Goal: Task Accomplishment & Management: Manage account settings

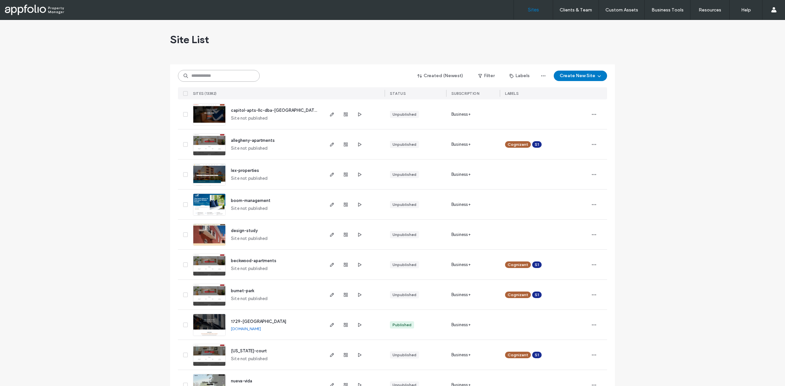
click at [242, 79] on input at bounding box center [219, 76] width 82 height 12
paste input "**********"
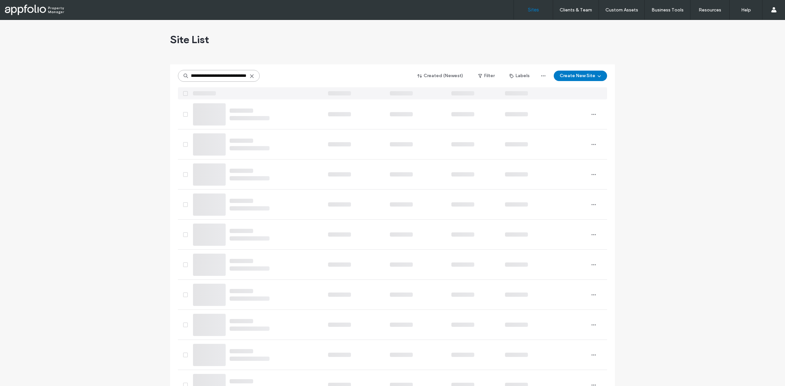
type input "**********"
click at [256, 87] on div at bounding box center [256, 93] width 133 height 12
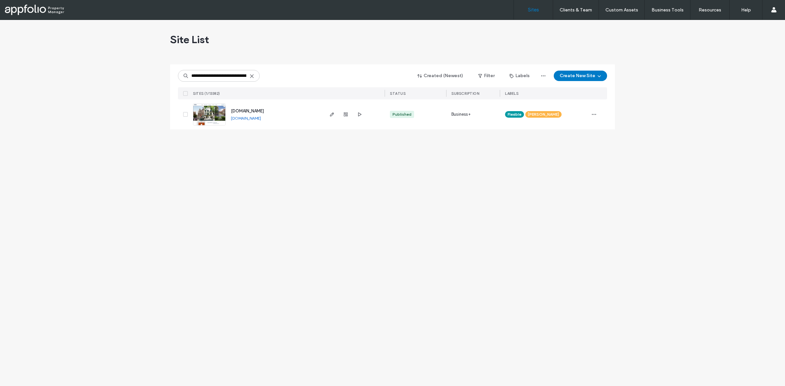
click at [213, 120] on link at bounding box center [209, 114] width 33 height 22
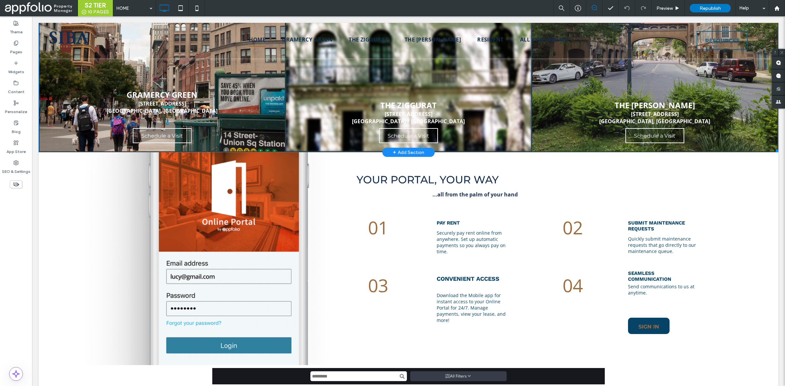
scroll to position [131, 0]
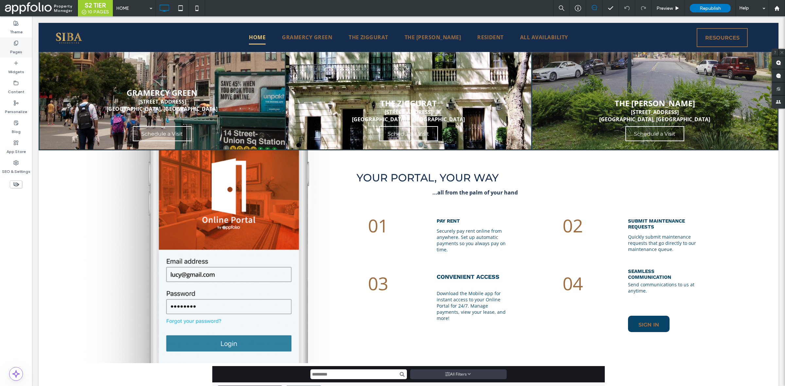
click at [25, 47] on div "Pages" at bounding box center [16, 48] width 32 height 20
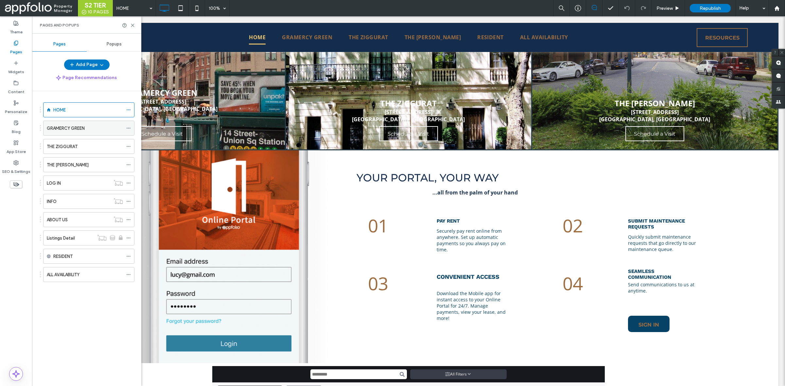
click at [74, 129] on label "GRAMERCY GREEN" at bounding box center [66, 128] width 38 height 11
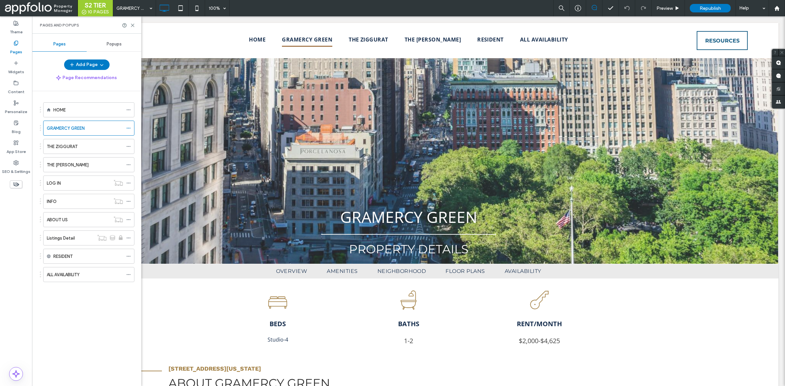
click at [132, 26] on div at bounding box center [392, 193] width 785 height 386
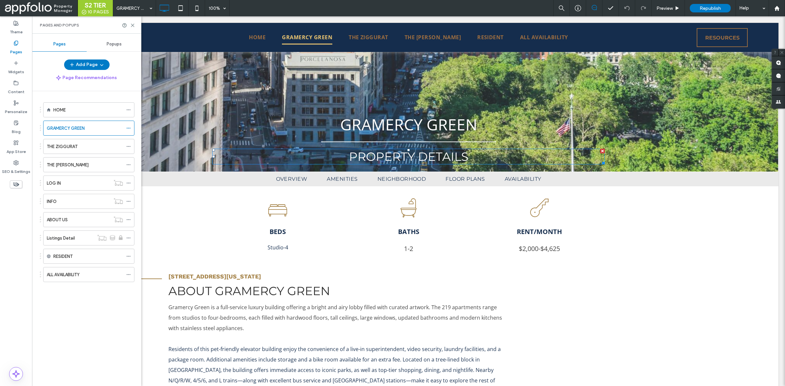
scroll to position [86, 0]
click at [91, 150] on div "THE ZIGGURAT" at bounding box center [85, 146] width 76 height 7
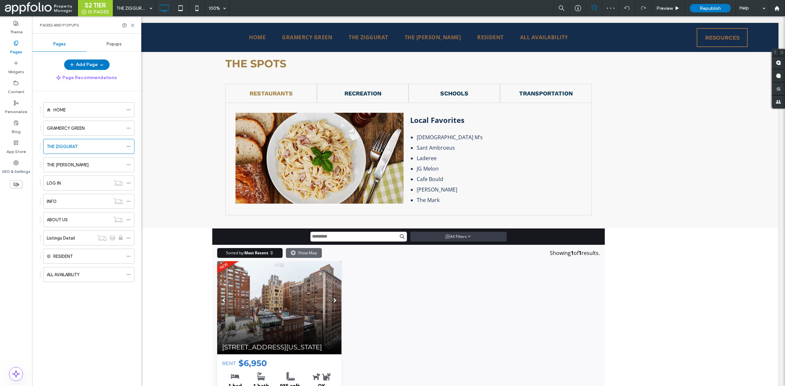
scroll to position [1142, 0]
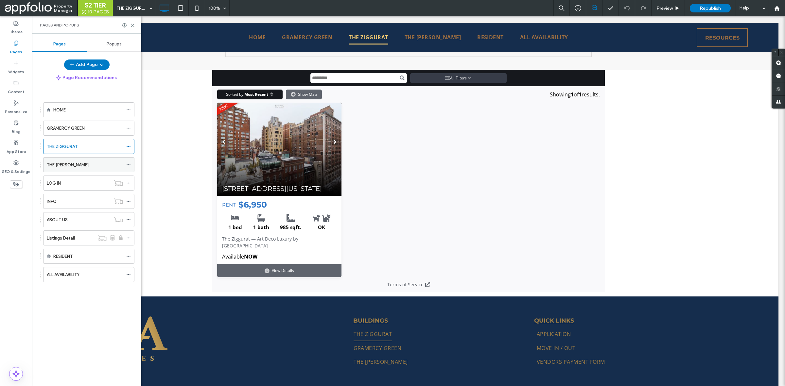
click at [88, 166] on div "THE LESLIE" at bounding box center [85, 165] width 76 height 7
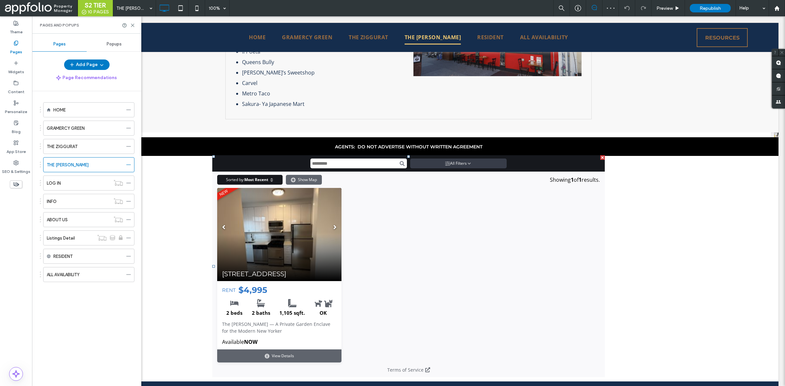
scroll to position [1247, 0]
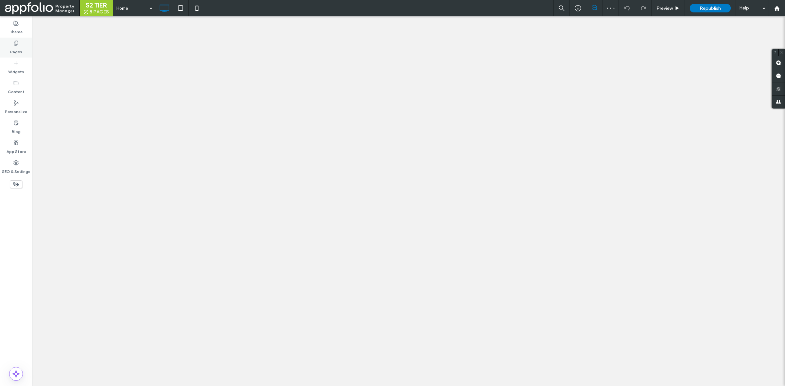
click at [17, 55] on div "Pages" at bounding box center [16, 48] width 32 height 20
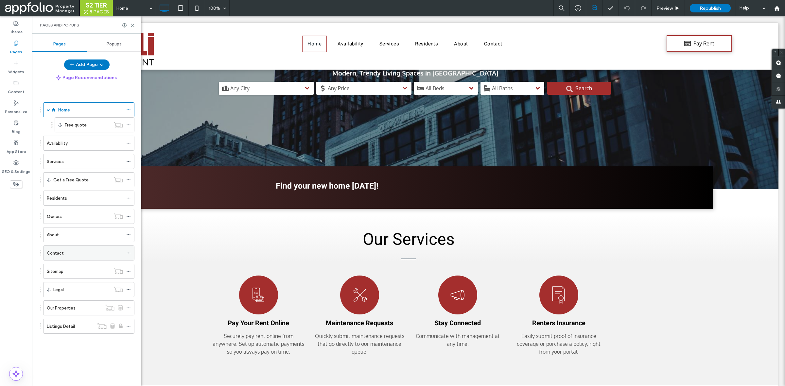
click at [69, 260] on div "Contact" at bounding box center [85, 253] width 76 height 14
click at [133, 27] on icon at bounding box center [132, 25] width 5 height 5
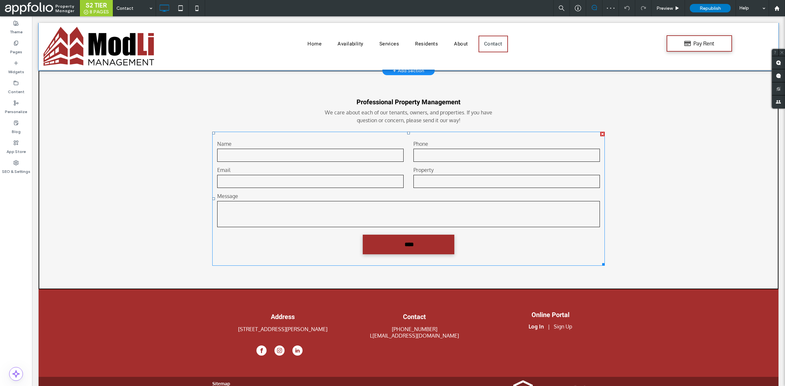
scroll to position [226, 0]
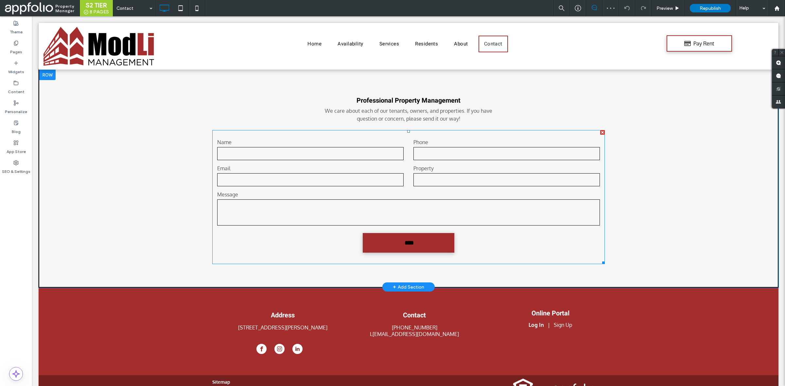
click at [303, 213] on textarea at bounding box center [408, 213] width 383 height 26
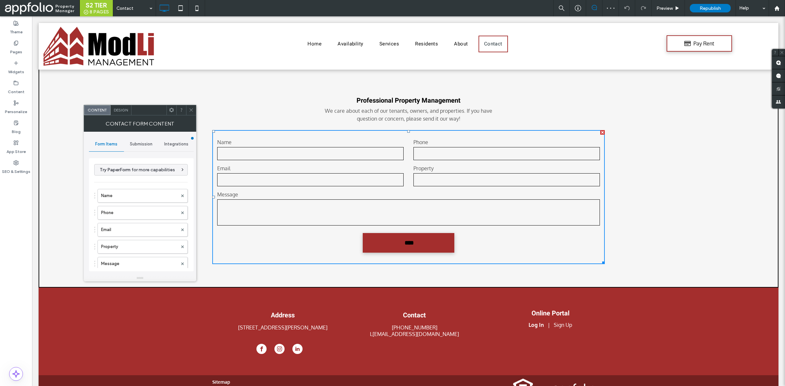
type input "****"
type input "**********"
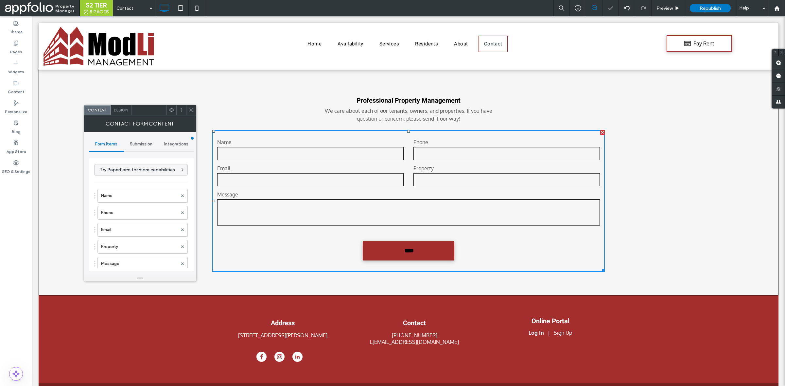
click at [139, 142] on span "Submission" at bounding box center [141, 144] width 23 height 5
click at [124, 178] on label "New submission notification" at bounding box center [141, 175] width 87 height 13
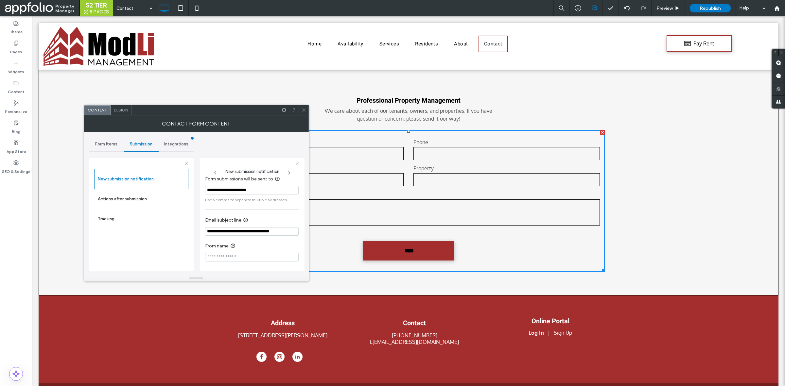
scroll to position [0, 0]
click at [113, 139] on div "Form Items" at bounding box center [106, 144] width 35 height 14
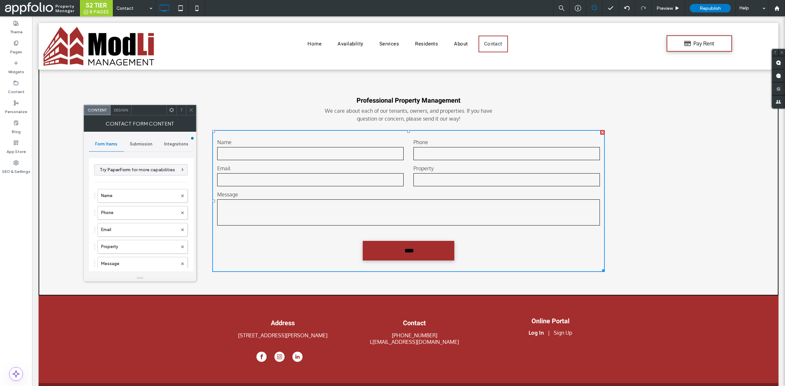
click at [123, 139] on div "Form Items" at bounding box center [106, 144] width 35 height 14
click at [137, 142] on span "Submission" at bounding box center [141, 144] width 23 height 5
click at [138, 168] on div "New submission notification" at bounding box center [142, 175] width 94 height 20
click at [143, 213] on label "Tracking" at bounding box center [141, 214] width 87 height 13
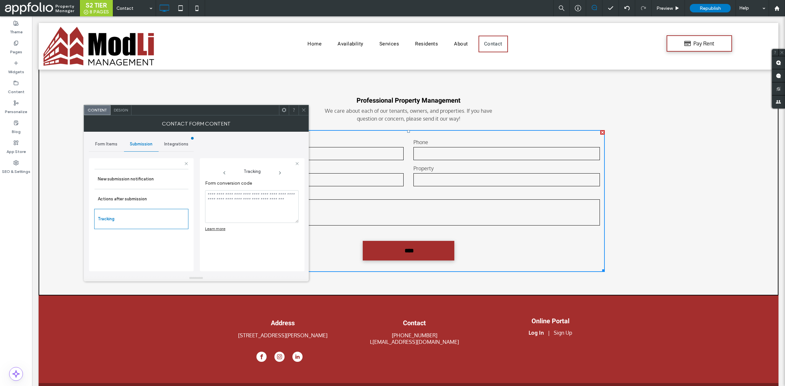
click at [108, 144] on span "Form Items" at bounding box center [106, 144] width 22 height 5
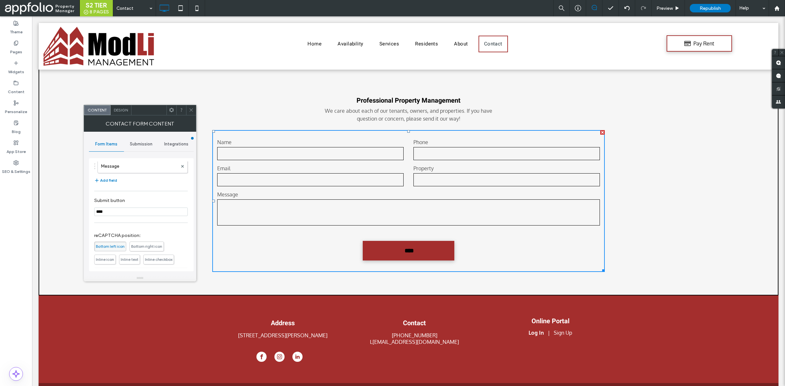
scroll to position [152, 0]
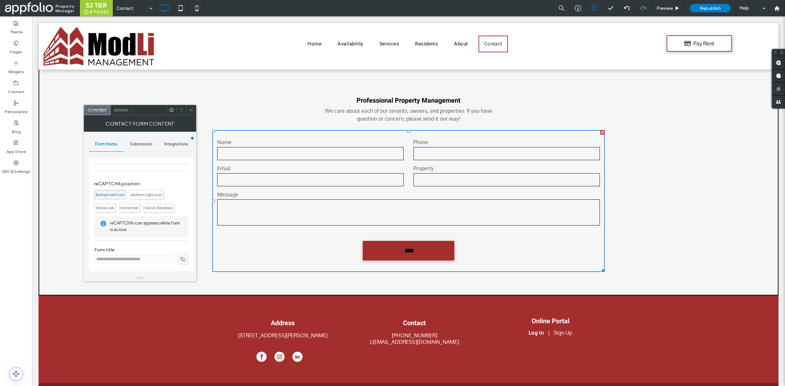
click at [191, 112] on icon at bounding box center [191, 110] width 5 height 5
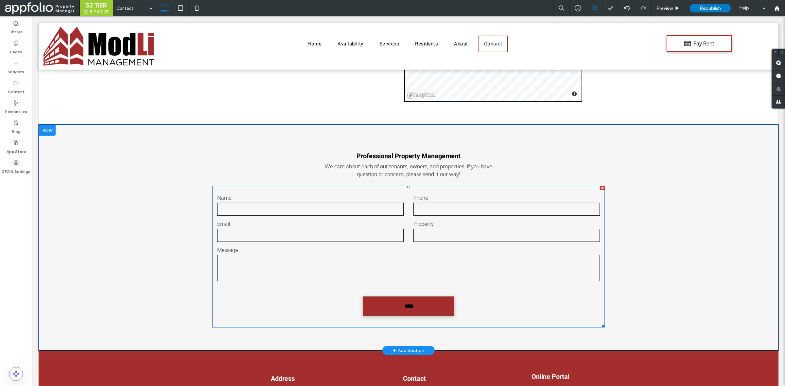
scroll to position [256, 0]
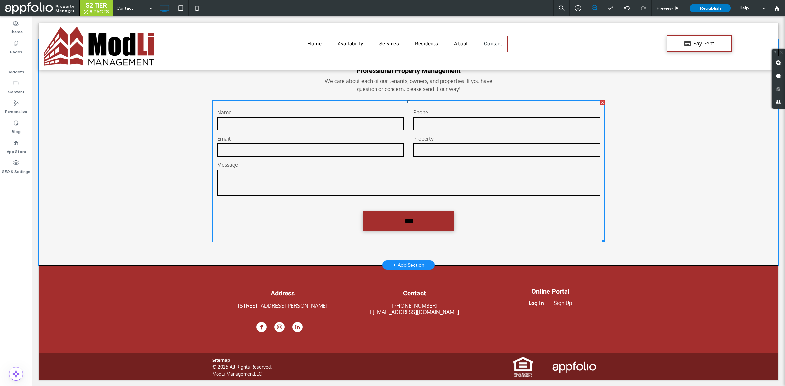
click at [297, 166] on label "Message" at bounding box center [408, 165] width 383 height 8
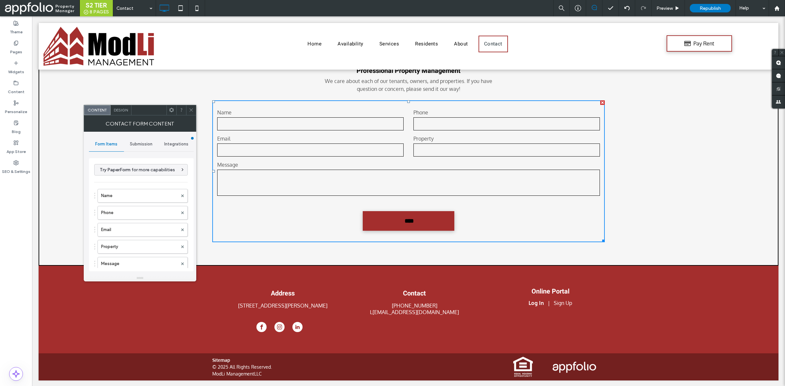
click at [191, 107] on span at bounding box center [191, 110] width 5 height 10
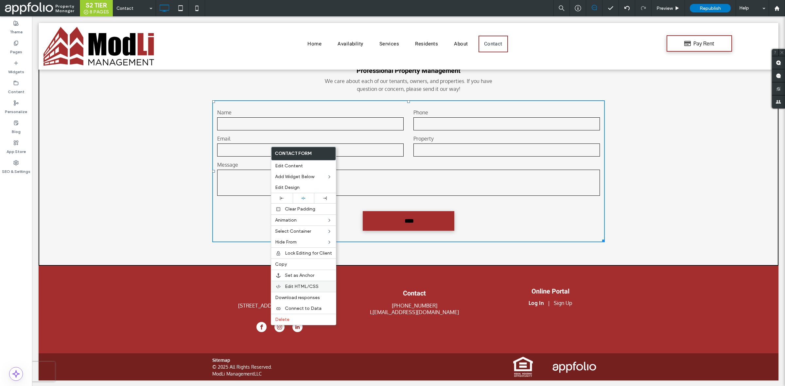
click at [297, 290] on span "Edit HTML/CSS" at bounding box center [302, 287] width 34 height 6
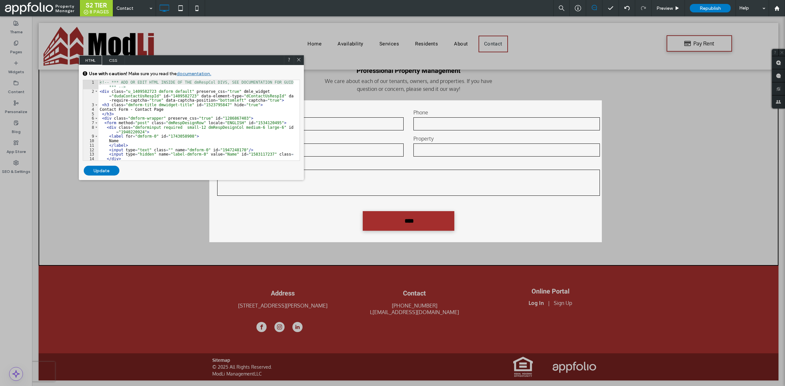
drag, startPoint x: 349, startPoint y: 247, endPoint x: 135, endPoint y: 58, distance: 286.3
click at [135, 58] on div "HTML CSS" at bounding box center [191, 60] width 225 height 10
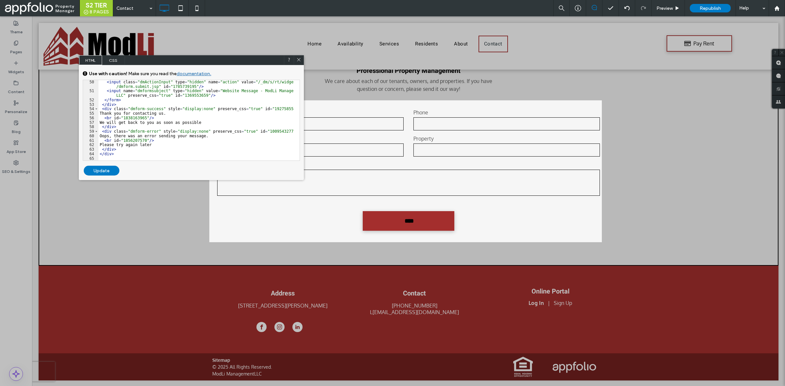
scroll to position [261, 0]
click at [174, 135] on div "< input class = "dmActionInput" type = "hidden" name = "action" value = "/_dm/s…" at bounding box center [195, 127] width 195 height 94
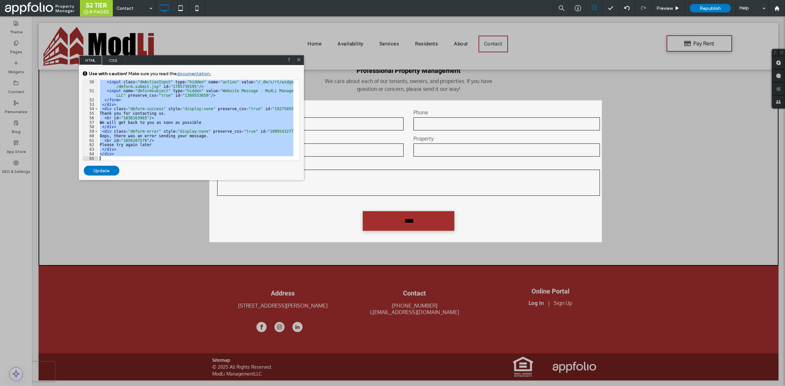
click at [114, 62] on span "CSS" at bounding box center [113, 60] width 23 height 10
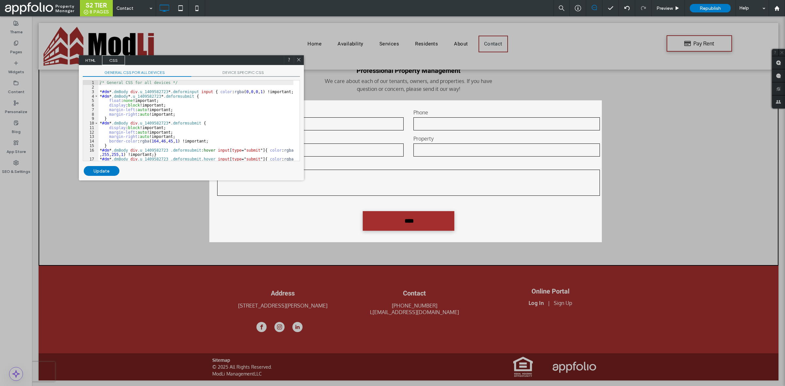
click at [168, 124] on div "/* General CSS for all devices */ * #dm * .dmBody div .u_1409582723 * .dmformin…" at bounding box center [195, 127] width 195 height 94
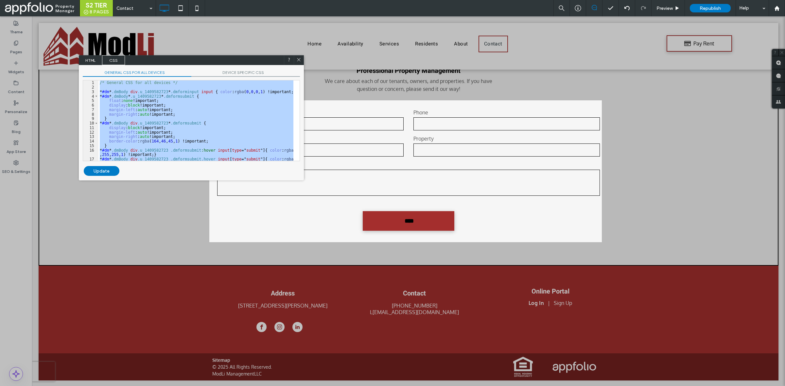
click at [298, 58] on icon at bounding box center [298, 59] width 5 height 5
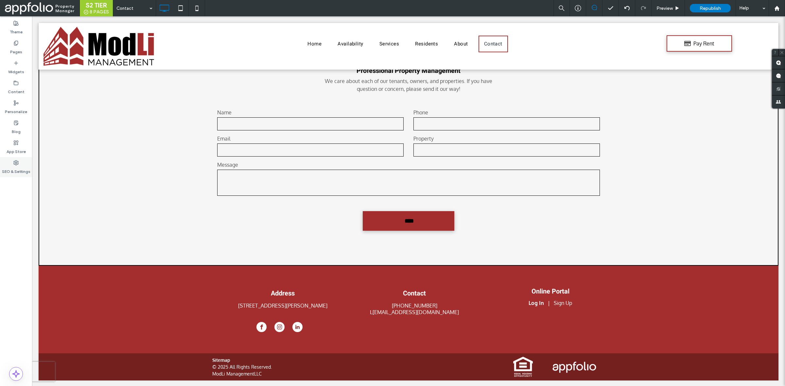
click at [8, 161] on div "SEO & Settings" at bounding box center [16, 167] width 32 height 20
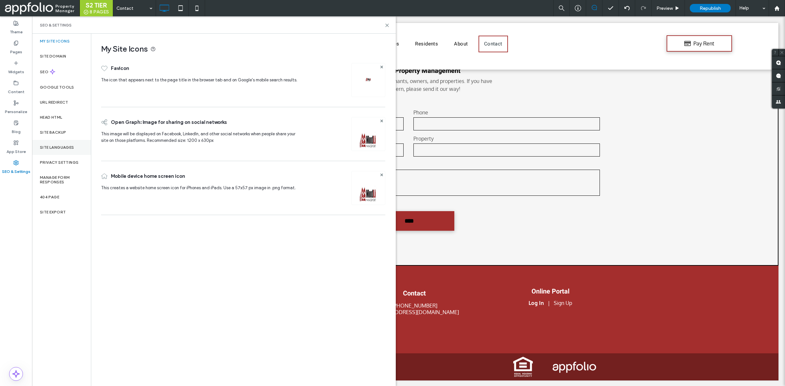
click at [68, 140] on div "Site Languages" at bounding box center [61, 147] width 59 height 15
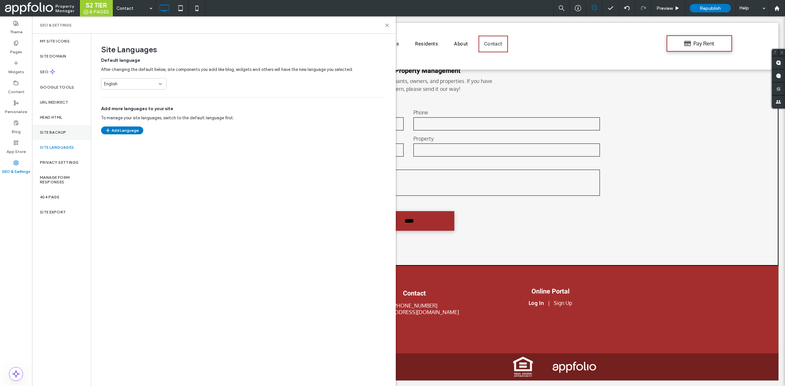
click at [69, 137] on div "Site Backup" at bounding box center [61, 132] width 59 height 15
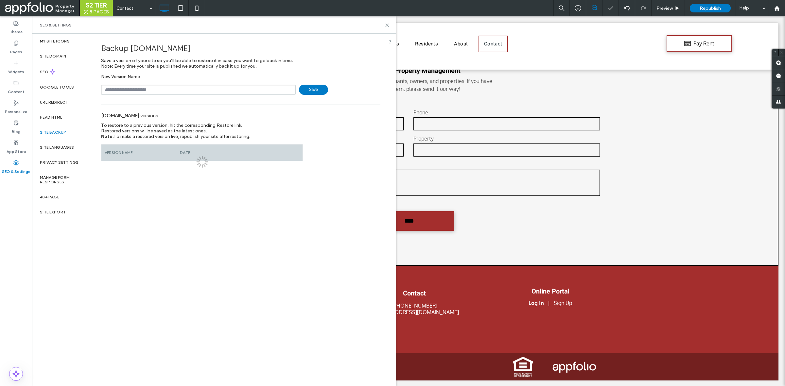
click at [225, 85] on div "New Version Name Save" at bounding box center [240, 84] width 279 height 21
click at [225, 85] on input "text" at bounding box center [198, 90] width 195 height 10
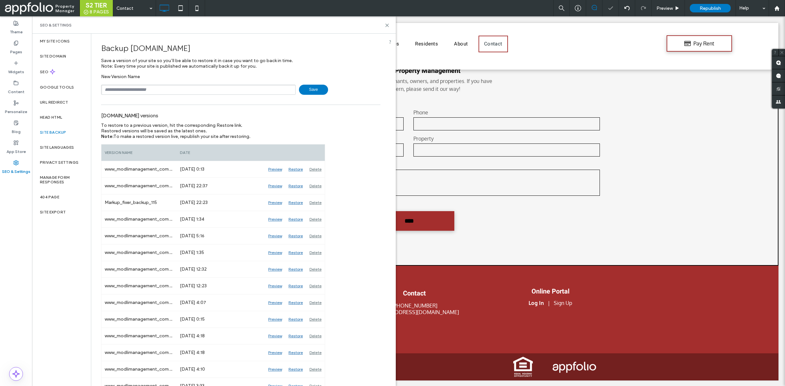
type input "**********"
click at [310, 82] on div "**********" at bounding box center [240, 84] width 279 height 21
click at [309, 88] on span "Save" at bounding box center [313, 90] width 29 height 10
click at [389, 22] on div "SEO & Settings" at bounding box center [214, 24] width 364 height 17
click at [387, 27] on icon at bounding box center [387, 25] width 5 height 5
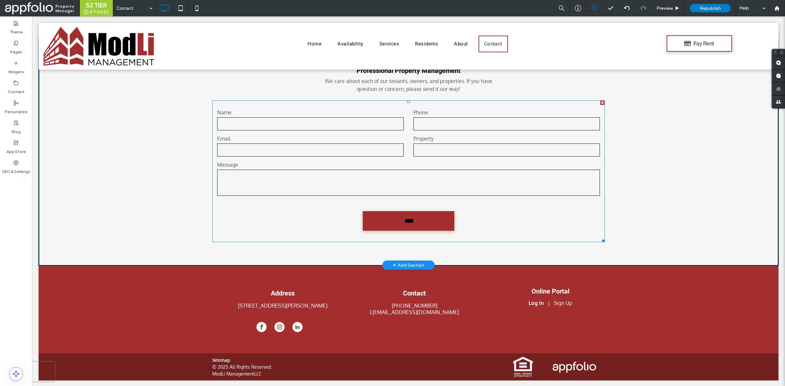
click at [295, 162] on label "Message" at bounding box center [408, 165] width 383 height 8
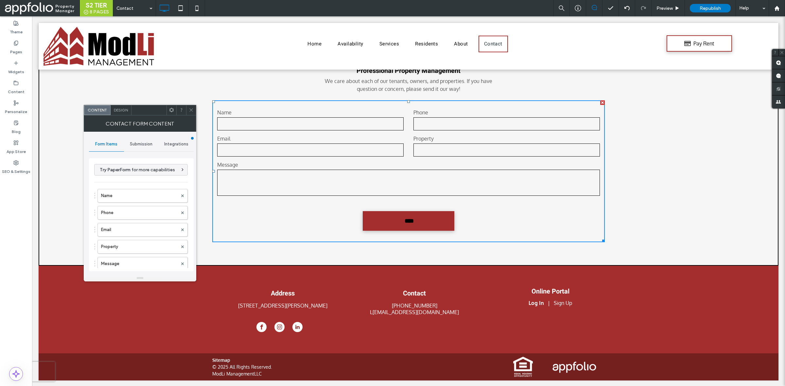
type input "****"
type input "**********"
click at [190, 107] on span at bounding box center [191, 110] width 5 height 10
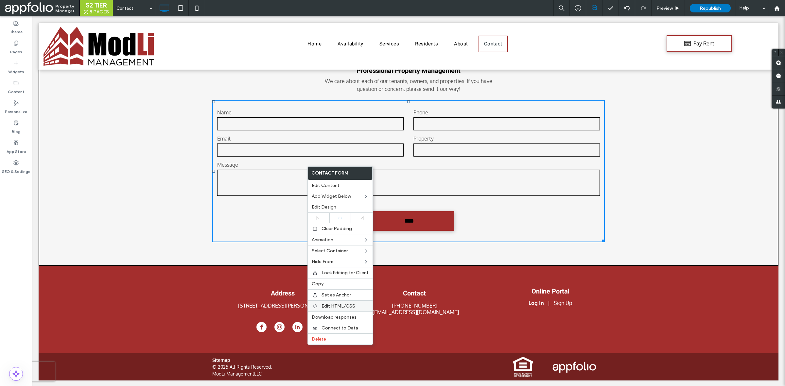
click at [336, 309] on span "Edit HTML/CSS" at bounding box center [339, 307] width 34 height 6
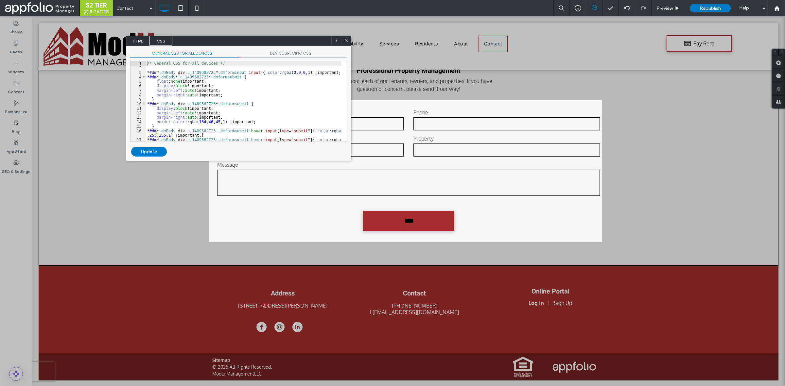
drag, startPoint x: 367, startPoint y: 248, endPoint x: 171, endPoint y: 70, distance: 265.2
click at [200, 39] on div "HTML CSS" at bounding box center [238, 41] width 225 height 10
click at [140, 44] on span "HTML" at bounding box center [138, 42] width 23 height 10
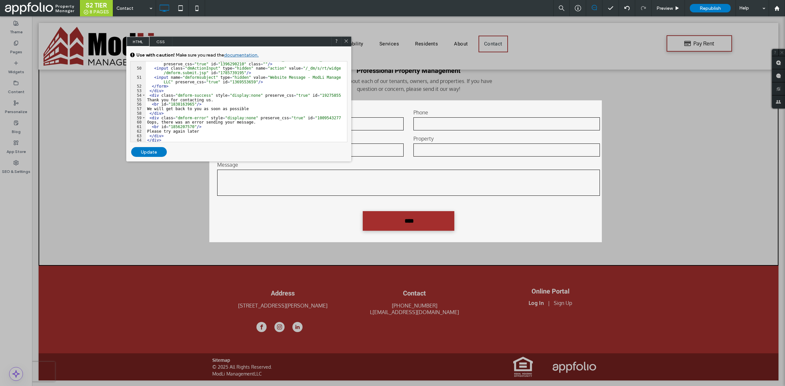
scroll to position [255, 0]
click at [215, 89] on div "< input name = "dmformsendto" type = "hidden" value = "live@modlimanagement.com…" at bounding box center [243, 105] width 195 height 94
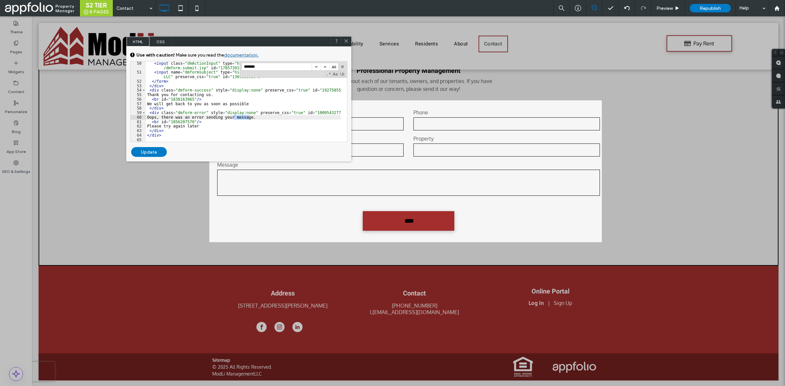
scroll to position [261, 0]
type input "*******"
click at [343, 66] on button "button" at bounding box center [342, 66] width 5 height 5
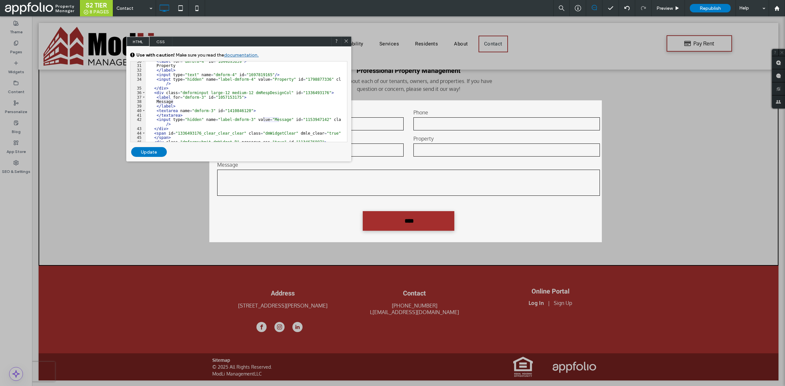
scroll to position [160, 0]
click at [160, 102] on div "< label for = "dmform-4" id = "1844695859" > Property </ label > < input type =…" at bounding box center [243, 104] width 195 height 90
click at [231, 110] on div "< label for = "dmform-4" id = "1844695859" > Property </ label > < input type =…" at bounding box center [243, 104] width 195 height 90
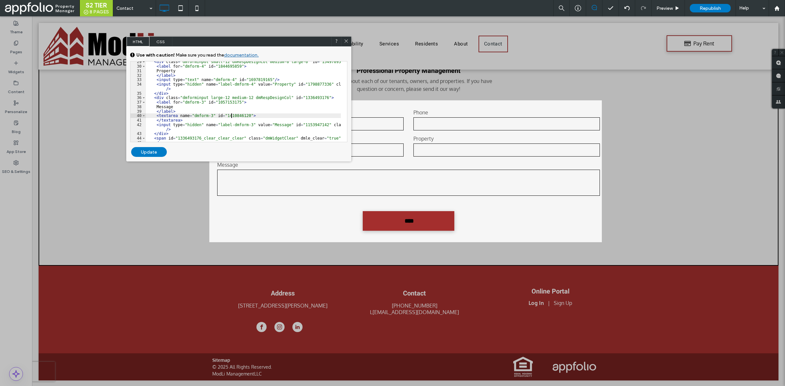
scroll to position [152, 0]
click at [179, 97] on div "</ div > < div class = "dmforminput small-12 dmRespDesignCol medium-6 large-6" …" at bounding box center [243, 103] width 195 height 90
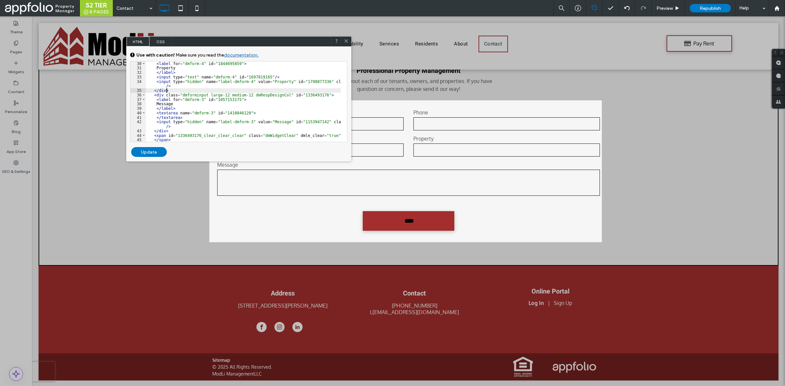
drag, startPoint x: 156, startPoint y: 95, endPoint x: 155, endPoint y: 89, distance: 5.9
click at [156, 95] on div "< label for = "dmform-4" id = "1844695859" > Property </ label > < input type =…" at bounding box center [243, 107] width 195 height 90
type textarea "**"
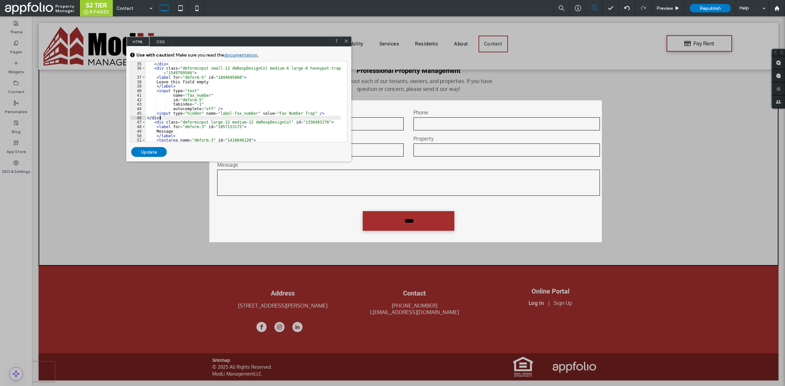
scroll to position [208, 0]
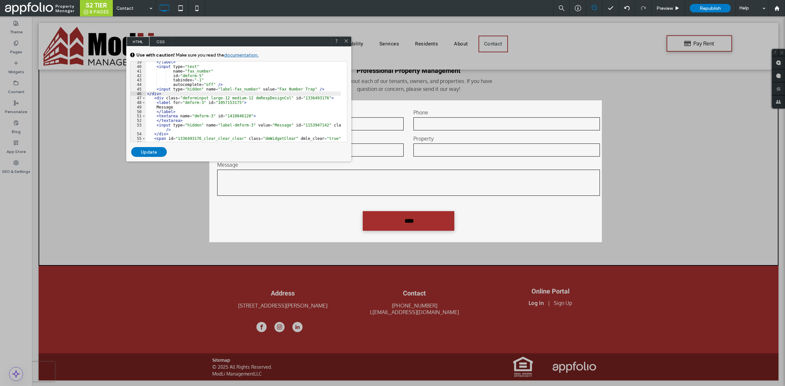
click at [146, 151] on div "Update" at bounding box center [149, 152] width 36 height 10
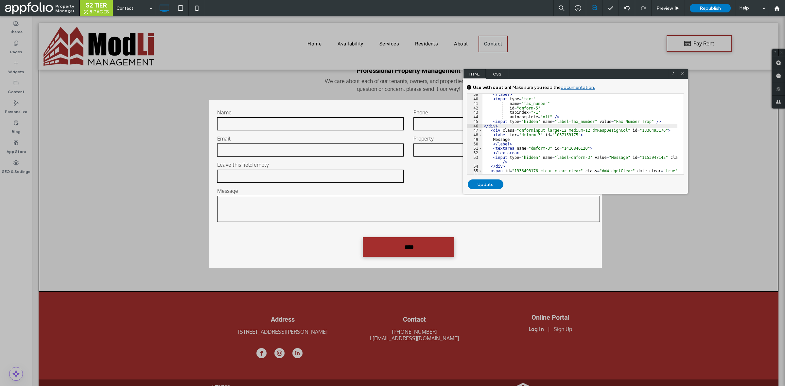
drag, startPoint x: 302, startPoint y: 44, endPoint x: 638, endPoint y: 76, distance: 338.2
click at [638, 76] on div "HTML CSS" at bounding box center [575, 74] width 225 height 10
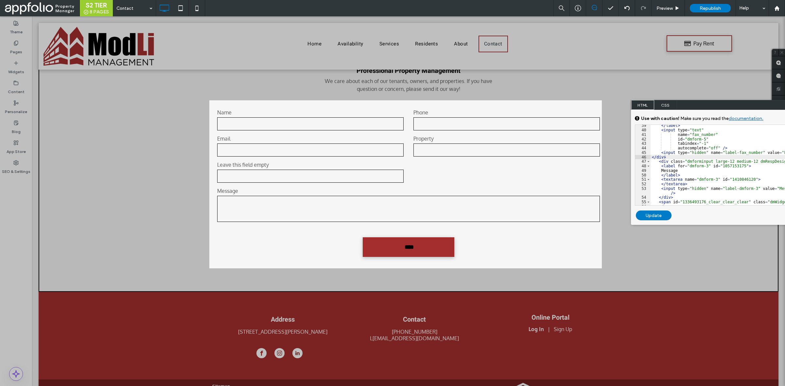
drag, startPoint x: 585, startPoint y: 73, endPoint x: 754, endPoint y: 105, distance: 171.8
click at [754, 105] on div "HTML CSS" at bounding box center [743, 105] width 225 height 10
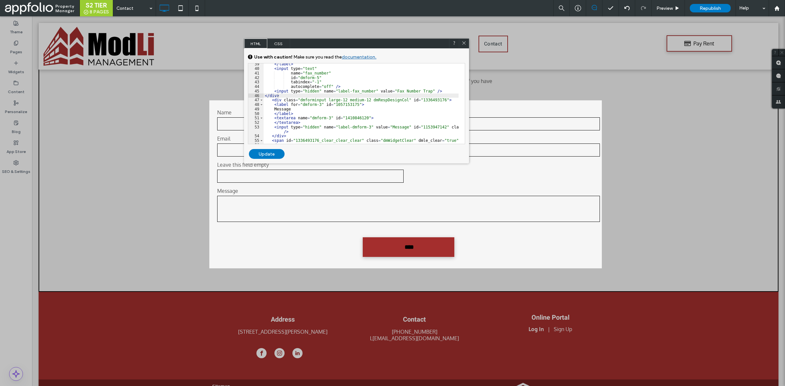
drag, startPoint x: 700, startPoint y: 102, endPoint x: 304, endPoint y: 42, distance: 400.5
click at [304, 42] on div "HTML CSS" at bounding box center [356, 44] width 225 height 10
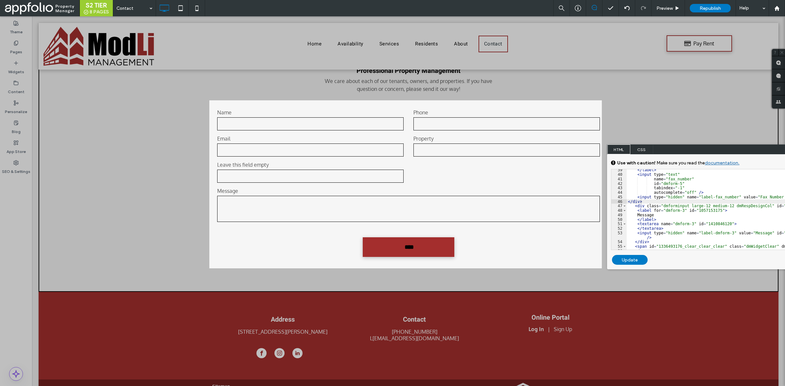
drag, startPoint x: 374, startPoint y: 48, endPoint x: 745, endPoint y: 152, distance: 385.7
click at [745, 152] on div "HTML CSS" at bounding box center [719, 150] width 225 height 10
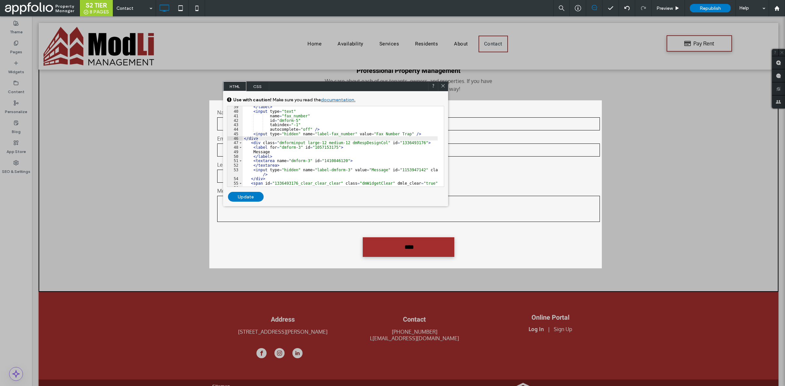
drag, startPoint x: 686, startPoint y: 151, endPoint x: 300, endPoint y: 90, distance: 390.5
click at [300, 90] on div "HTML CSS" at bounding box center [335, 86] width 225 height 10
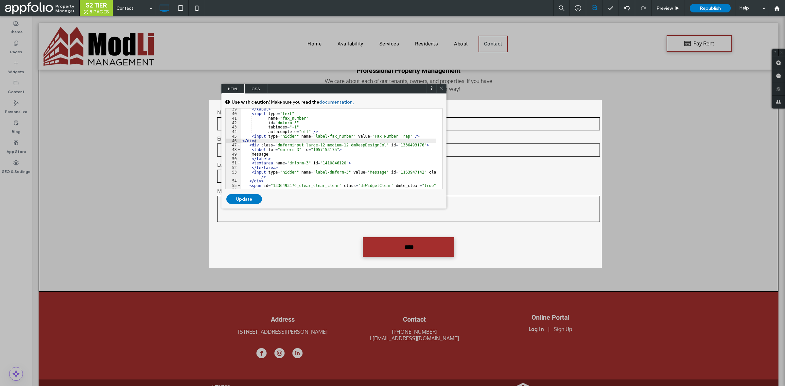
click at [256, 89] on span "CSS" at bounding box center [256, 89] width 23 height 10
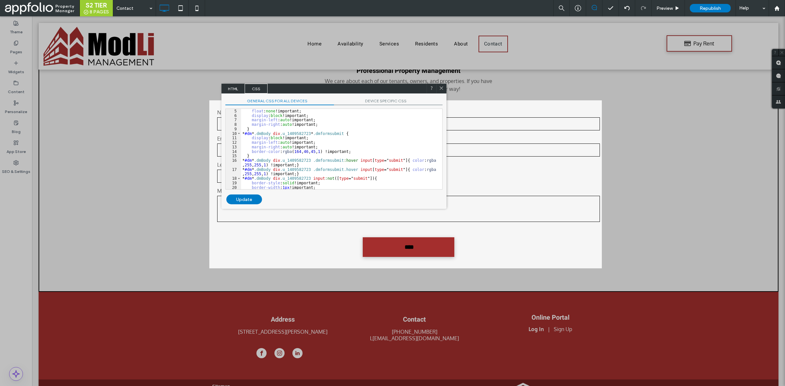
scroll to position [108, 0]
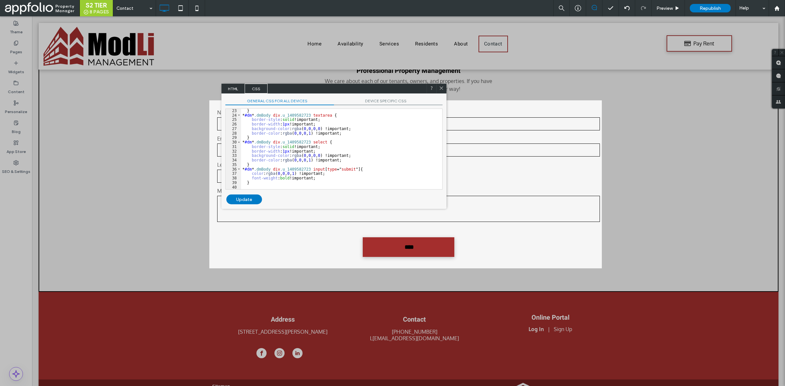
click at [301, 182] on div "} * #dm * .dmBody div .u_1409582723 textarea { border-style : solid !important;…" at bounding box center [338, 154] width 195 height 90
click at [297, 186] on div "} * #dm * .dmBody div .u_1409582723 textarea { border-style : solid !important;…" at bounding box center [338, 154] width 195 height 90
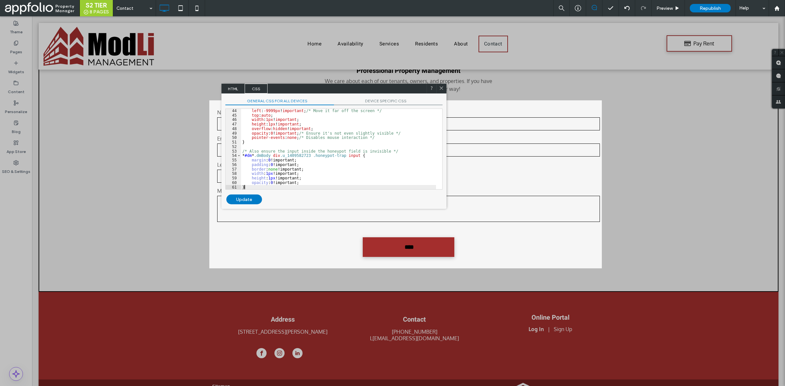
scroll to position [203, 0]
click at [250, 197] on div "Update" at bounding box center [244, 200] width 36 height 10
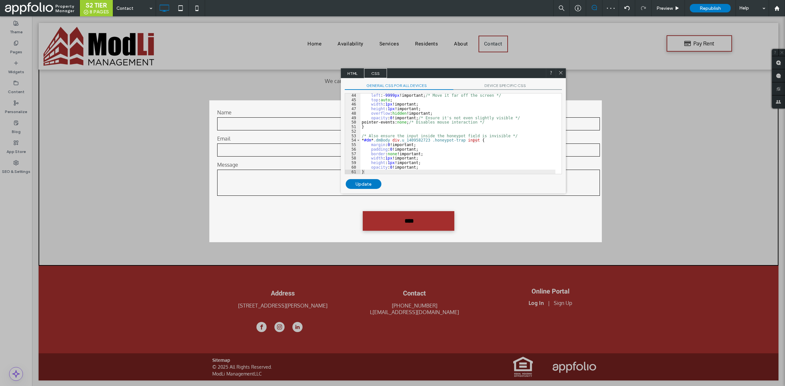
drag, startPoint x: 341, startPoint y: 89, endPoint x: 460, endPoint y: 74, distance: 120.4
click at [460, 74] on div "HTML CSS" at bounding box center [453, 73] width 225 height 10
click at [560, 71] on icon at bounding box center [561, 72] width 5 height 5
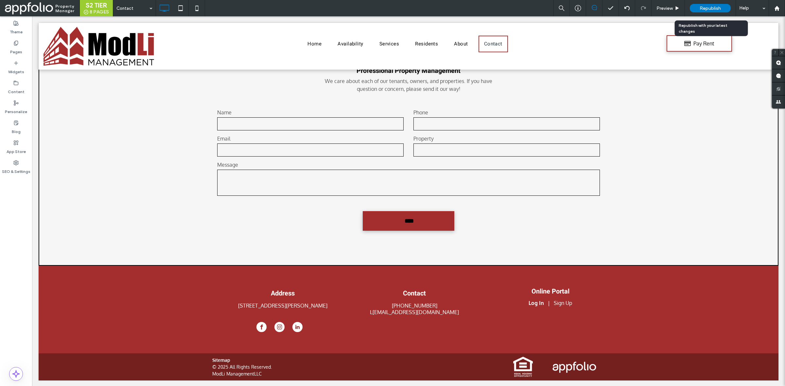
click at [710, 8] on span "Republish" at bounding box center [710, 9] width 21 height 6
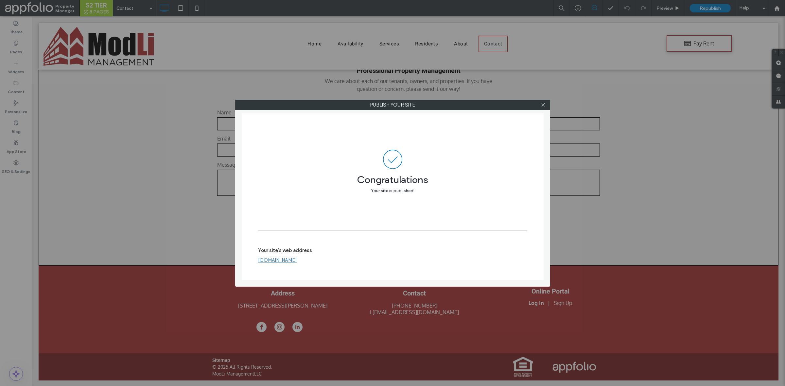
click at [539, 104] on div at bounding box center [544, 105] width 10 height 10
click at [541, 104] on icon at bounding box center [543, 104] width 5 height 5
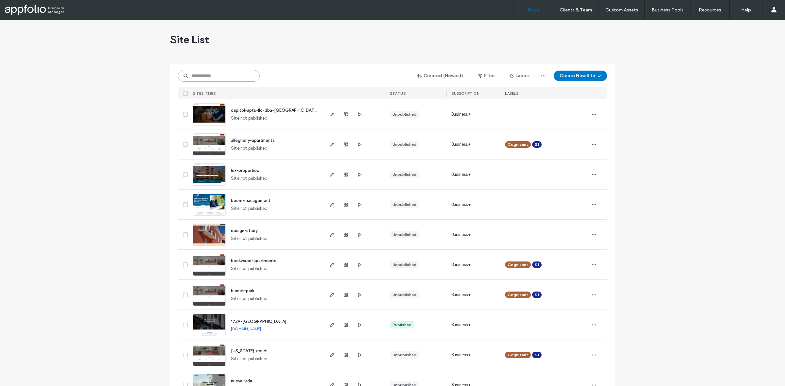
click at [224, 75] on input at bounding box center [219, 76] width 82 height 12
paste input "**********"
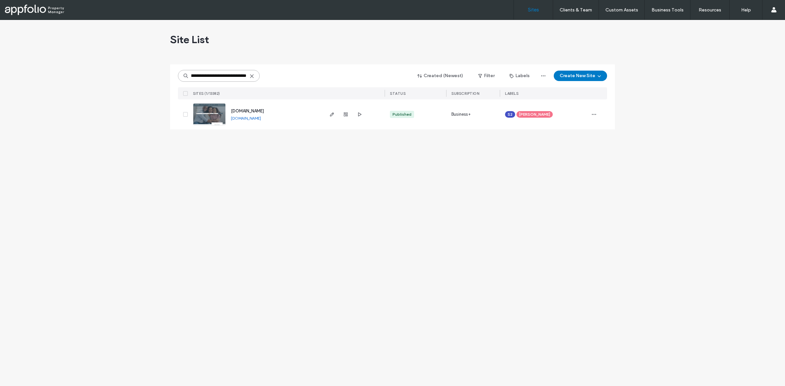
type input "**********"
click at [213, 120] on link at bounding box center [209, 114] width 33 height 22
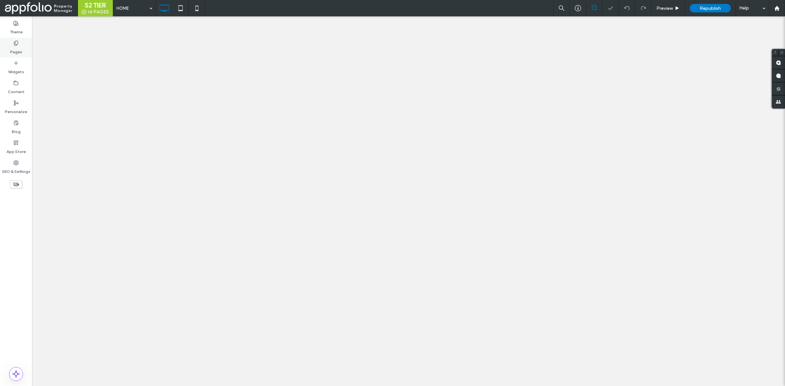
click at [26, 48] on div "Pages" at bounding box center [16, 48] width 32 height 20
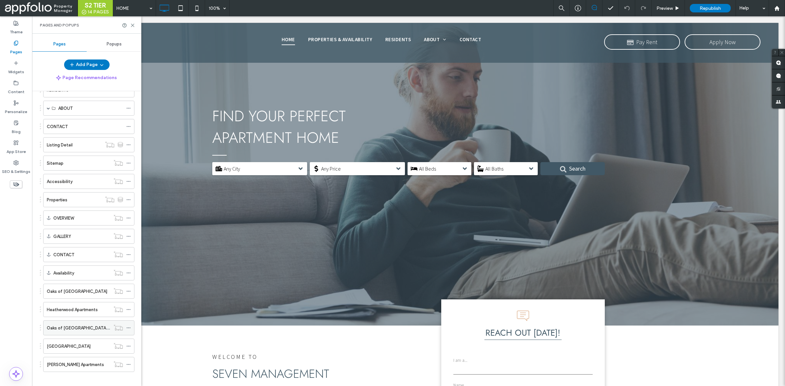
scroll to position [105, 0]
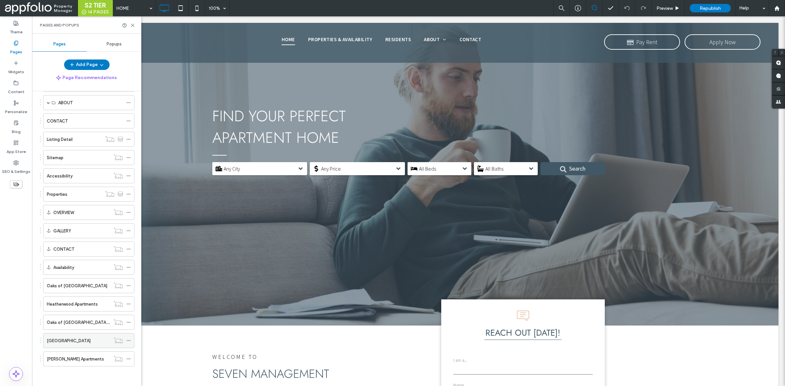
click at [84, 344] on label "[GEOGRAPHIC_DATA]" at bounding box center [69, 340] width 44 height 11
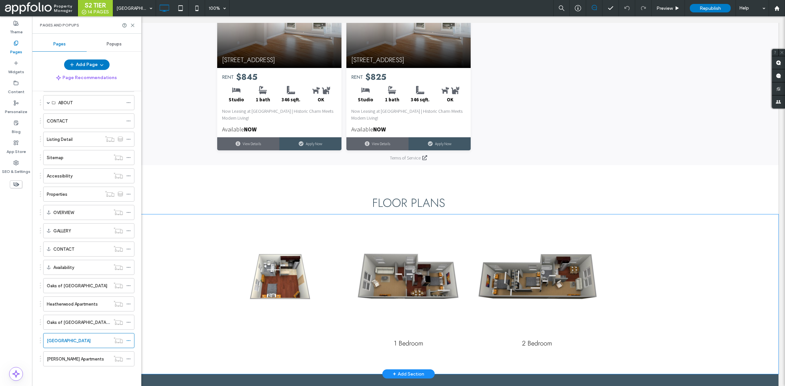
scroll to position [916, 0]
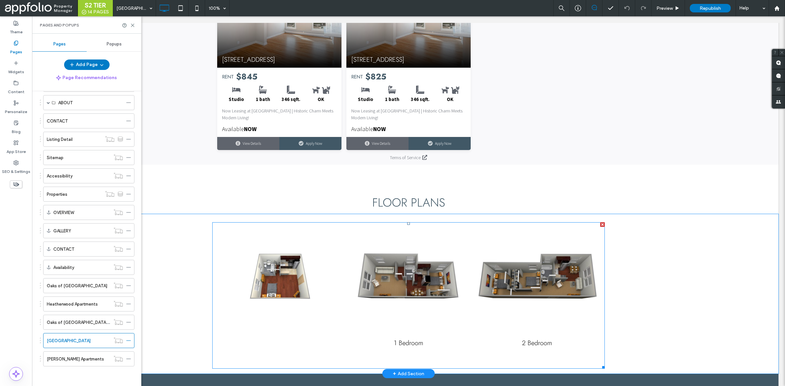
click at [241, 251] on link at bounding box center [280, 276] width 122 height 95
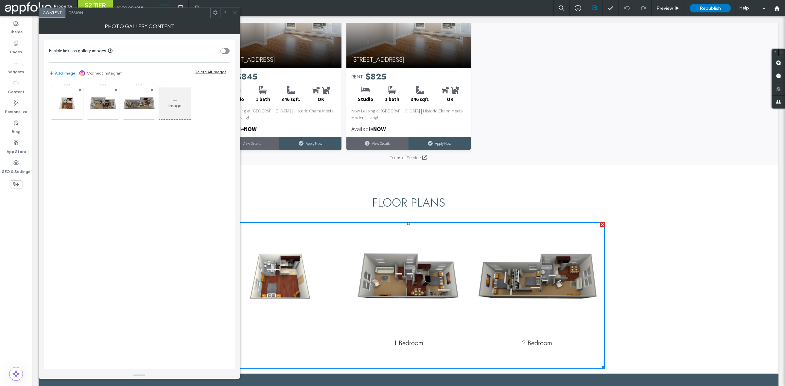
click at [241, 251] on link at bounding box center [280, 276] width 122 height 95
click at [58, 101] on img at bounding box center [67, 103] width 32 height 32
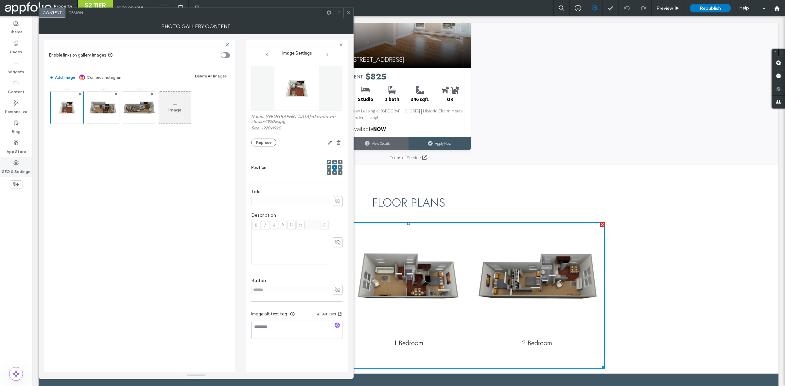
drag, startPoint x: 13, startPoint y: 181, endPoint x: 13, endPoint y: 172, distance: 8.5
click at [13, 174] on div "Theme Pages Widgets Content Personalize Blog App Store SEO & Settings" at bounding box center [16, 201] width 32 height 370
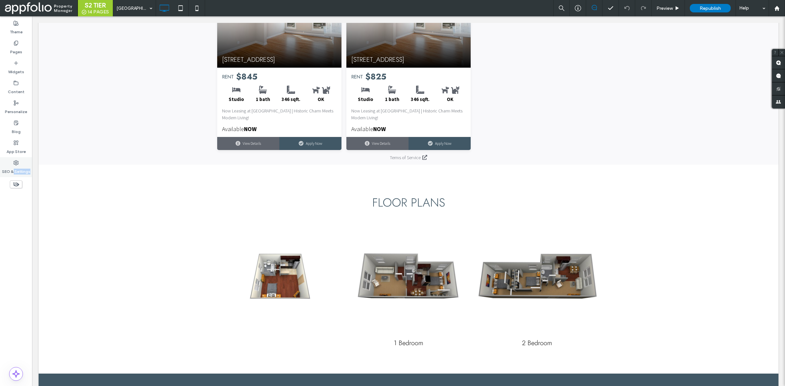
click at [14, 170] on label "SEO & Settings" at bounding box center [16, 170] width 28 height 9
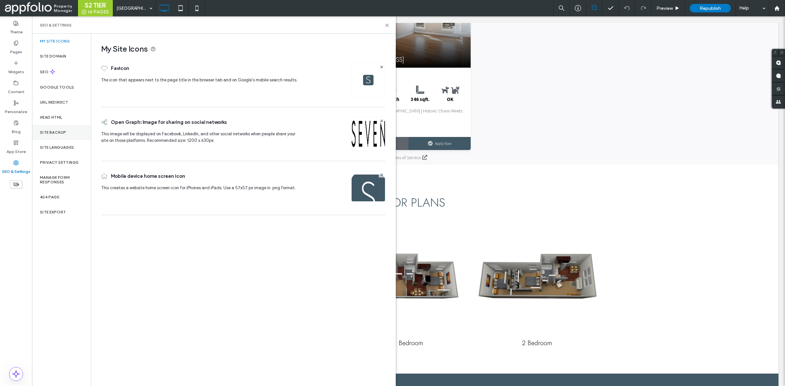
click at [76, 133] on div "Site Backup" at bounding box center [61, 132] width 59 height 15
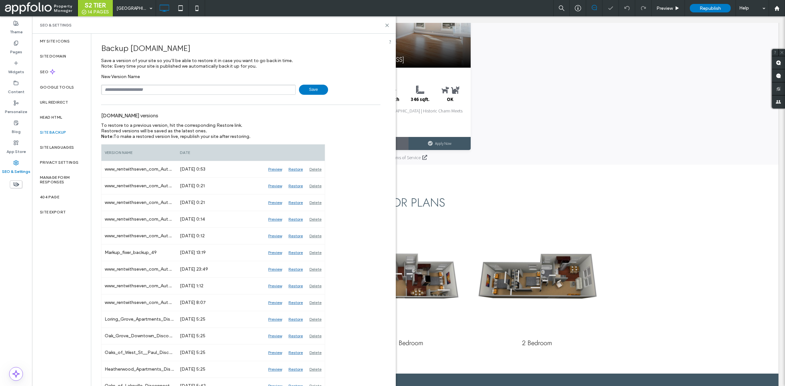
click at [209, 89] on input "text" at bounding box center [198, 90] width 195 height 10
type input "**********"
click at [307, 85] on span "Save" at bounding box center [313, 90] width 29 height 10
click at [387, 24] on icon at bounding box center [387, 25] width 5 height 5
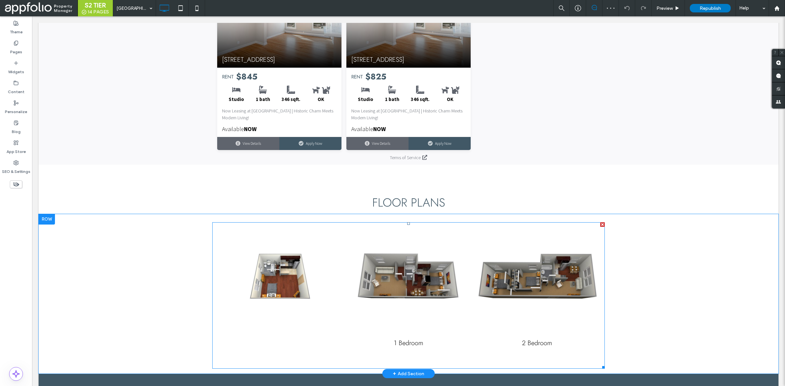
click at [298, 266] on link at bounding box center [280, 276] width 122 height 95
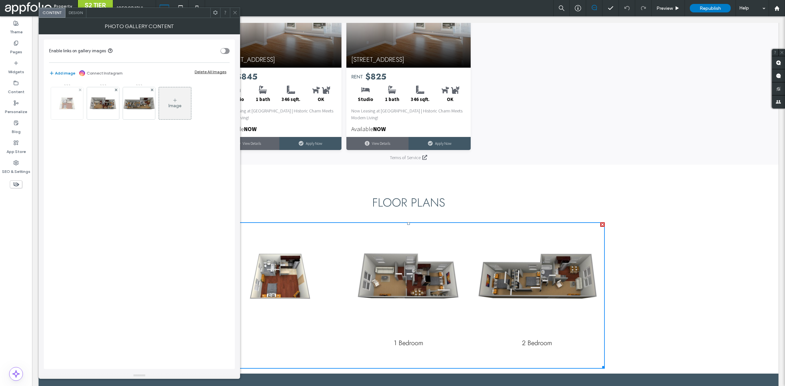
click at [72, 99] on img at bounding box center [67, 103] width 32 height 32
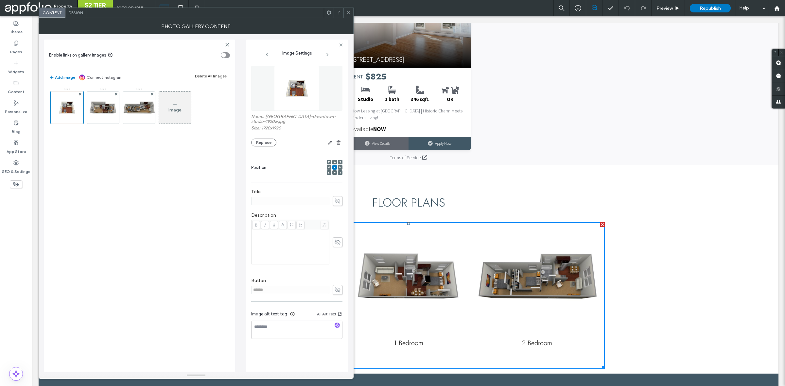
click at [178, 104] on div "Image" at bounding box center [175, 107] width 32 height 31
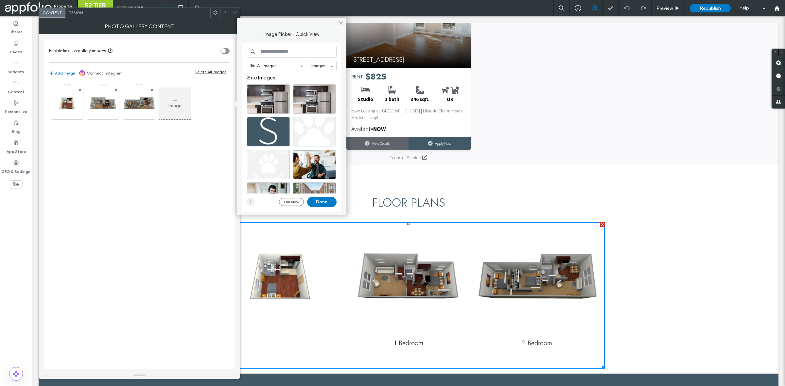
click at [251, 201] on use "button" at bounding box center [251, 202] width 4 height 4
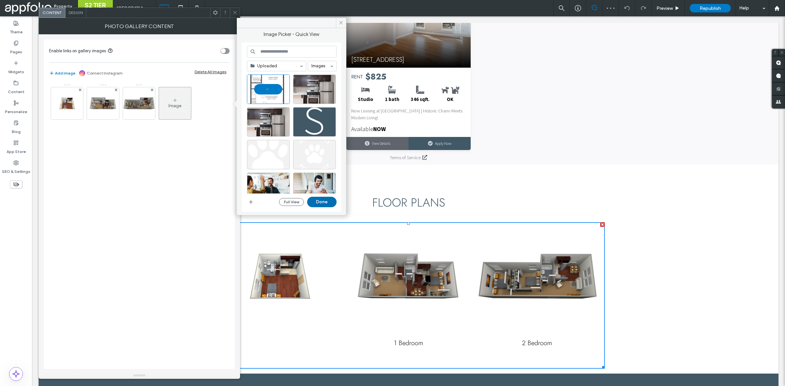
click at [319, 201] on button "Done" at bounding box center [321, 202] width 29 height 10
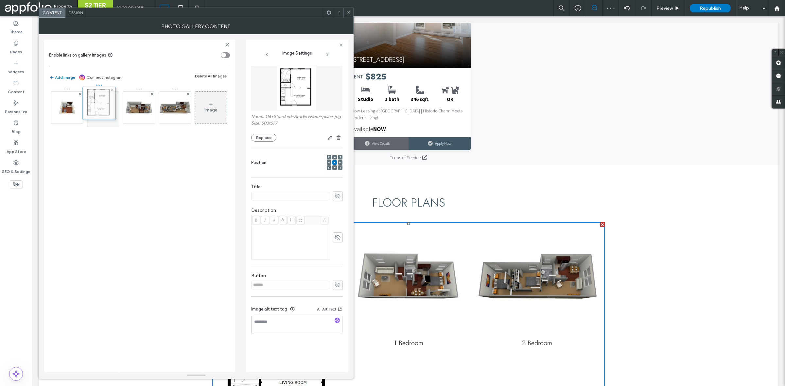
drag, startPoint x: 178, startPoint y: 113, endPoint x: 106, endPoint y: 109, distance: 72.1
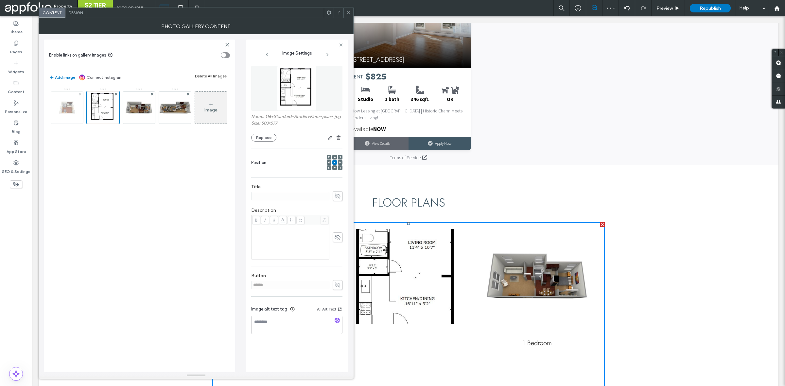
click at [79, 95] on icon at bounding box center [80, 94] width 3 height 3
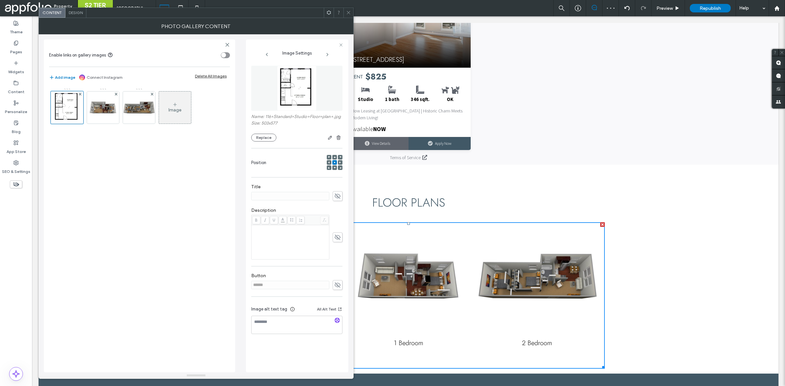
click at [352, 12] on div at bounding box center [349, 13] width 10 height 10
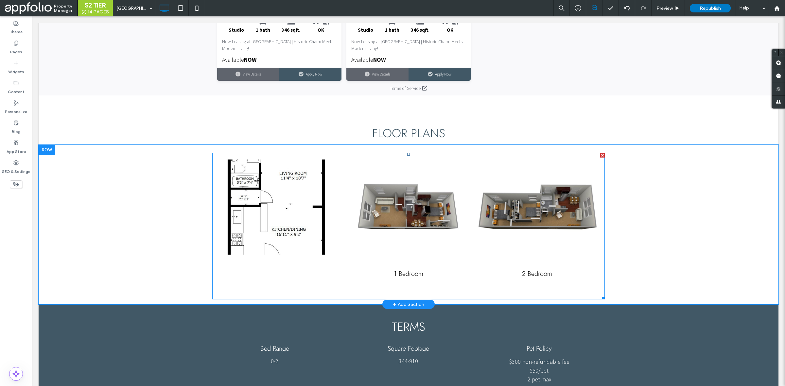
scroll to position [986, 0]
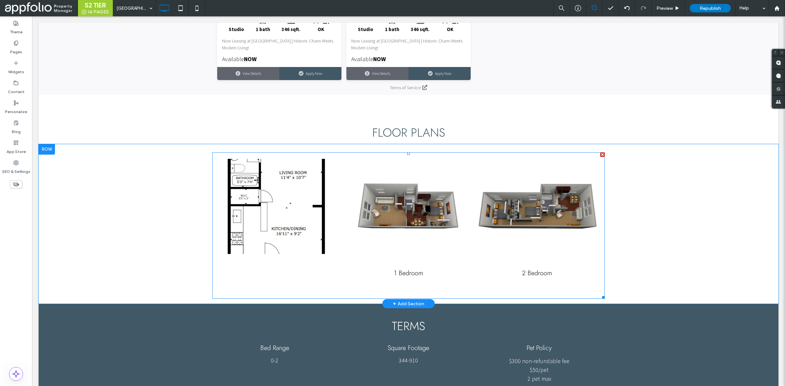
click at [256, 229] on link at bounding box center [280, 206] width 122 height 95
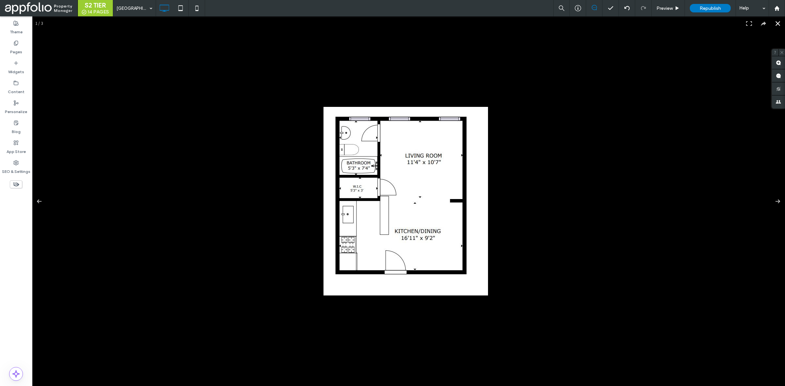
click at [646, 155] on div at bounding box center [700, 292] width 753 height 370
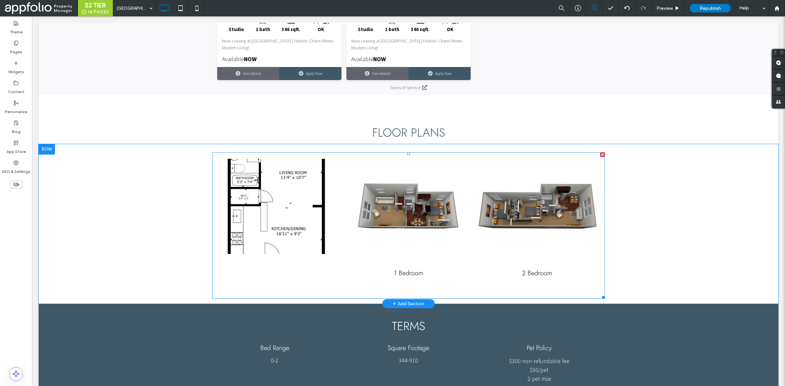
click at [338, 228] on link at bounding box center [280, 206] width 122 height 95
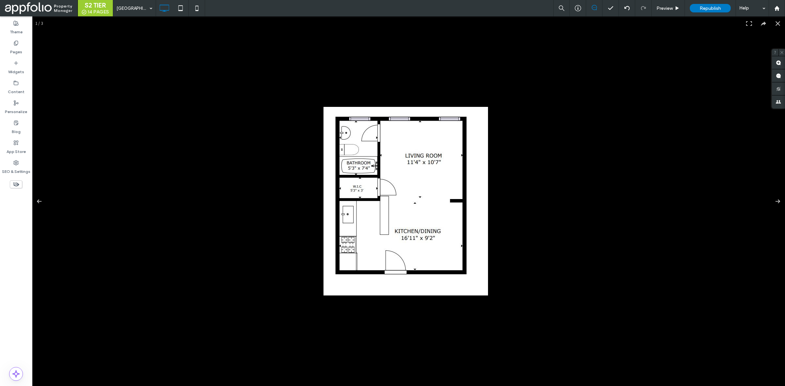
click at [449, 190] on img at bounding box center [406, 201] width 165 height 189
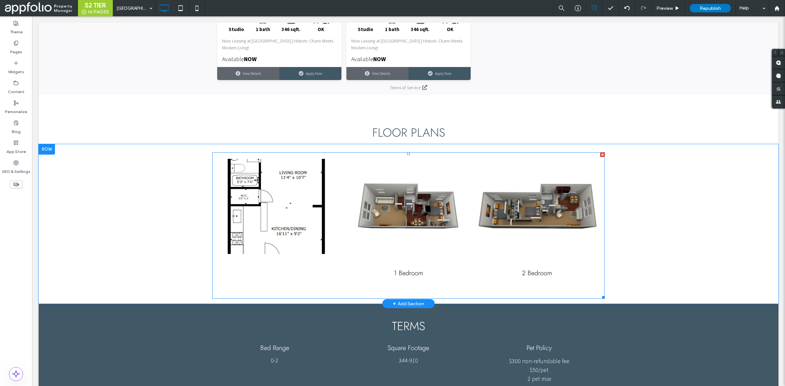
click at [303, 267] on div "Button" at bounding box center [280, 226] width 129 height 140
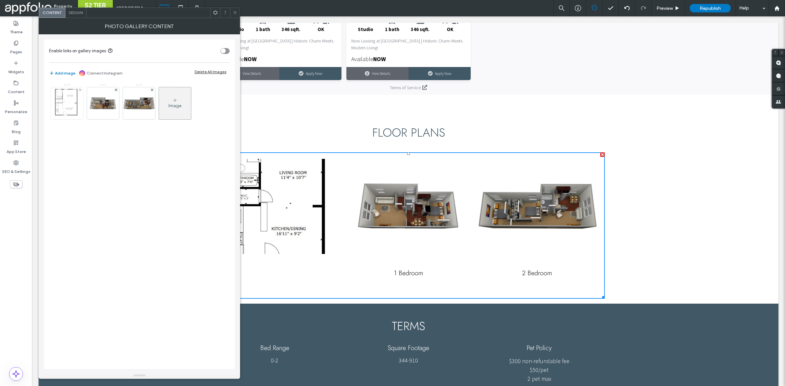
click at [75, 113] on img at bounding box center [67, 103] width 28 height 32
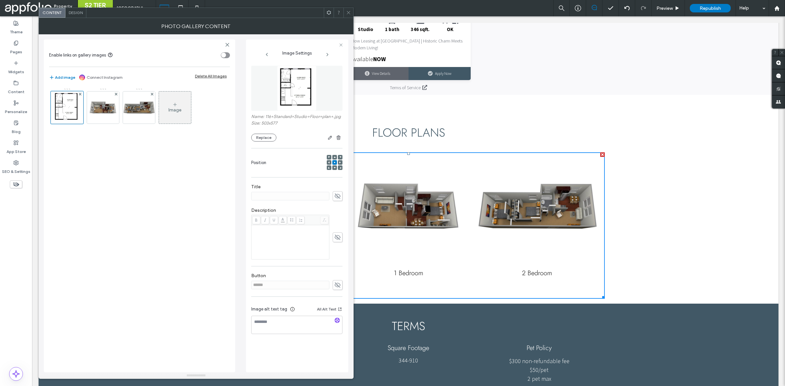
click at [79, 15] on div "Design" at bounding box center [75, 13] width 21 height 10
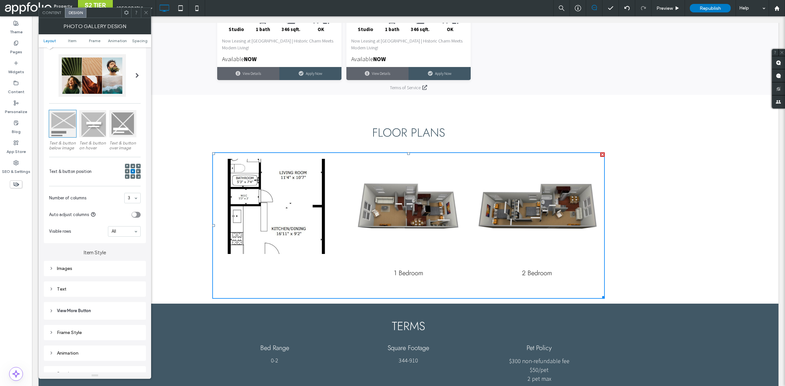
scroll to position [36, 0]
click at [119, 264] on div "Images" at bounding box center [95, 268] width 102 height 15
click at [108, 276] on div "Images" at bounding box center [95, 268] width 102 height 15
click at [110, 271] on div "Images" at bounding box center [95, 269] width 92 height 6
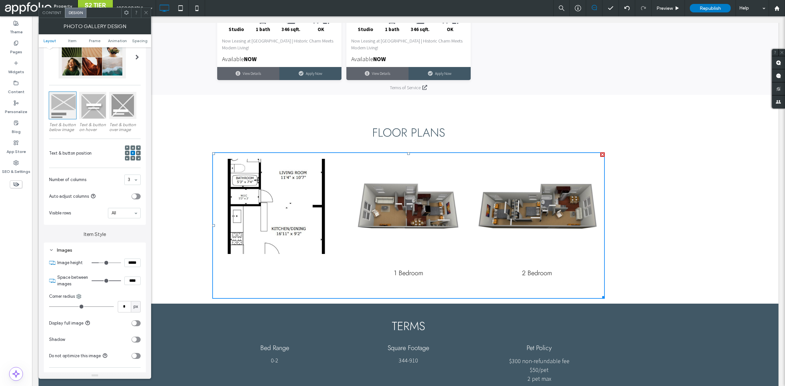
scroll to position [55, 0]
click at [136, 324] on div "toggle" at bounding box center [134, 323] width 5 height 5
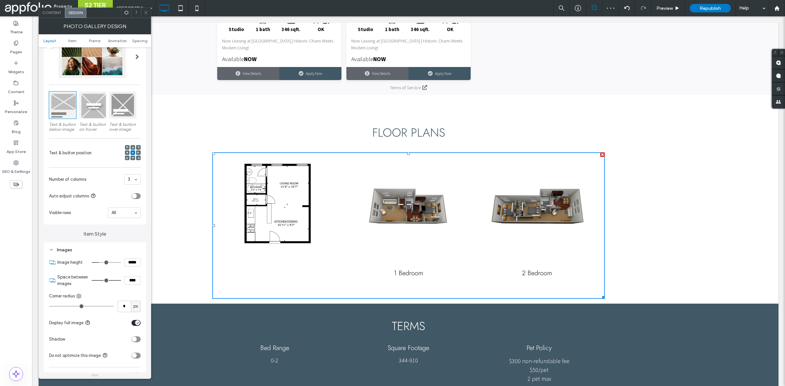
click at [136, 324] on icon "toggle" at bounding box center [137, 323] width 3 height 2
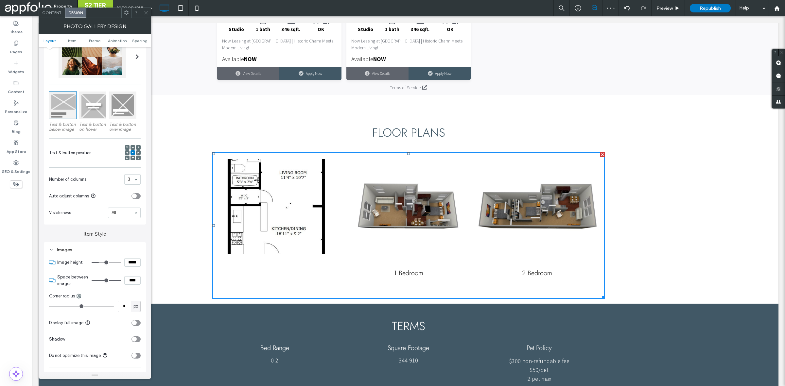
click at [136, 324] on div "toggle" at bounding box center [134, 323] width 5 height 5
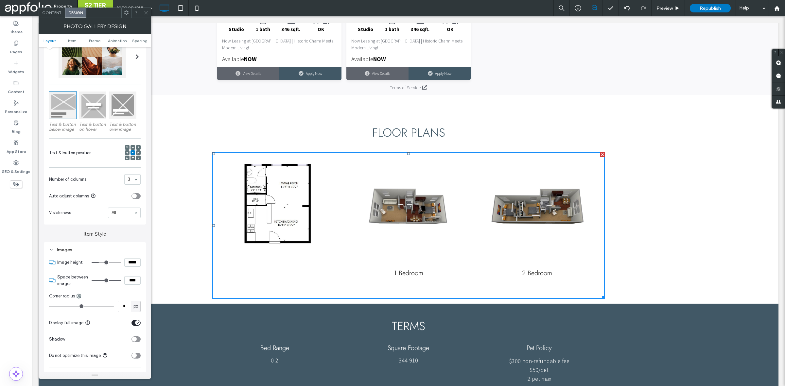
click at [55, 10] on span "Content" at bounding box center [51, 12] width 19 height 5
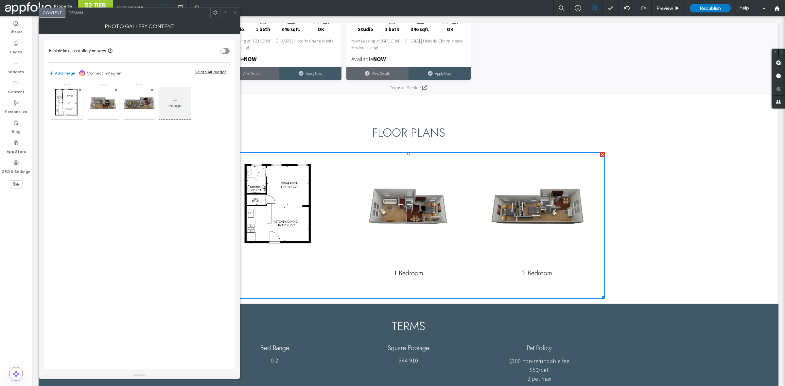
click at [74, 10] on span "Design" at bounding box center [76, 12] width 14 height 5
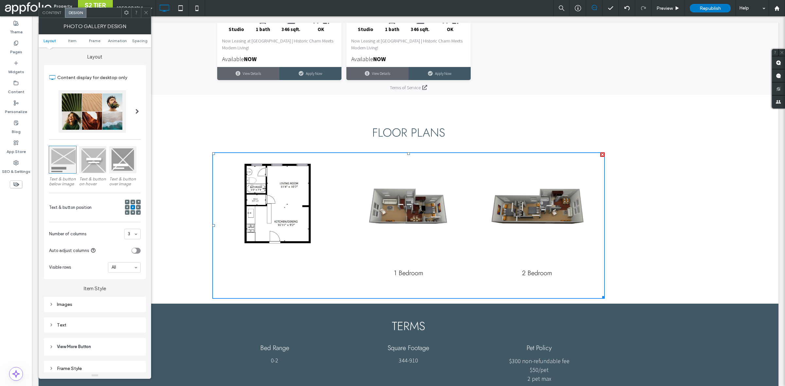
click at [52, 14] on span "Content" at bounding box center [51, 12] width 19 height 5
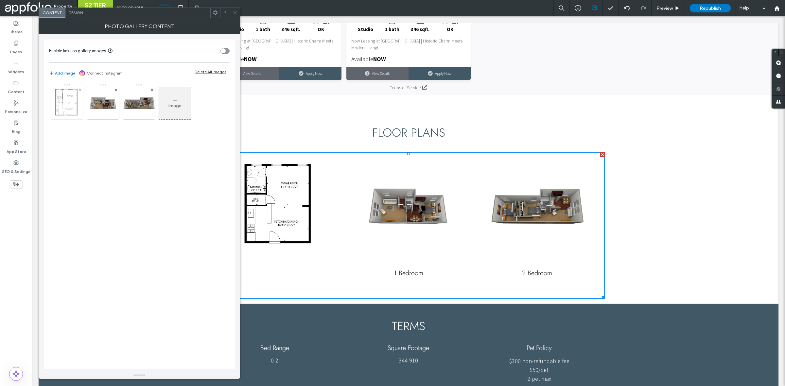
click at [70, 113] on img at bounding box center [67, 103] width 28 height 32
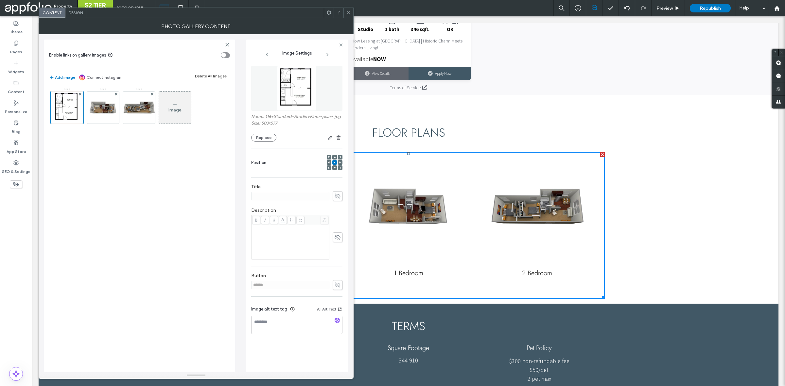
click at [335, 196] on use at bounding box center [338, 196] width 6 height 5
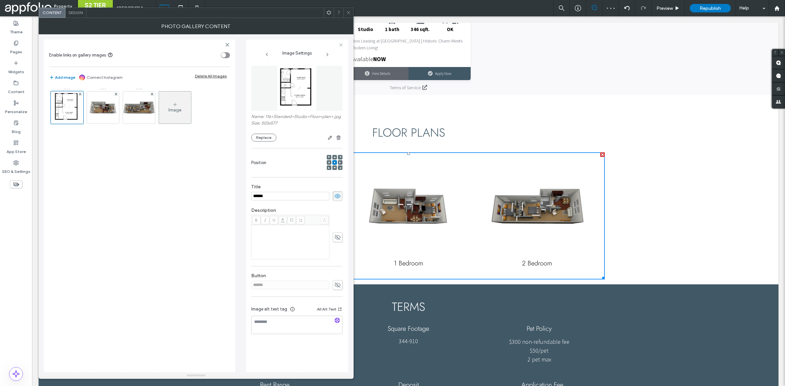
type input "******"
click at [328, 185] on div "Title ******" at bounding box center [296, 193] width 91 height 24
click at [348, 13] on icon at bounding box center [348, 12] width 5 height 5
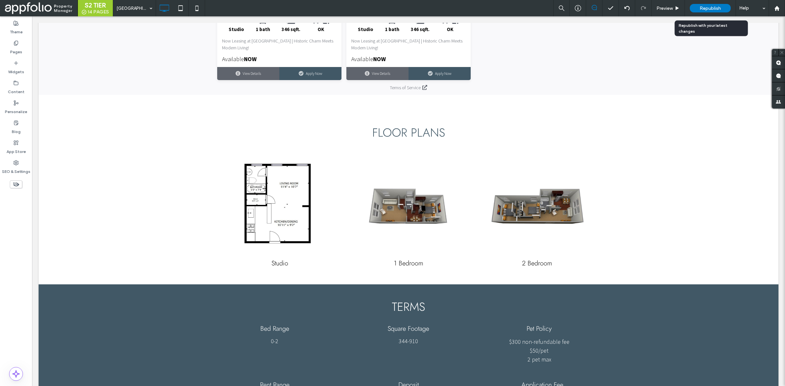
click at [707, 9] on span "Republish" at bounding box center [710, 9] width 21 height 6
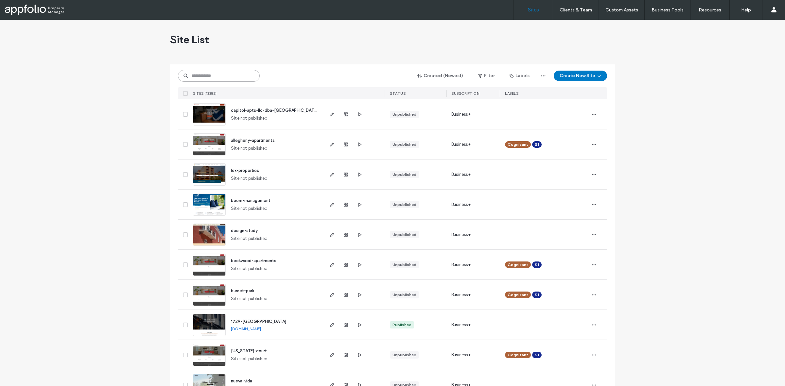
click at [230, 74] on input at bounding box center [219, 76] width 82 height 12
paste input "**********"
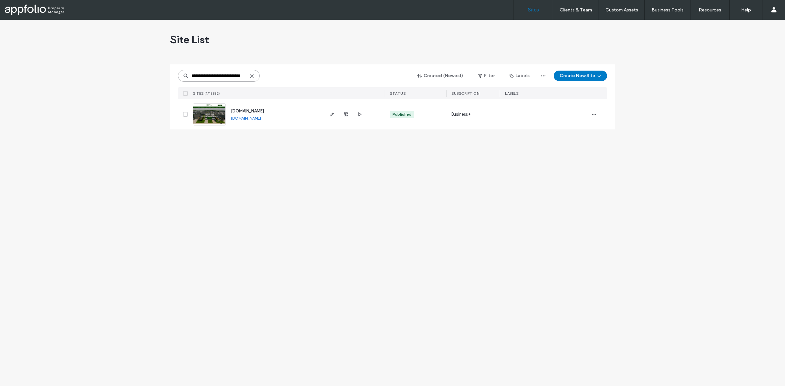
type input "**********"
click at [208, 118] on link at bounding box center [209, 114] width 33 height 22
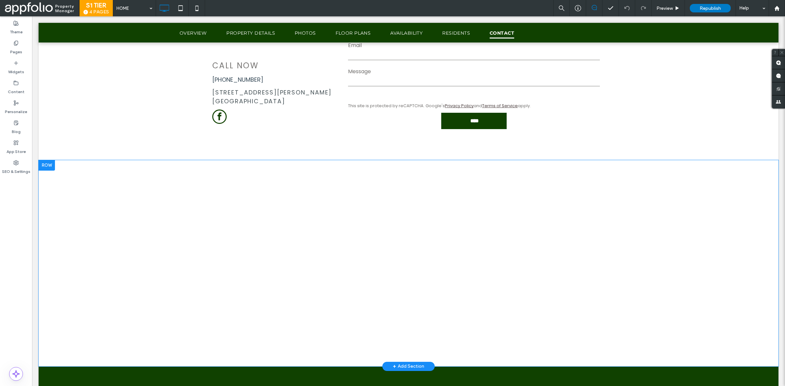
scroll to position [2467, 0]
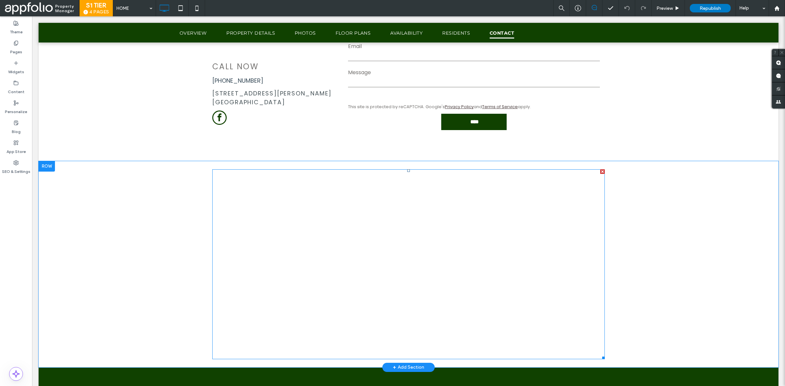
click at [343, 259] on span at bounding box center [408, 264] width 393 height 190
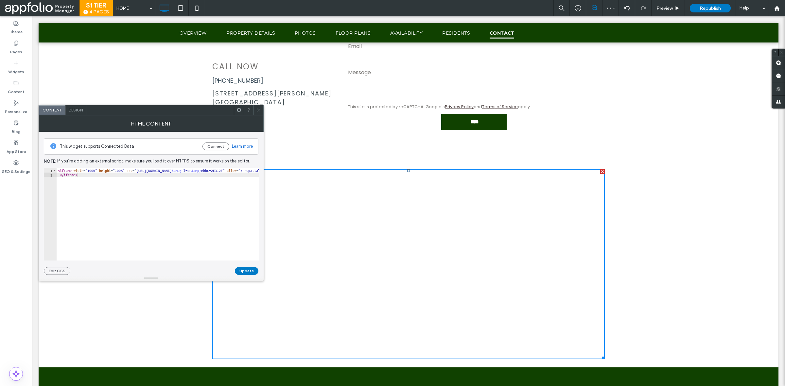
click at [258, 114] on span at bounding box center [258, 110] width 5 height 10
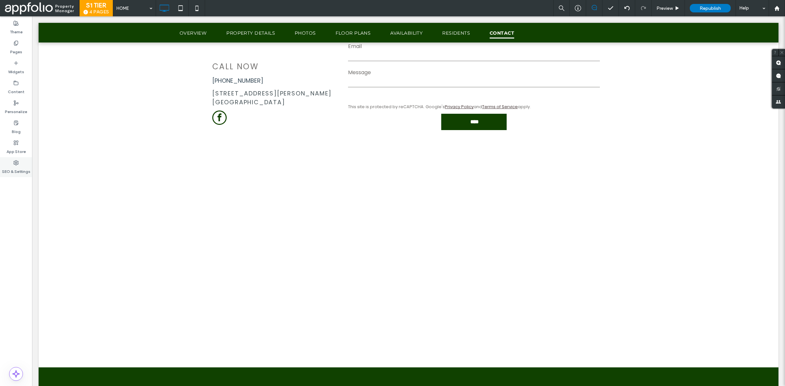
click at [20, 164] on div "SEO & Settings" at bounding box center [16, 167] width 32 height 20
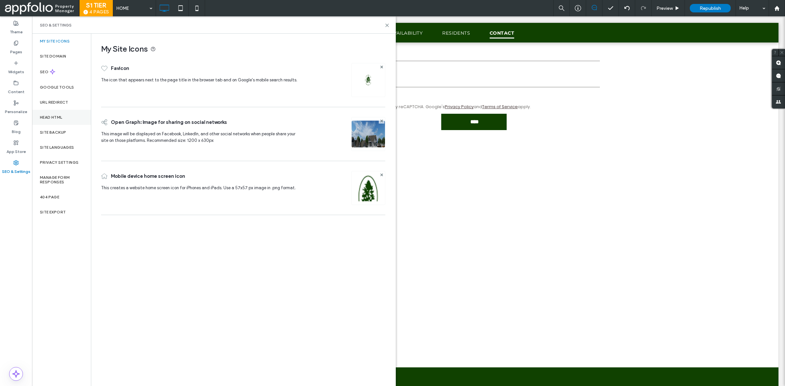
click at [67, 122] on div "Head HTML" at bounding box center [61, 117] width 59 height 15
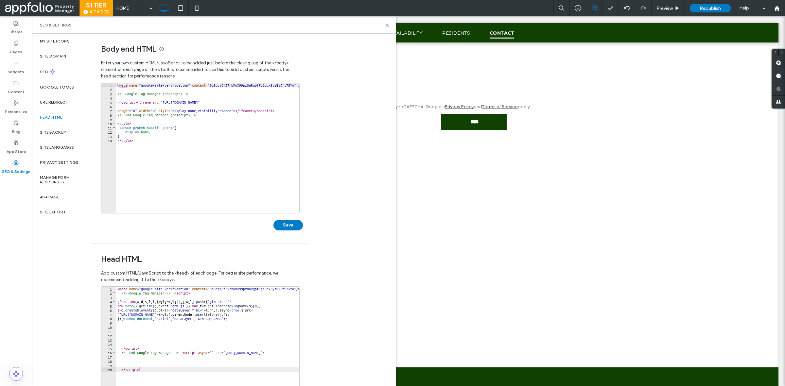
click at [183, 144] on div "< meta name = "google-site-verification" content = "0q8cgiCfZ7rbPnX99pzOaRgpfFg…" at bounding box center [209, 149] width 187 height 133
type textarea "********"
paste textarea "**********"
type textarea "**********"
click at [184, 174] on div "< meta name = "google-site-verification" content = "0q8cgiCfZ7rbPnX99pzOaRgpfFg…" at bounding box center [209, 149] width 187 height 133
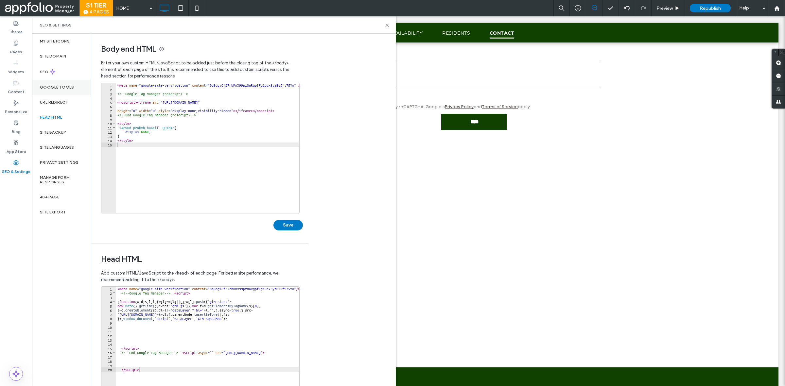
click at [53, 80] on div "Google Tools" at bounding box center [61, 87] width 59 height 15
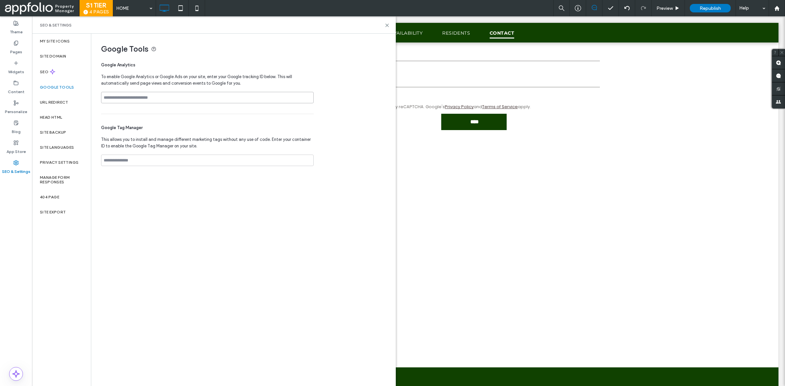
click at [171, 100] on input at bounding box center [207, 97] width 213 height 11
paste input "**********"
type input "**********"
click at [184, 158] on input at bounding box center [207, 160] width 213 height 11
paste input "**********"
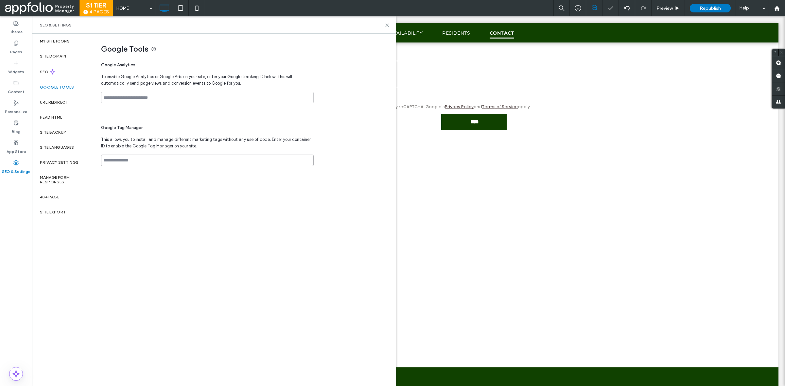
type input "**********"
click at [59, 202] on div "404 Page" at bounding box center [61, 197] width 59 height 15
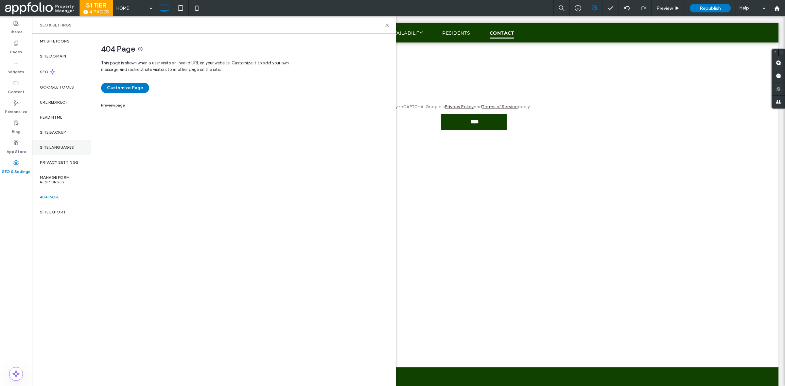
click at [82, 152] on div "Site Languages" at bounding box center [61, 147] width 59 height 15
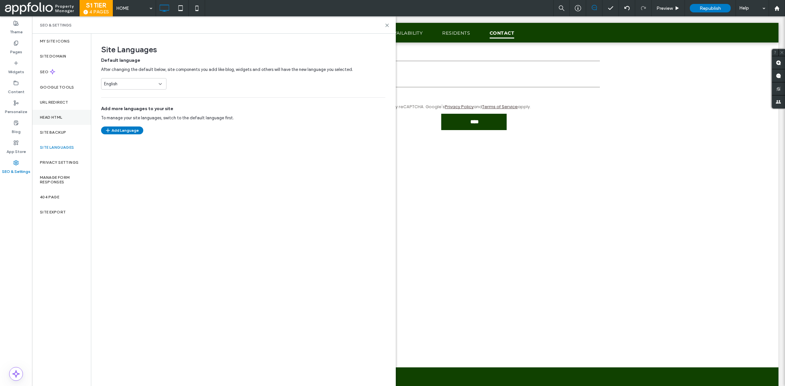
click at [73, 115] on div "Head HTML" at bounding box center [61, 117] width 59 height 15
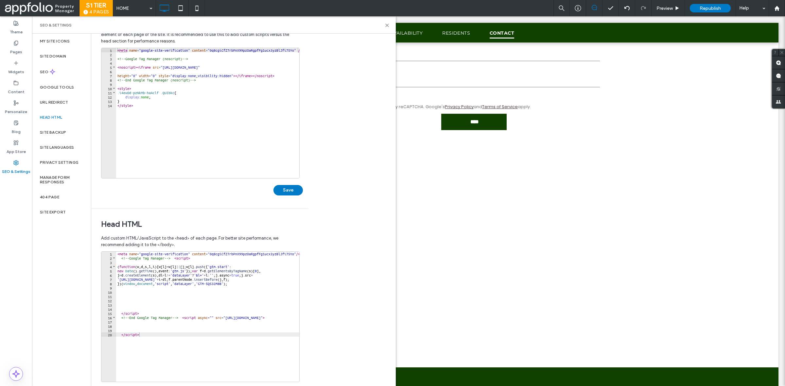
scroll to position [62, 0]
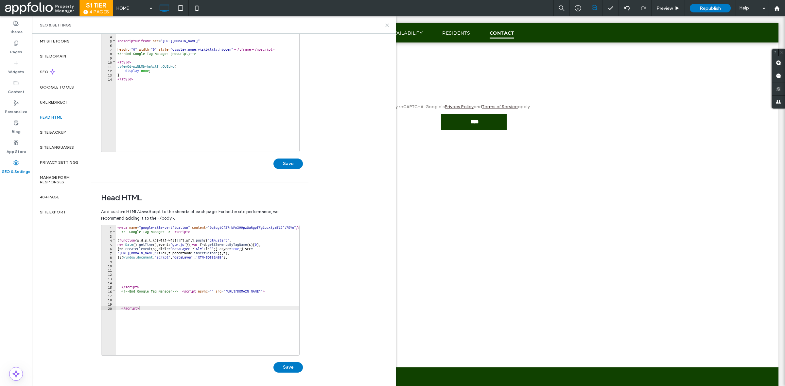
click at [388, 26] on use at bounding box center [387, 25] width 3 height 3
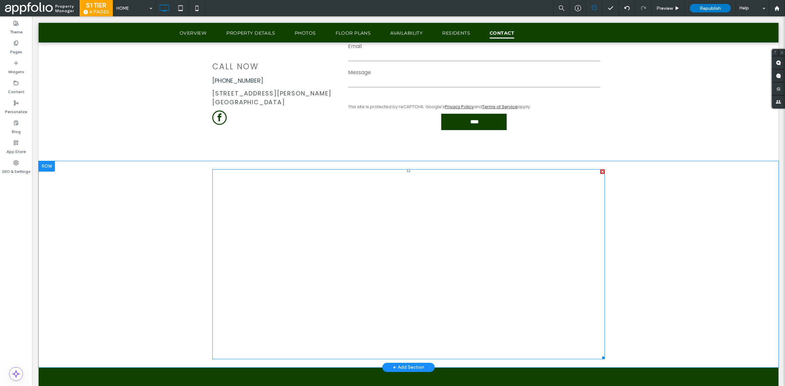
click at [370, 193] on span at bounding box center [408, 264] width 393 height 190
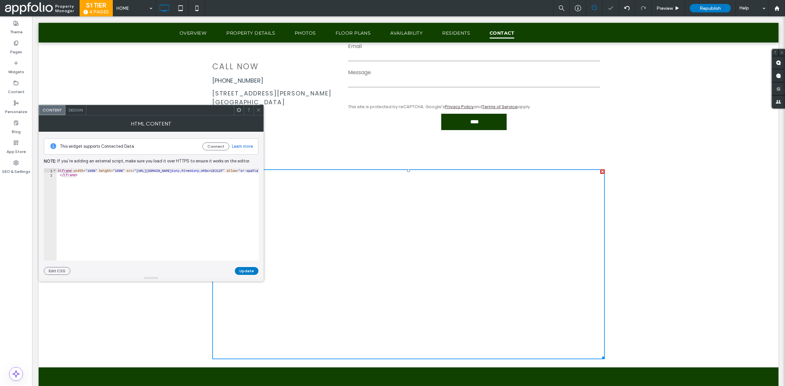
click at [139, 172] on div "< iframe width = "100%" height = "100%" src = "[URL][DOMAIN_NAME] &amp; hl=en &…" at bounding box center [222, 219] width 330 height 100
paste textarea "Cursor at row 1"
type textarea "**********"
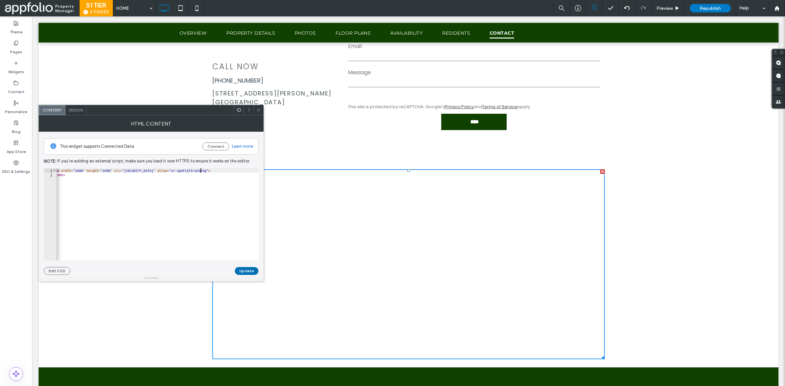
click at [246, 270] on button "Update" at bounding box center [247, 271] width 24 height 8
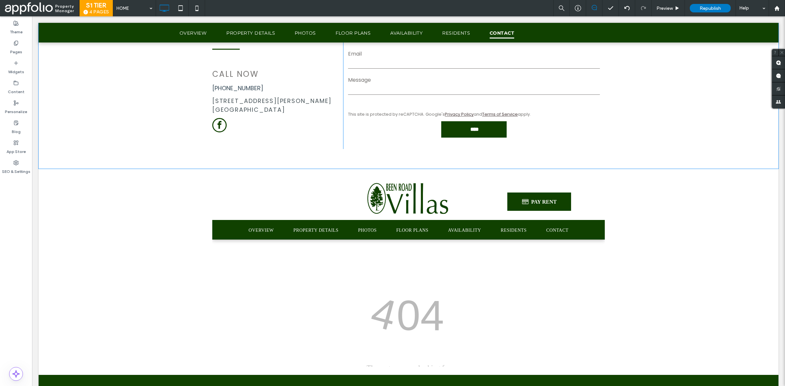
scroll to position [0, 0]
click at [629, 7] on icon at bounding box center [627, 8] width 5 height 5
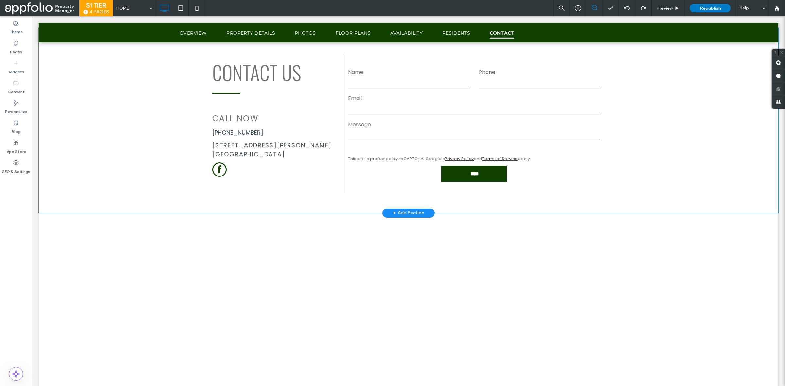
scroll to position [2551, 0]
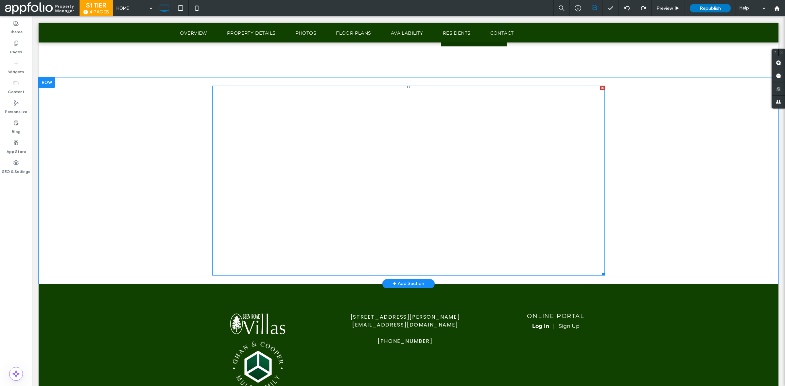
click at [308, 207] on span at bounding box center [408, 181] width 393 height 190
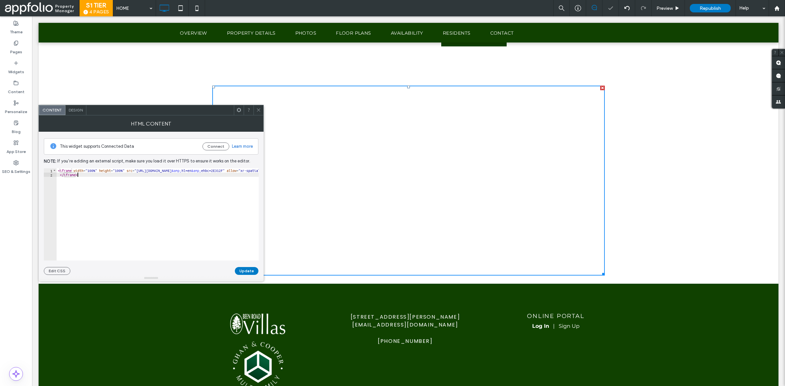
click at [227, 176] on div "< iframe width = "100%" height = "100%" src = "[URL][DOMAIN_NAME] &amp; hl=en &…" at bounding box center [222, 219] width 330 height 100
paste textarea "Cursor at row 2"
type textarea "*********"
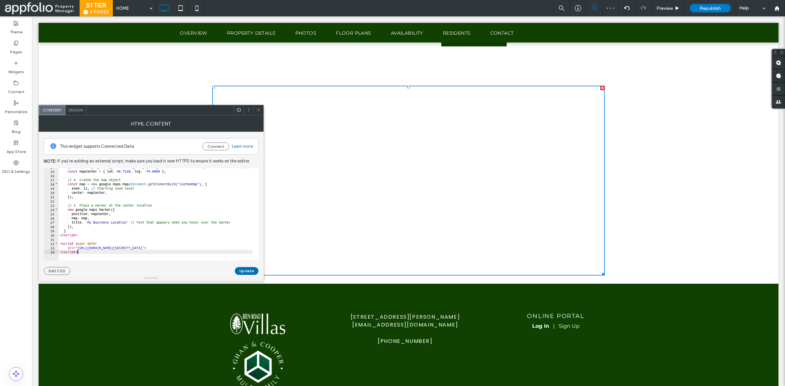
click at [248, 273] on button "Update" at bounding box center [247, 271] width 24 height 8
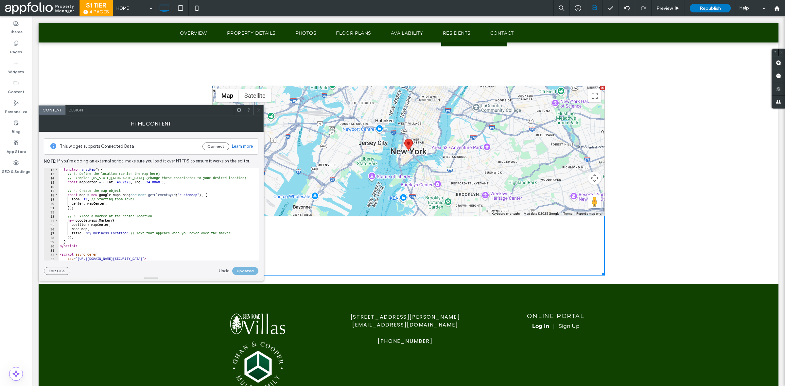
scroll to position [0, 0]
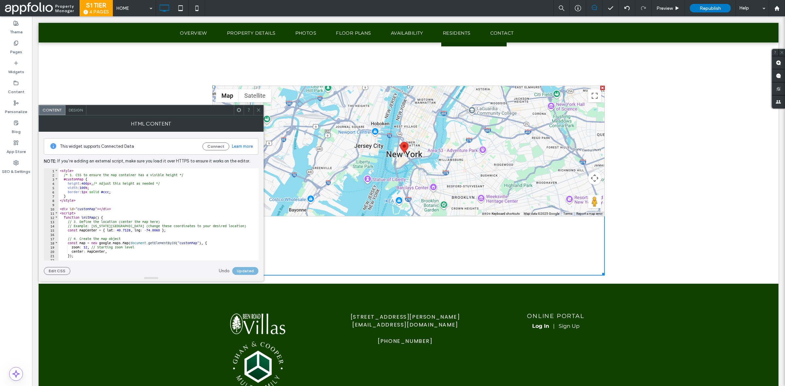
drag, startPoint x: 417, startPoint y: 158, endPoint x: 415, endPoint y: 175, distance: 17.6
click at [415, 175] on div at bounding box center [409, 151] width 392 height 130
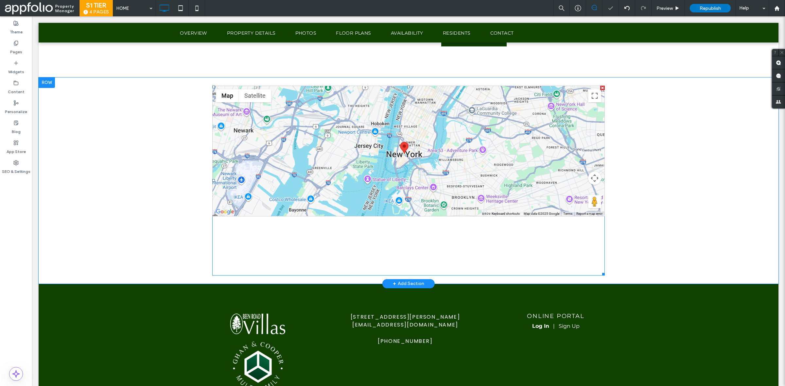
click at [399, 159] on span at bounding box center [408, 181] width 393 height 190
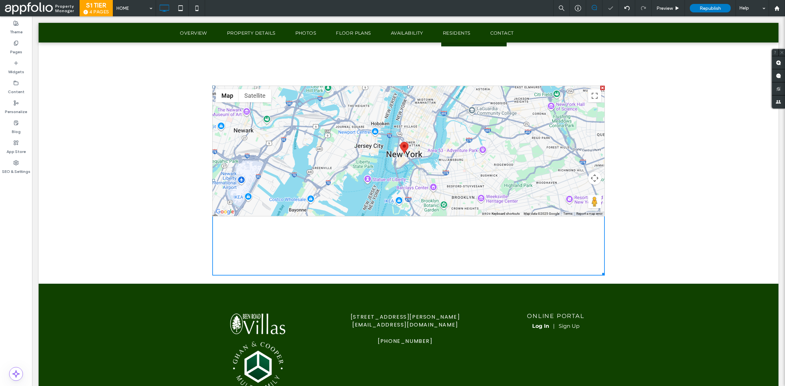
click at [399, 159] on div at bounding box center [409, 151] width 392 height 130
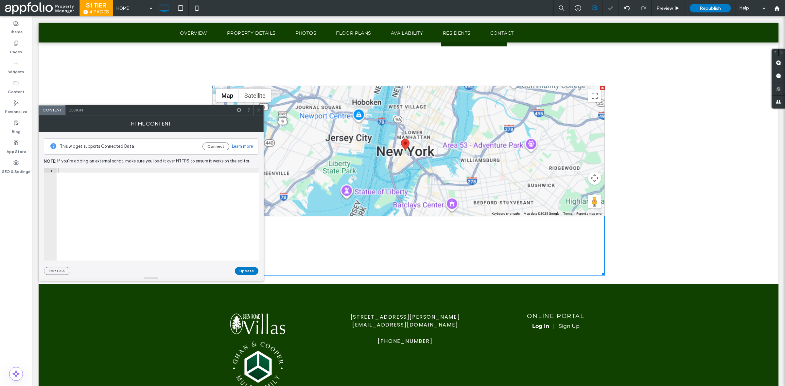
click at [399, 159] on div at bounding box center [409, 151] width 392 height 130
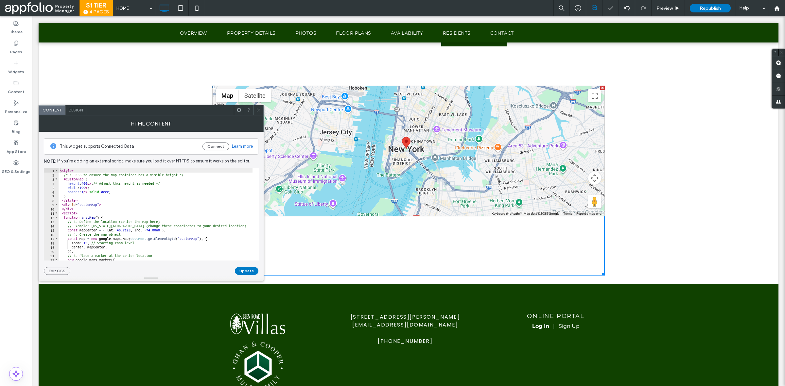
click at [399, 159] on div at bounding box center [409, 151] width 392 height 130
click at [409, 148] on div at bounding box center [409, 151] width 392 height 130
click at [432, 129] on button "Close" at bounding box center [433, 131] width 16 height 16
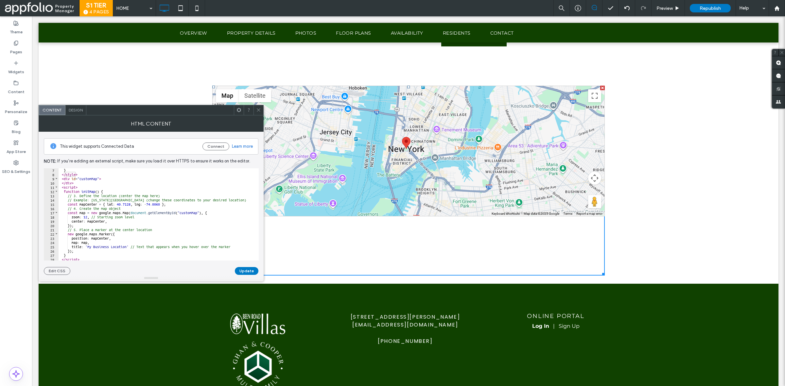
scroll to position [42, 0]
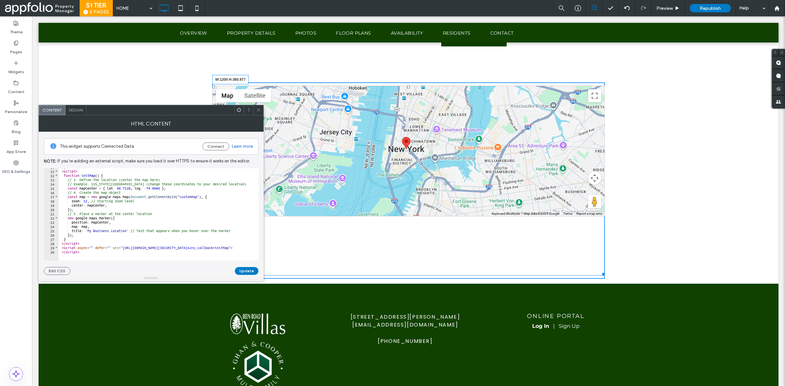
drag, startPoint x: 578, startPoint y: 251, endPoint x: 605, endPoint y: 208, distance: 50.6
click at [605, 208] on div "← Move left → Move right ↑ Move up ↓ Move down + Zoom in - Zoom out Home Jump l…" at bounding box center [409, 181] width 740 height 206
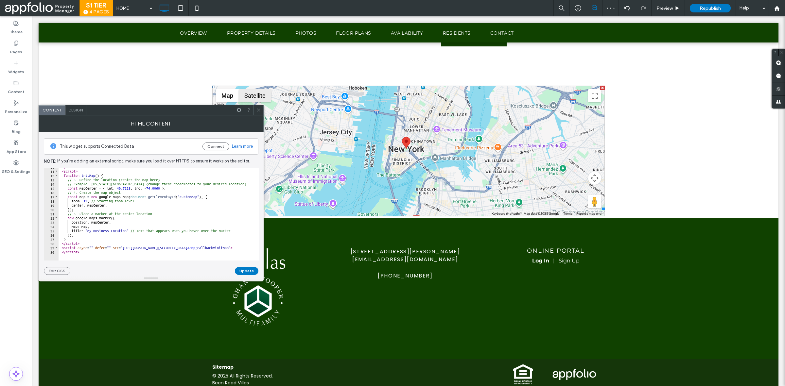
click at [257, 97] on button "Satellite" at bounding box center [255, 95] width 32 height 13
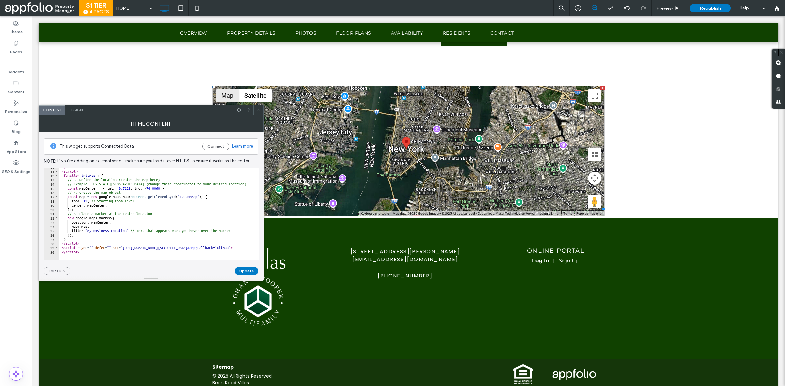
click at [231, 95] on button "Map" at bounding box center [227, 95] width 23 height 13
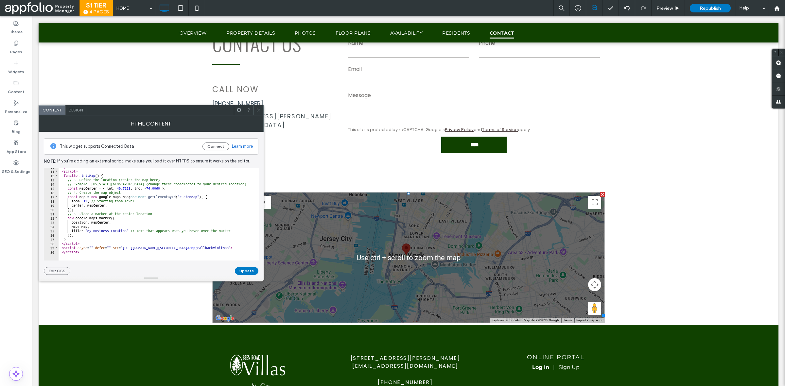
scroll to position [2443, 0]
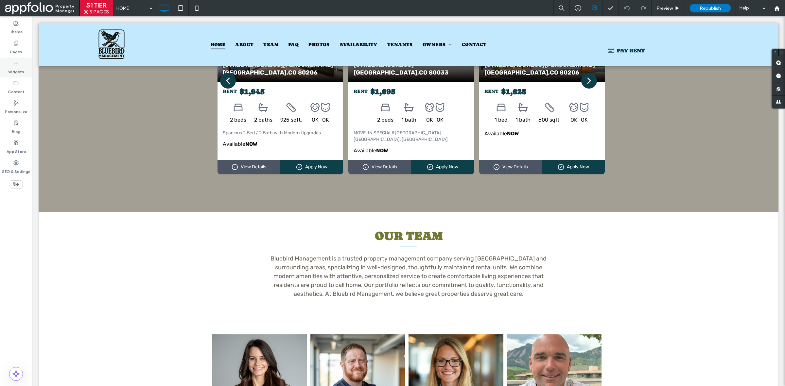
click at [18, 71] on label "Widgets" at bounding box center [16, 70] width 16 height 9
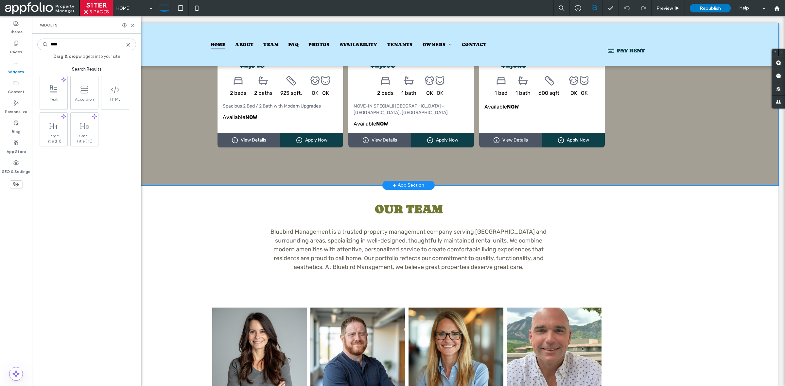
scroll to position [606, 0]
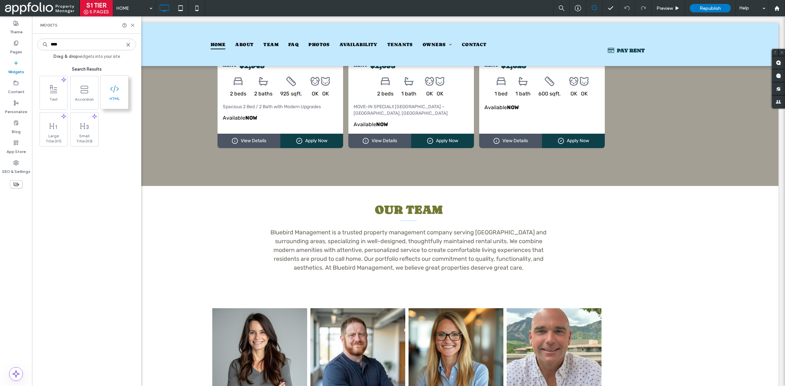
type input "****"
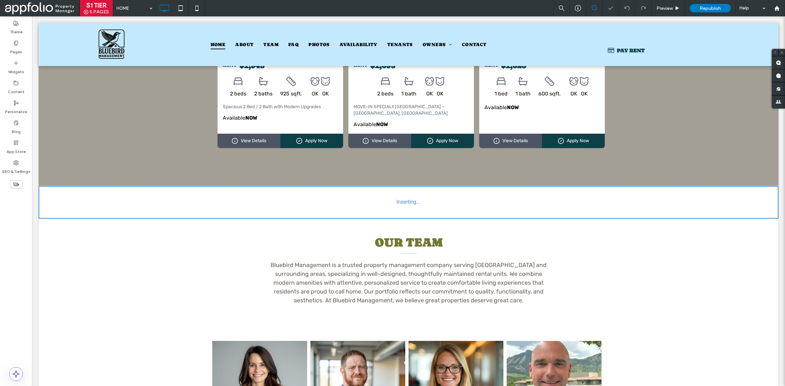
click at [385, 185] on div at bounding box center [392, 193] width 785 height 386
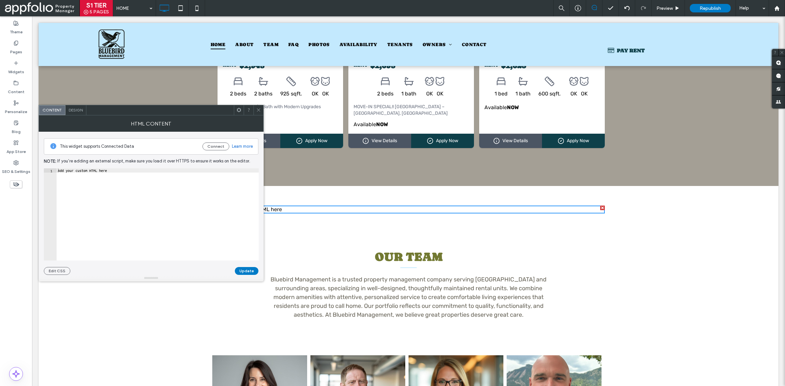
click at [168, 213] on div "Add your custom HTML here" at bounding box center [158, 219] width 202 height 100
paste textarea "Cursor at row 7"
type textarea "******"
click at [241, 272] on button "Update" at bounding box center [247, 271] width 24 height 8
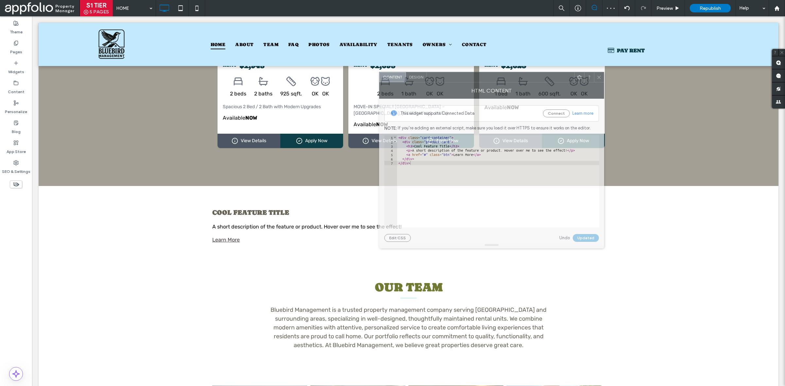
drag, startPoint x: 237, startPoint y: 106, endPoint x: 558, endPoint y: 84, distance: 322.4
click at [558, 84] on div "HTML Content" at bounding box center [491, 90] width 225 height 16
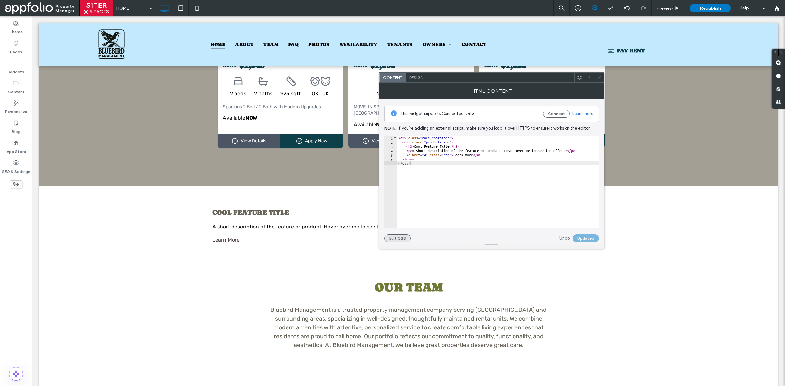
click at [396, 239] on button "Edit CSS" at bounding box center [397, 239] width 27 height 8
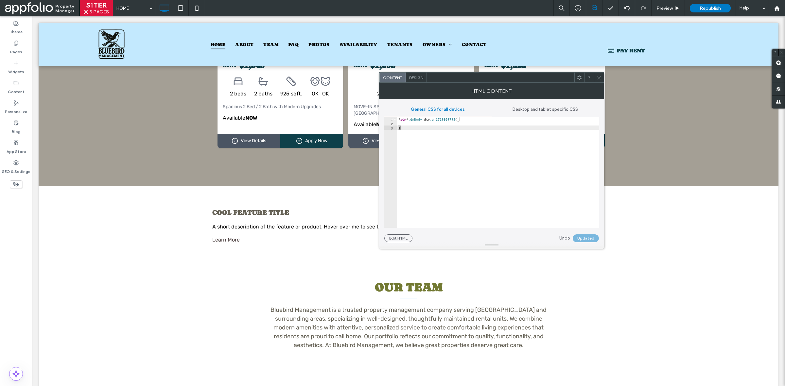
click at [469, 131] on div "* #dm * .dmBody div .u_1719809795 { }" at bounding box center [498, 176] width 202 height 119
paste textarea "Cursor at row 3"
type textarea "*"
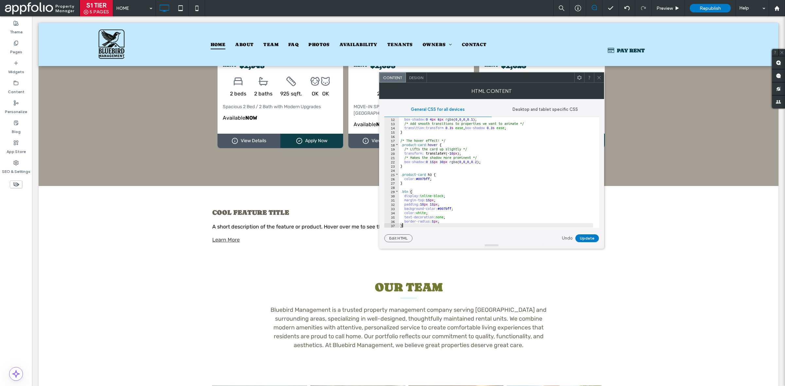
drag, startPoint x: 592, startPoint y: 241, endPoint x: 595, endPoint y: 236, distance: 5.7
click at [595, 237] on button "Update" at bounding box center [588, 239] width 24 height 8
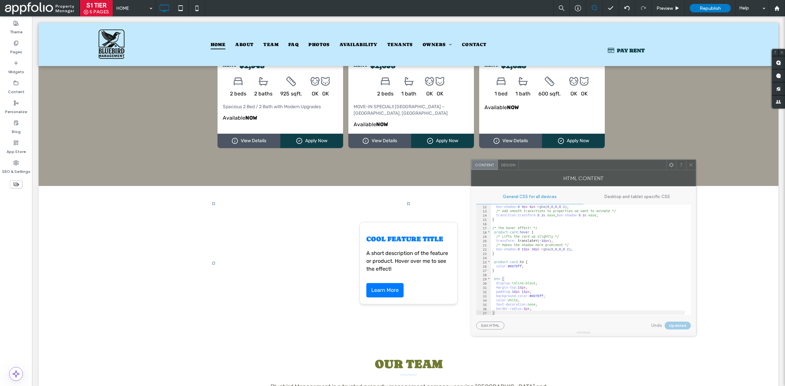
drag, startPoint x: 489, startPoint y: 75, endPoint x: 621, endPoint y: 171, distance: 163.0
click at [621, 170] on div at bounding box center [593, 165] width 148 height 10
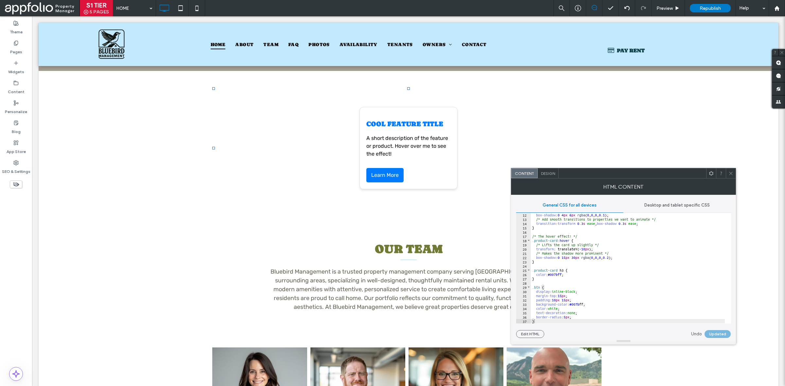
scroll to position [0, 0]
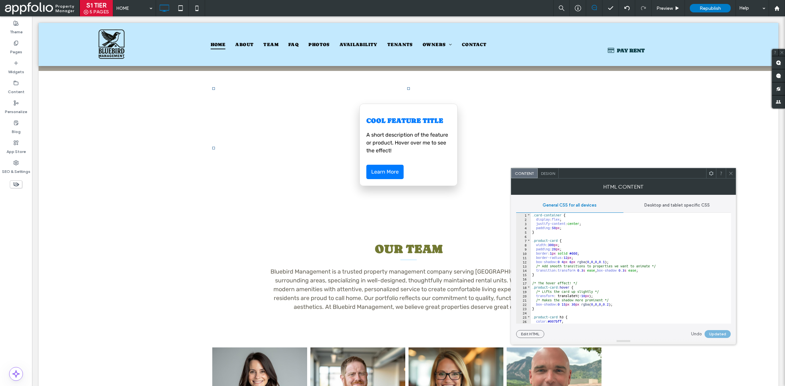
click at [384, 174] on link "Learn More" at bounding box center [384, 172] width 37 height 14
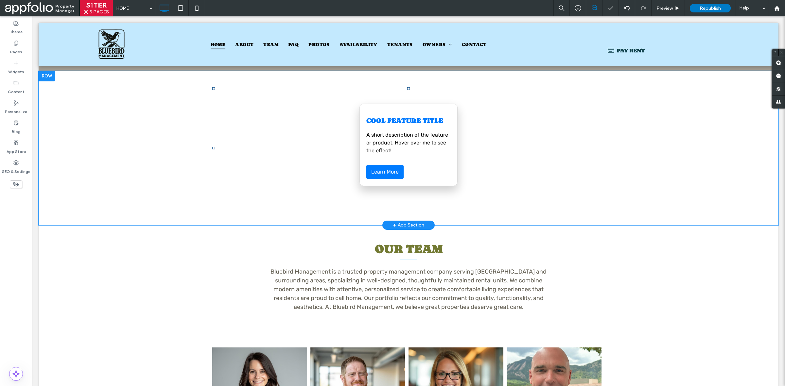
click at [384, 174] on link "Learn More" at bounding box center [384, 172] width 37 height 14
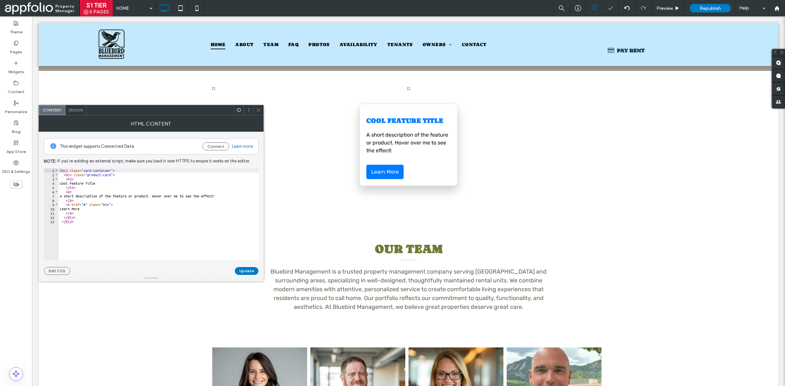
click at [384, 174] on link "Learn More" at bounding box center [384, 172] width 37 height 14
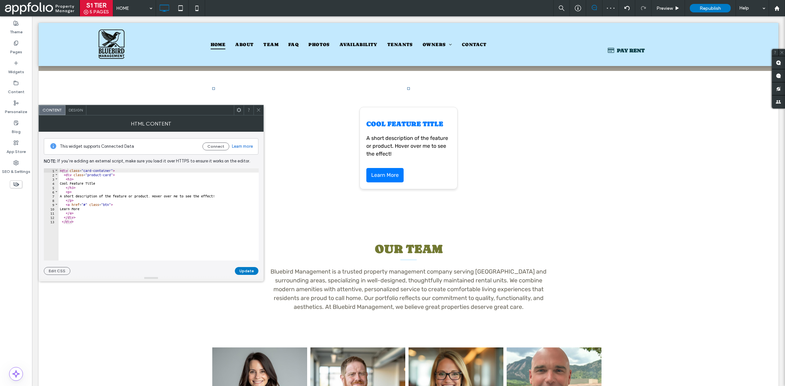
click at [259, 110] on icon at bounding box center [258, 110] width 5 height 5
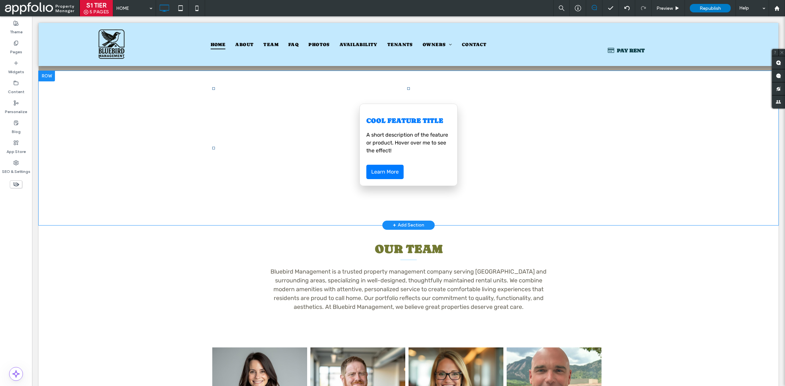
click at [389, 142] on p "A short description of the feature or product. Hover over me to see the effect!" at bounding box center [408, 143] width 84 height 24
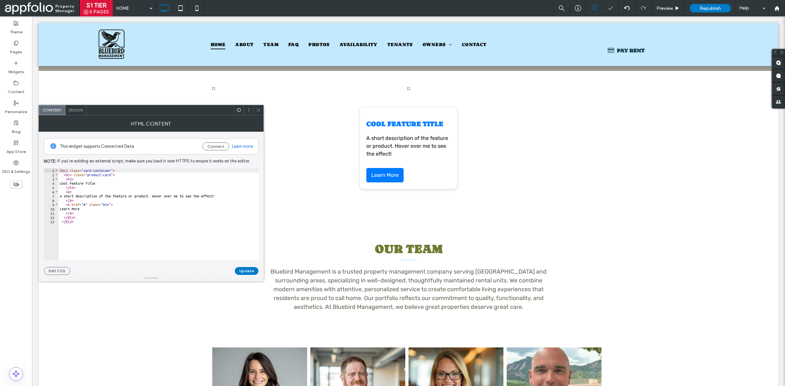
click at [48, 267] on div "This widget supports Connected Data Connect Learn more Note: If you’re adding a…" at bounding box center [151, 203] width 215 height 143
click at [51, 272] on button "Edit CSS" at bounding box center [57, 271] width 27 height 8
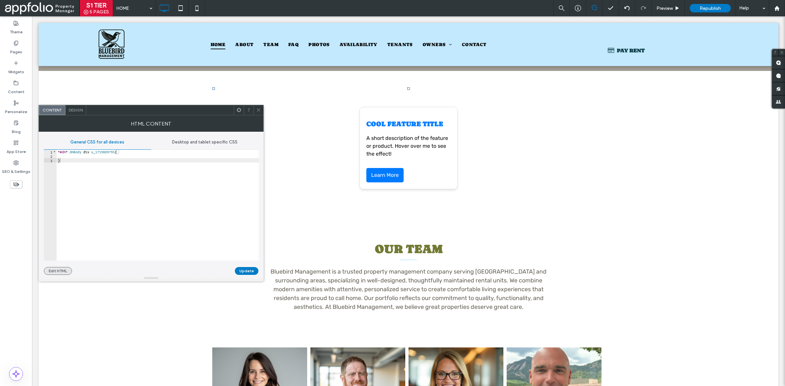
click at [66, 269] on button "Edit HTML" at bounding box center [58, 271] width 28 height 8
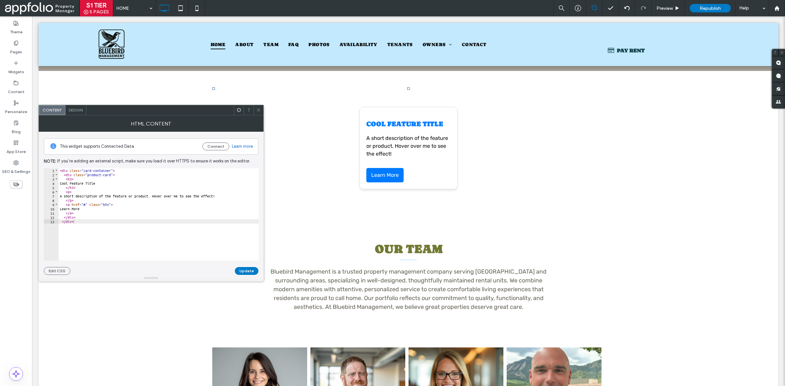
click at [257, 107] on span at bounding box center [258, 110] width 5 height 10
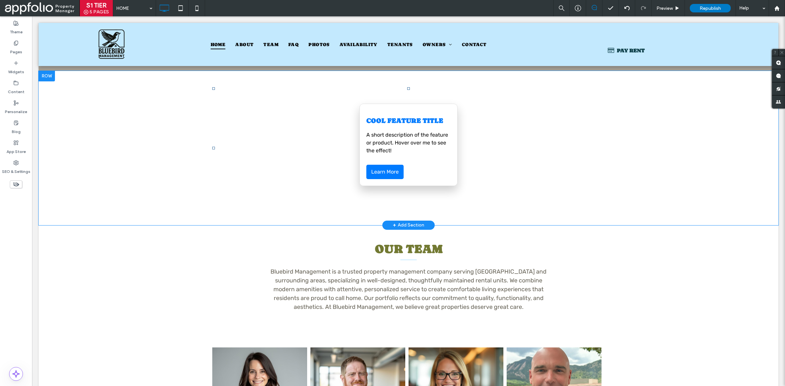
click at [418, 155] on div "Cool Feature Title A short description of the feature or product. Hover over me…" at bounding box center [409, 145] width 98 height 82
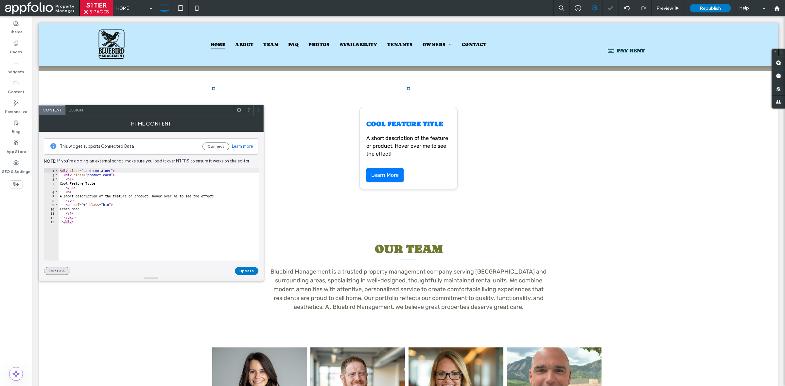
click at [49, 269] on button "Edit CSS" at bounding box center [57, 271] width 27 height 8
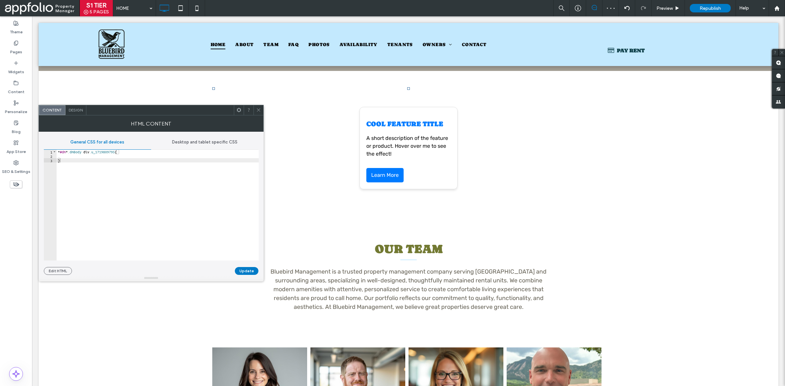
click at [208, 137] on div "Desktop and tablet specific CSS" at bounding box center [204, 142] width 107 height 14
click at [99, 145] on span "General CSS for all devices" at bounding box center [97, 142] width 54 height 5
click at [74, 110] on span "Design" at bounding box center [76, 110] width 14 height 5
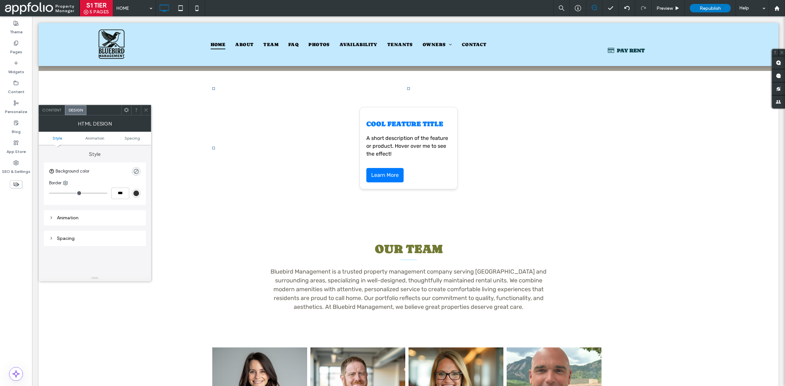
click at [54, 115] on div "Content" at bounding box center [52, 110] width 26 height 10
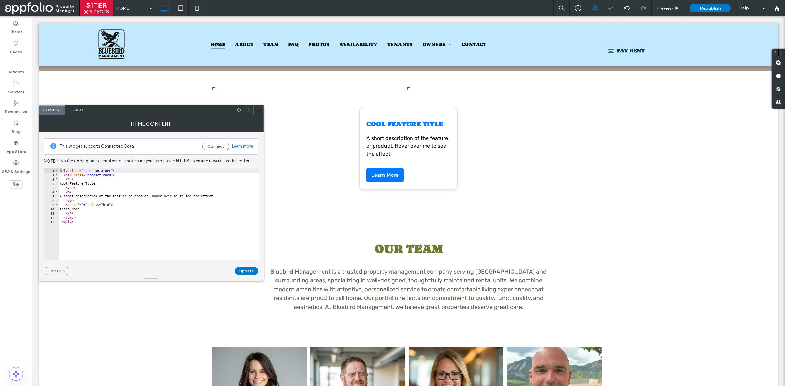
click at [258, 108] on icon at bounding box center [258, 110] width 5 height 5
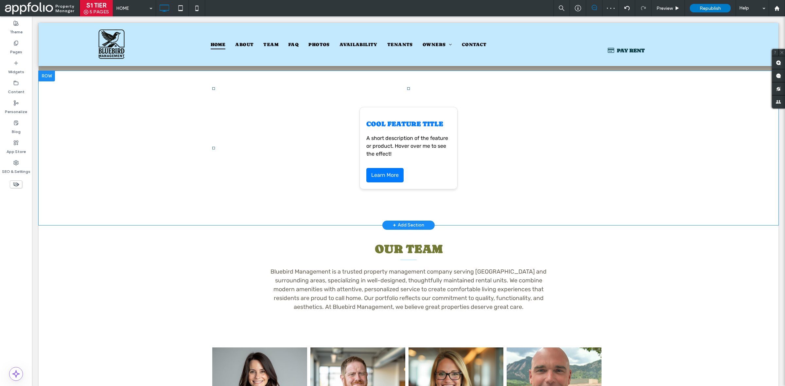
click at [53, 79] on div at bounding box center [47, 76] width 16 height 10
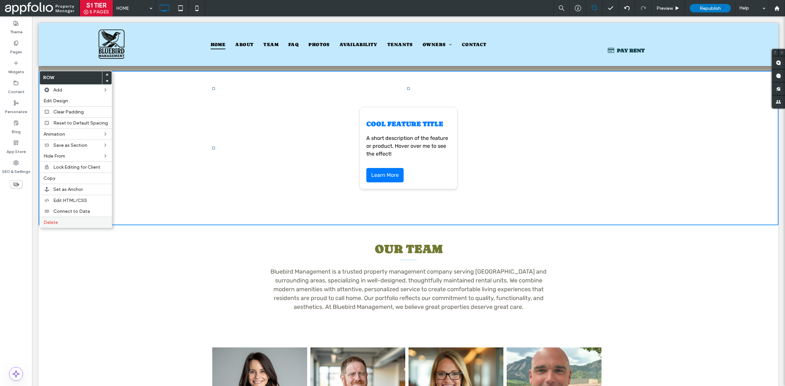
click at [71, 222] on label "Delete" at bounding box center [76, 223] width 64 height 6
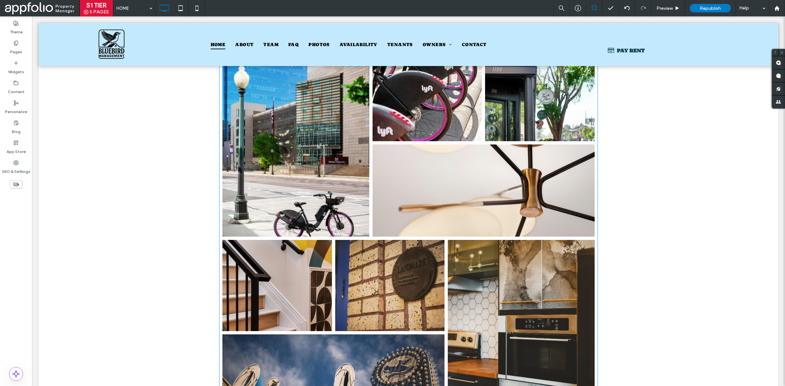
scroll to position [1586, 0]
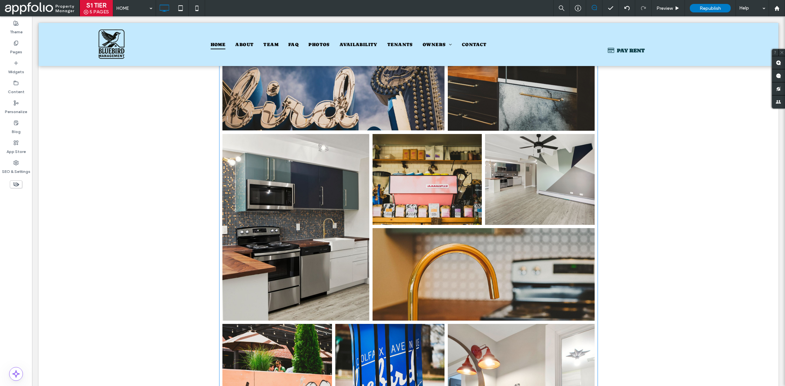
click at [301, 133] on li "Button" at bounding box center [296, 228] width 150 height 190
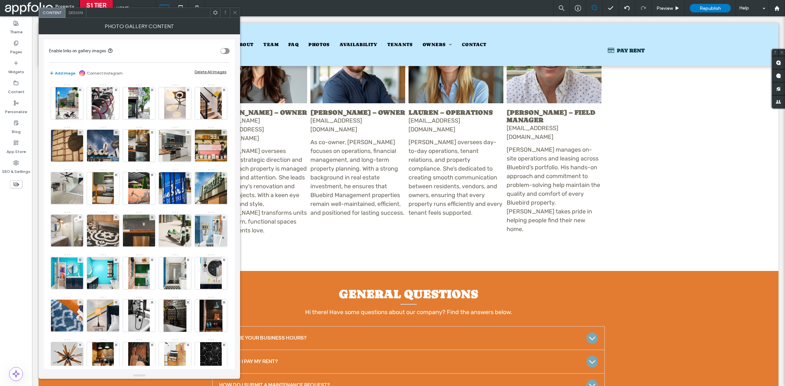
scroll to position [862, 0]
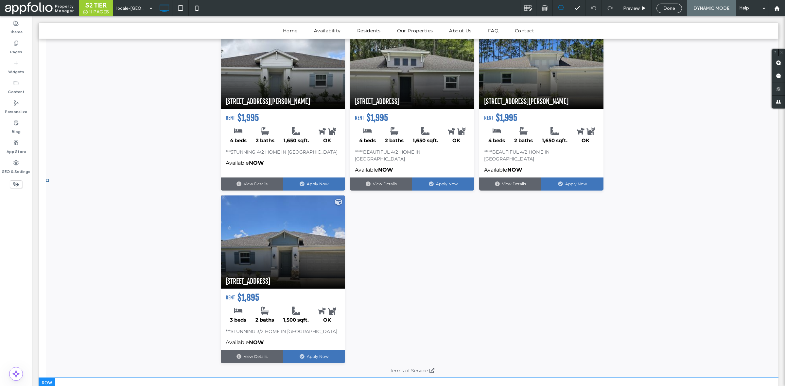
scroll to position [1450, 0]
click at [362, 212] on span at bounding box center [412, 180] width 733 height 395
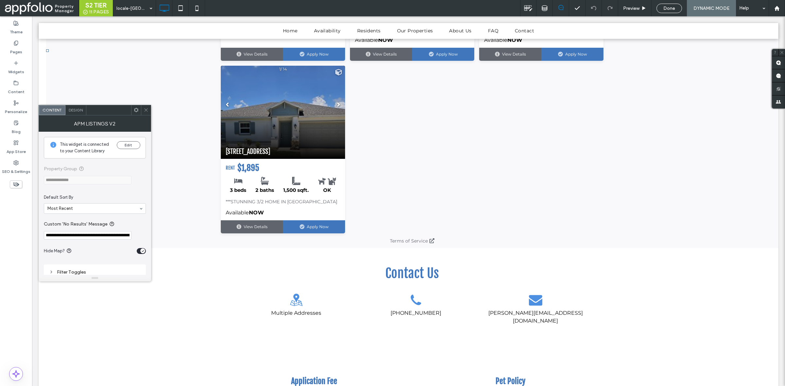
scroll to position [1581, 0]
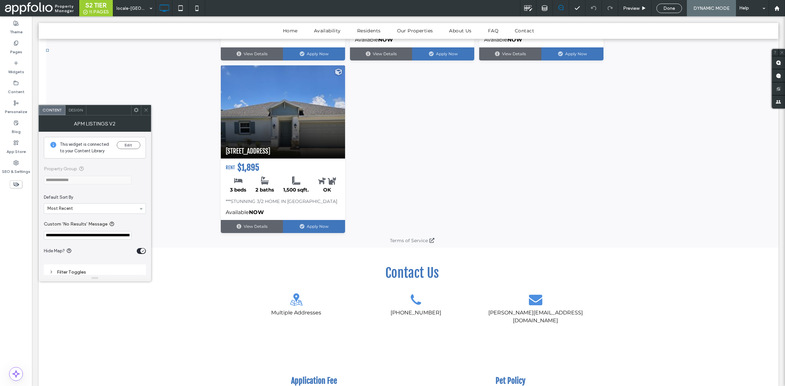
click at [81, 166] on span "**********" at bounding box center [95, 175] width 102 height 32
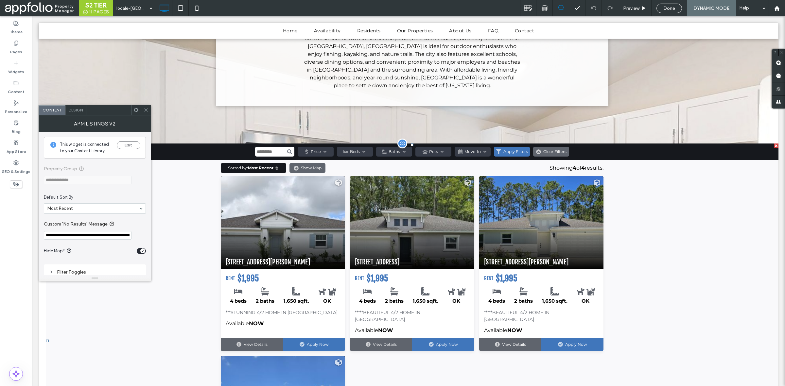
scroll to position [1289, 0]
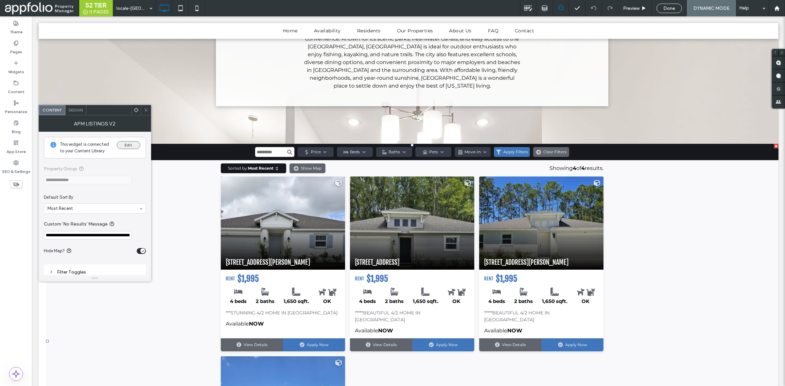
click at [133, 146] on button "Edit" at bounding box center [129, 145] width 24 height 8
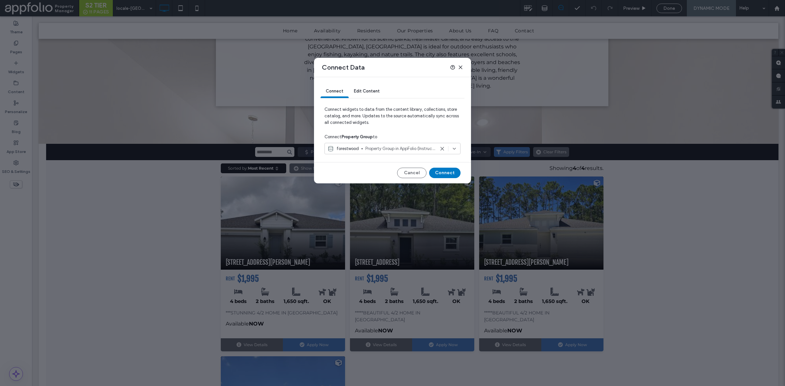
click at [370, 91] on span "Edit Content" at bounding box center [367, 91] width 26 height 5
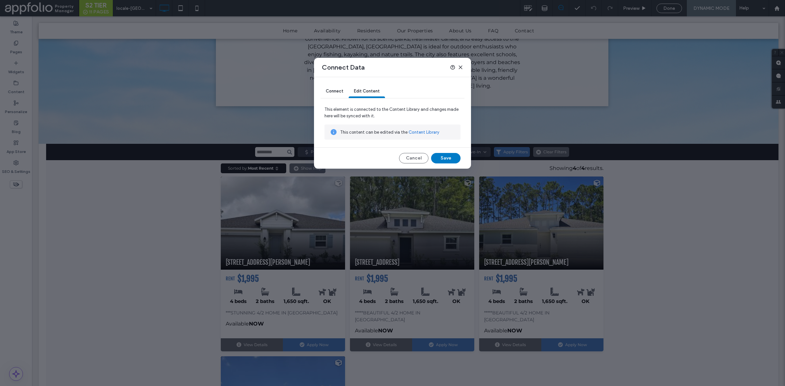
click at [425, 130] on link "Content Library" at bounding box center [424, 132] width 31 height 7
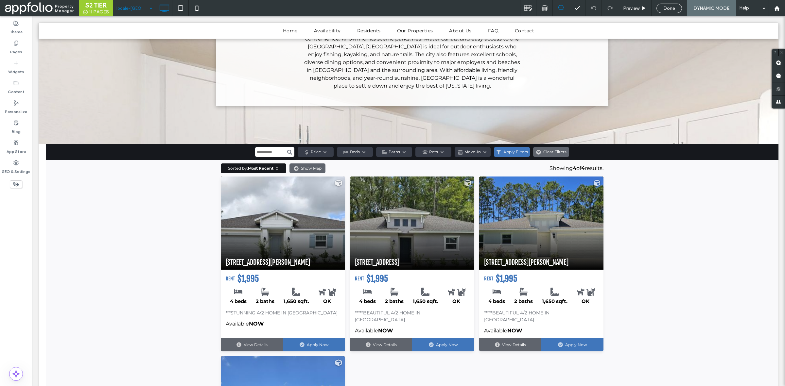
click at [151, 9] on div "locale-[GEOGRAPHIC_DATA]" at bounding box center [134, 8] width 43 height 16
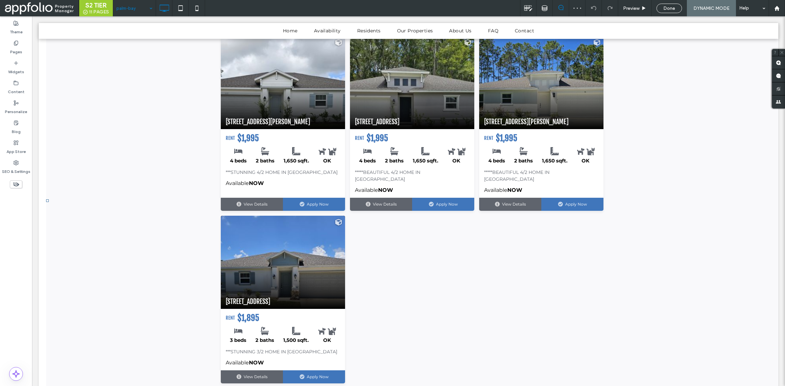
scroll to position [1430, 0]
drag, startPoint x: 278, startPoint y: 170, endPoint x: 246, endPoint y: 154, distance: 36.0
click at [246, 154] on span at bounding box center [412, 200] width 733 height 395
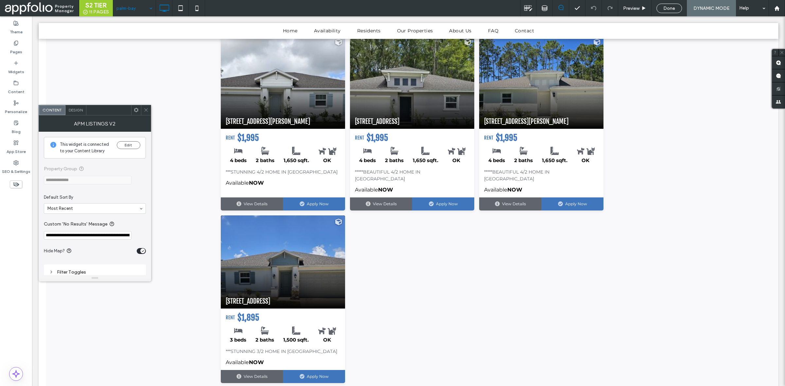
click at [147, 4] on div "palm-bay" at bounding box center [134, 8] width 43 height 16
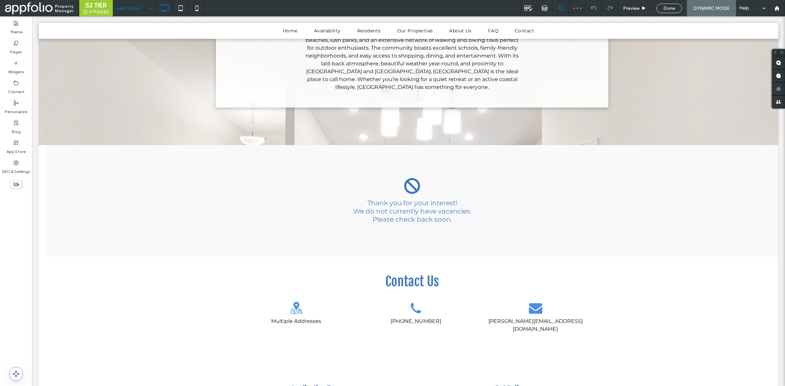
scroll to position [1281, 0]
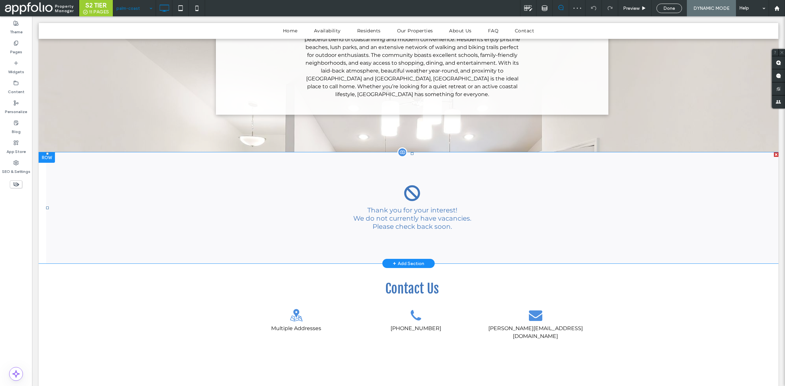
click at [269, 251] on span at bounding box center [412, 207] width 733 height 111
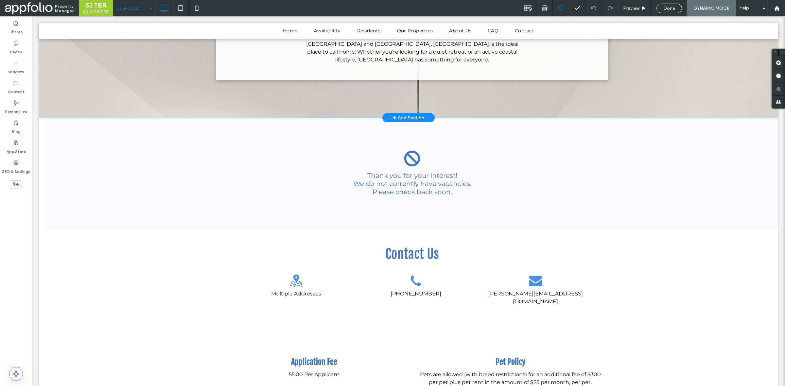
scroll to position [1327, 0]
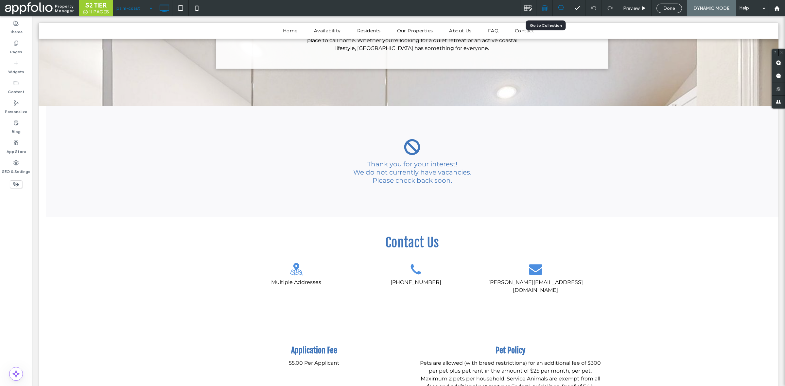
click at [545, 7] on icon at bounding box center [545, 8] width 6 height 6
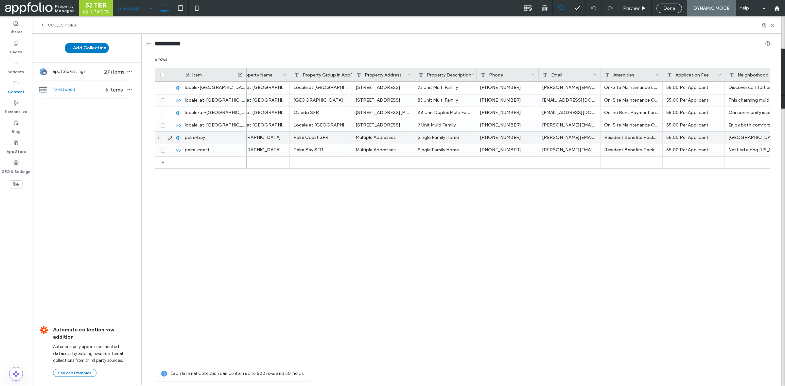
scroll to position [0, 19]
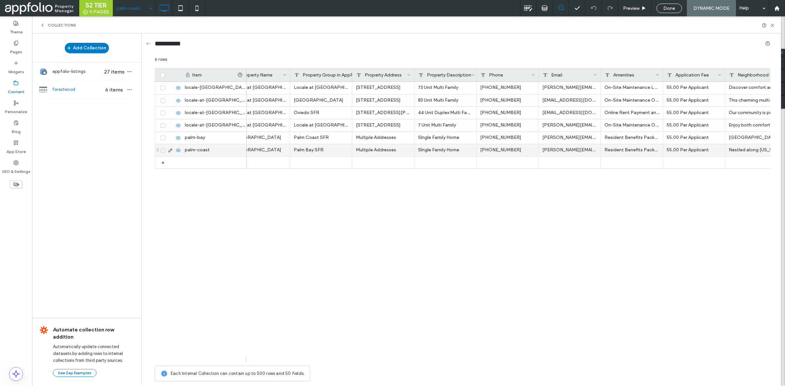
click at [331, 152] on div "Palm Bay SFR" at bounding box center [321, 150] width 62 height 12
click at [333, 145] on textarea "**********" at bounding box center [326, 143] width 72 height 20
type textarea "**********"
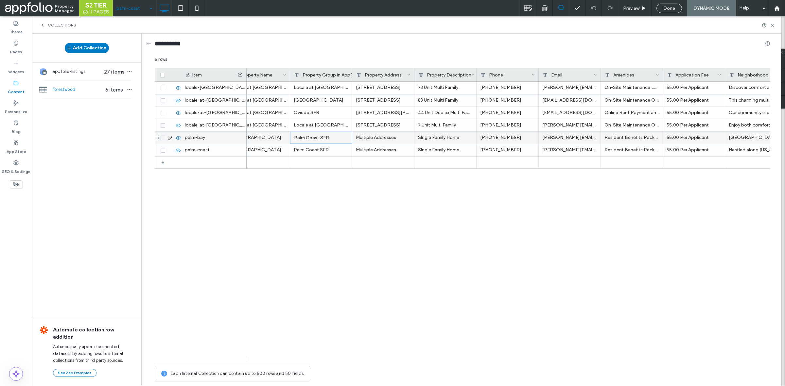
click at [334, 137] on div "Palm Coast SFR" at bounding box center [321, 138] width 62 height 12
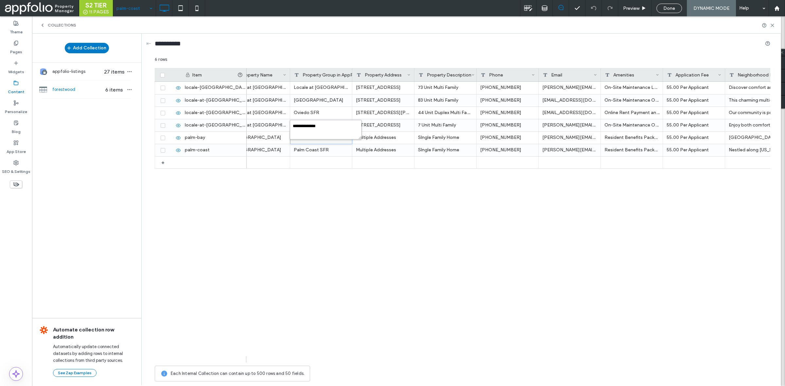
click at [334, 137] on textarea "**********" at bounding box center [326, 130] width 72 height 20
type textarea "**********"
click at [773, 26] on use at bounding box center [772, 25] width 3 height 3
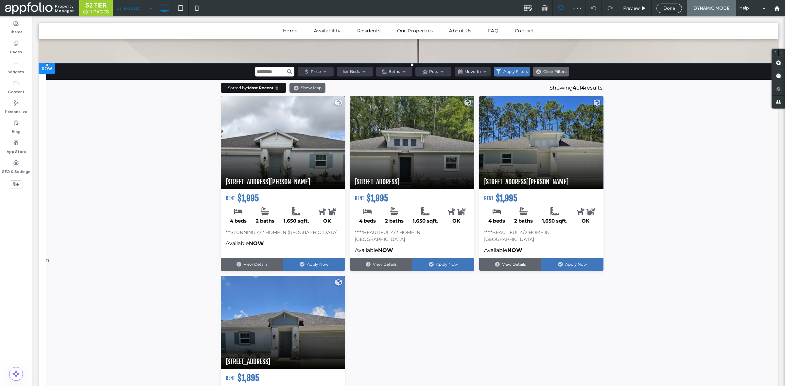
scroll to position [1370, 0]
click at [46, 63] on span at bounding box center [46, 63] width 0 height 0
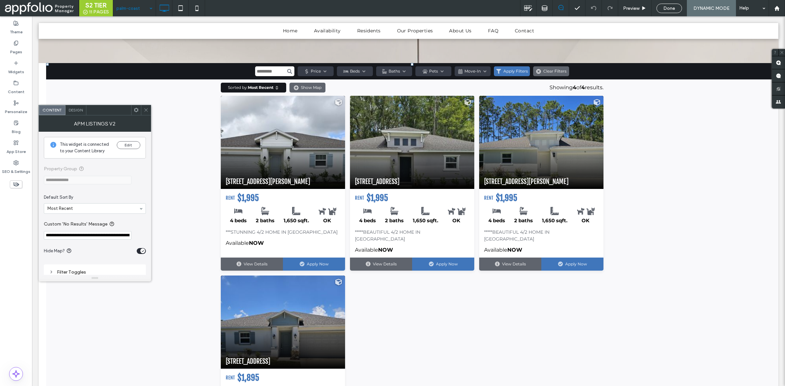
click at [146, 108] on icon at bounding box center [146, 110] width 5 height 5
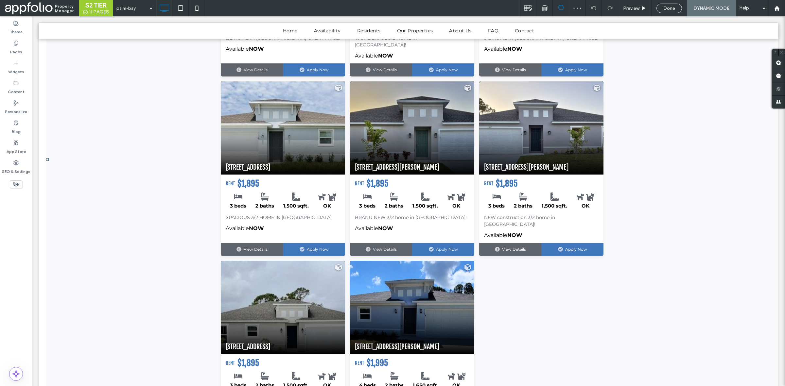
scroll to position [1565, 0]
click at [283, 230] on span at bounding box center [412, 159] width 733 height 582
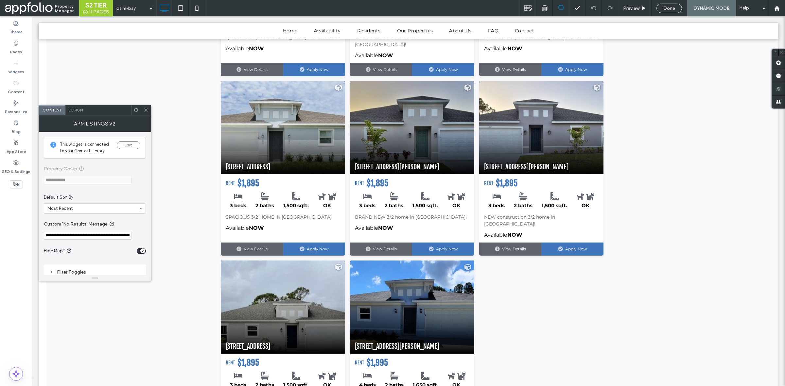
click at [141, 108] on div at bounding box center [146, 110] width 10 height 10
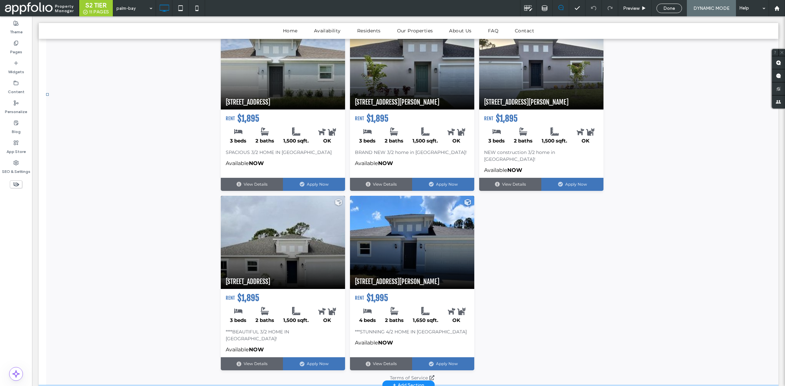
scroll to position [1629, 0]
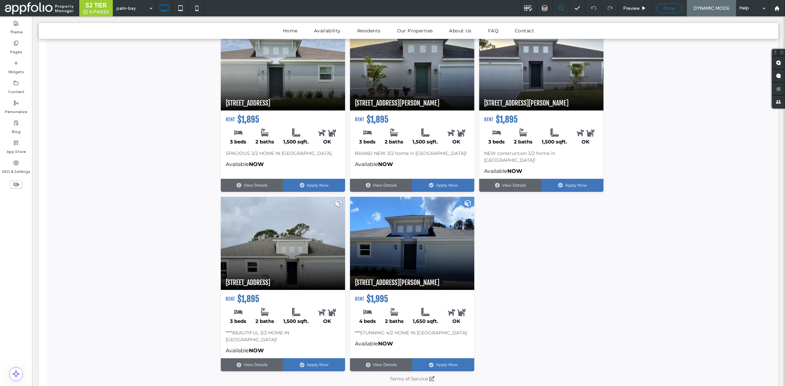
click at [667, 9] on span "Done" at bounding box center [670, 9] width 12 height 6
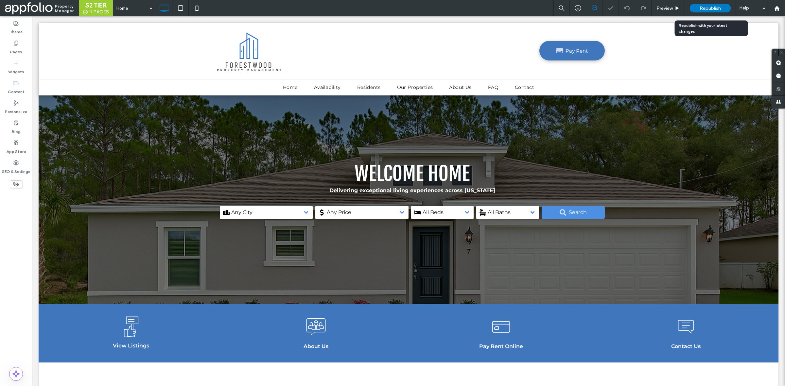
click at [710, 9] on span "Republish" at bounding box center [710, 9] width 21 height 6
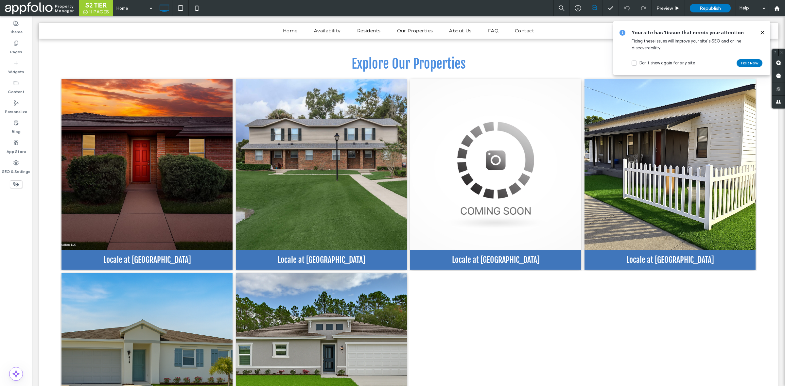
scroll to position [809, 0]
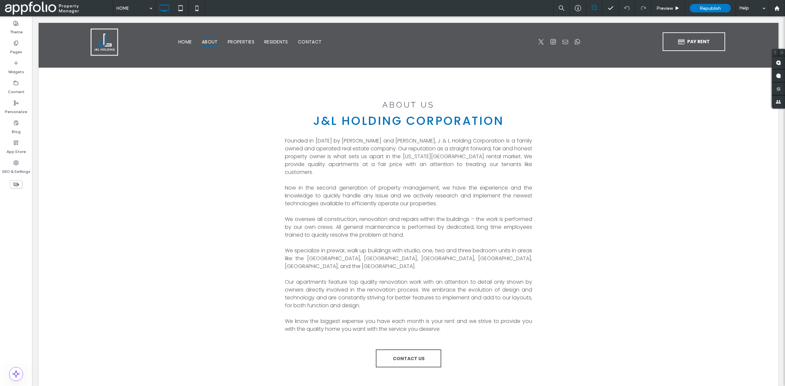
scroll to position [258, 0]
click at [23, 46] on div "Pages" at bounding box center [16, 48] width 32 height 20
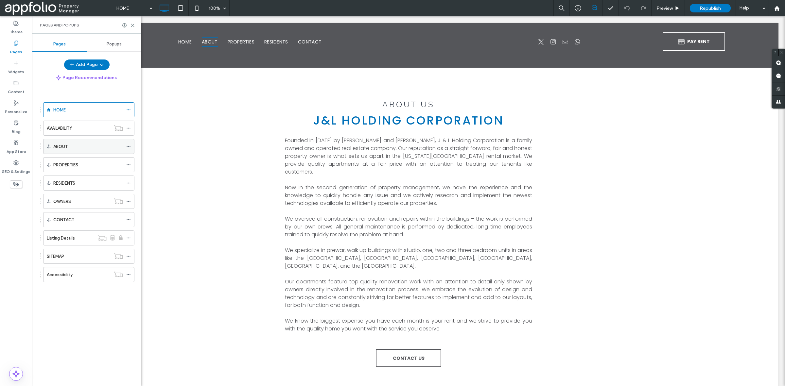
click at [83, 149] on div "ABOUT" at bounding box center [88, 146] width 70 height 7
click at [131, 25] on icon at bounding box center [132, 25] width 5 height 5
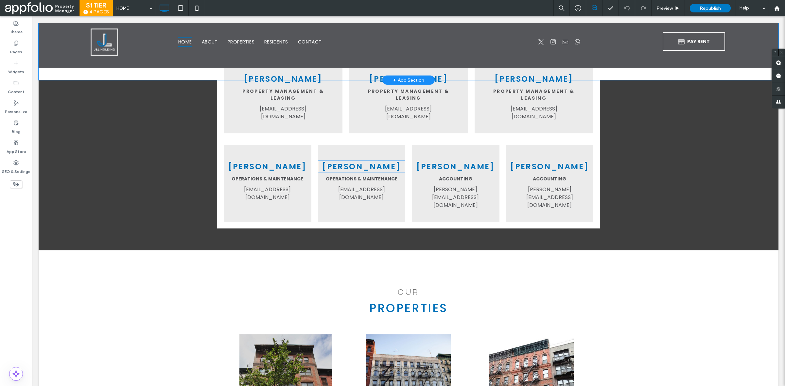
scroll to position [504, 0]
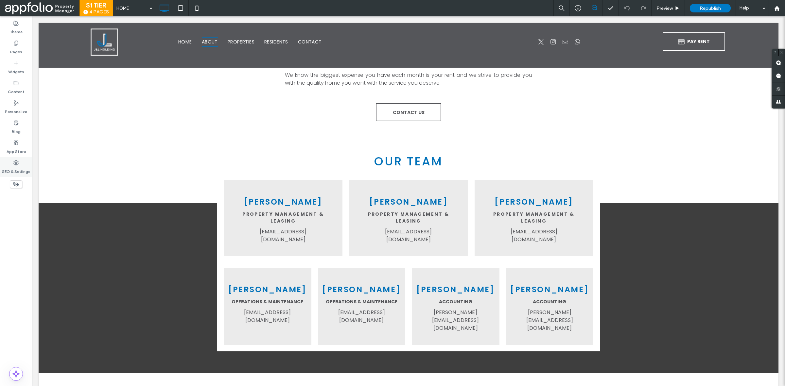
click at [19, 161] on div "SEO & Settings" at bounding box center [16, 167] width 32 height 20
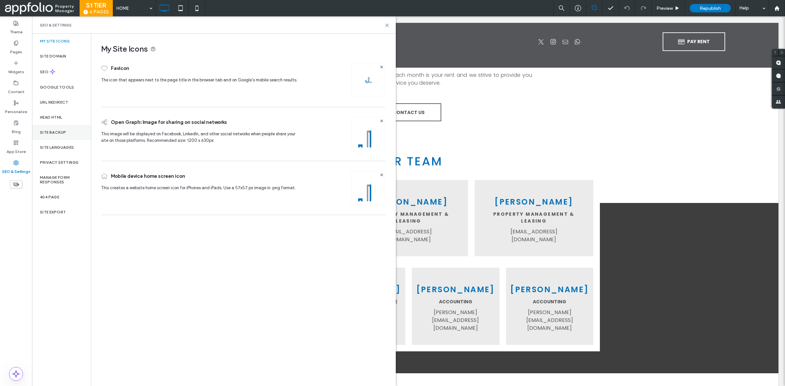
click at [62, 130] on label "Site Backup" at bounding box center [53, 132] width 26 height 5
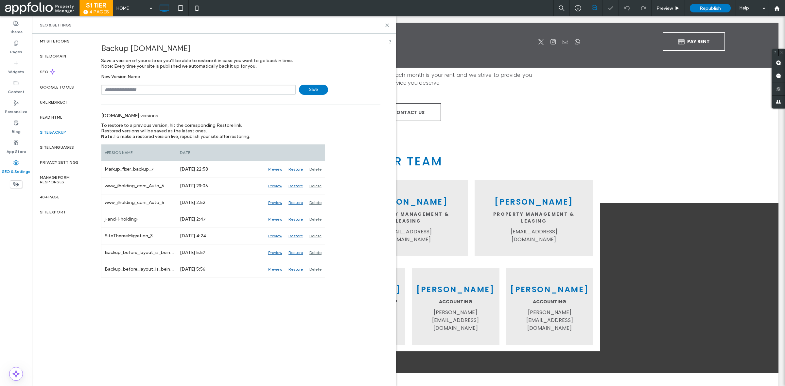
click at [177, 88] on input "text" at bounding box center [198, 90] width 195 height 10
type input "**********"
click at [319, 86] on span "Save" at bounding box center [313, 90] width 29 height 10
click at [388, 26] on icon at bounding box center [387, 25] width 5 height 5
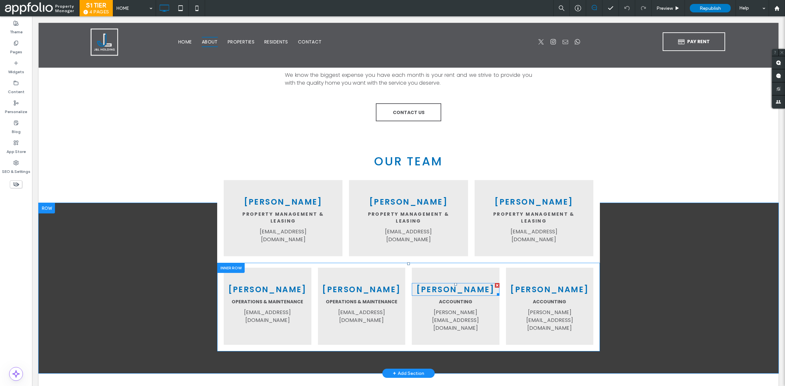
click at [495, 283] on div at bounding box center [497, 285] width 5 height 5
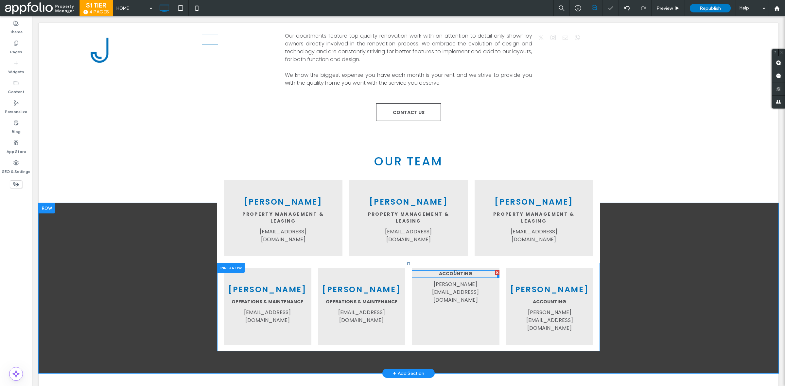
click at [495, 273] on div at bounding box center [497, 275] width 5 height 5
click at [495, 271] on div at bounding box center [497, 273] width 5 height 5
click at [487, 271] on div at bounding box center [489, 273] width 5 height 5
click at [496, 268] on div at bounding box center [497, 306] width 3 height 77
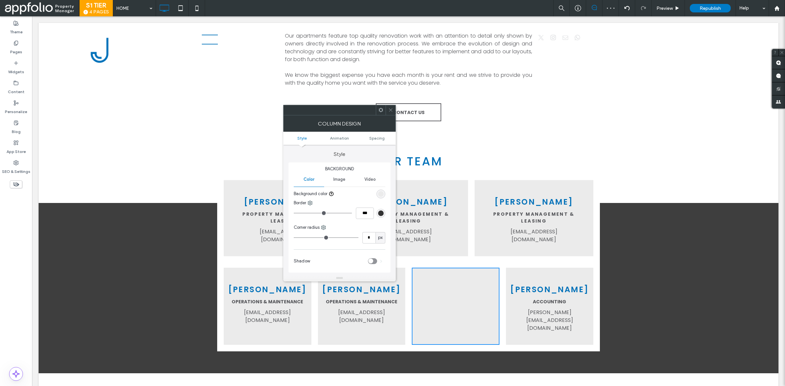
click at [393, 115] on div "Column Design" at bounding box center [339, 123] width 113 height 16
click at [389, 107] on icon at bounding box center [390, 109] width 5 height 5
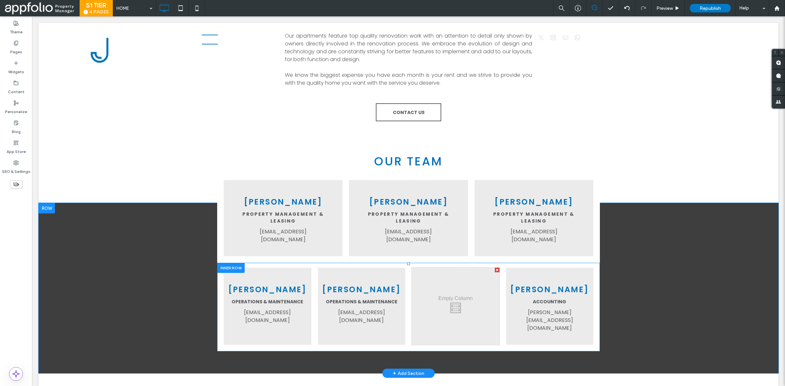
click at [495, 268] on div at bounding box center [497, 270] width 5 height 5
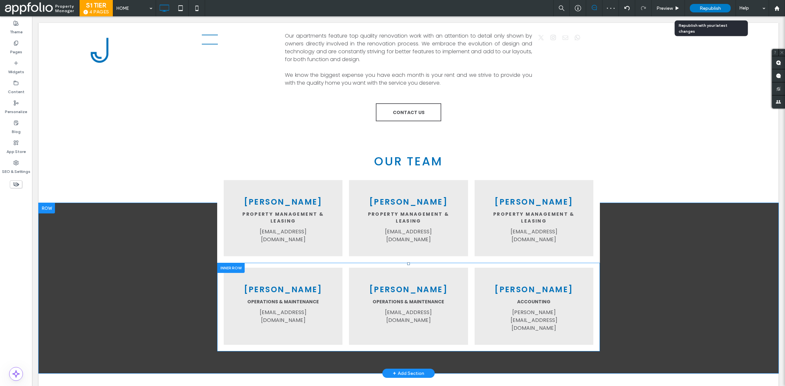
click at [700, 6] on span "Republish" at bounding box center [710, 9] width 21 height 6
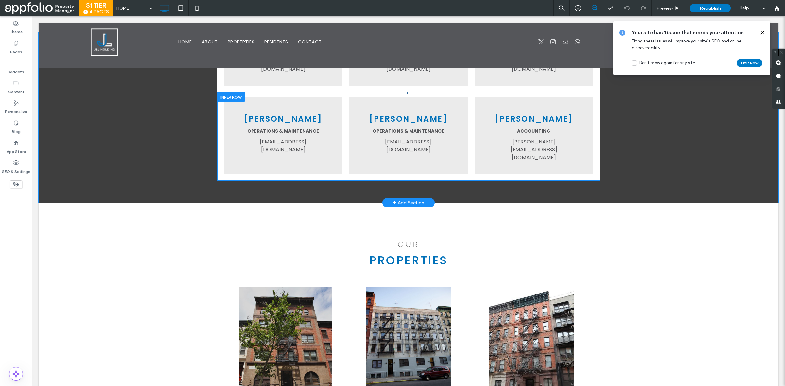
scroll to position [675, 0]
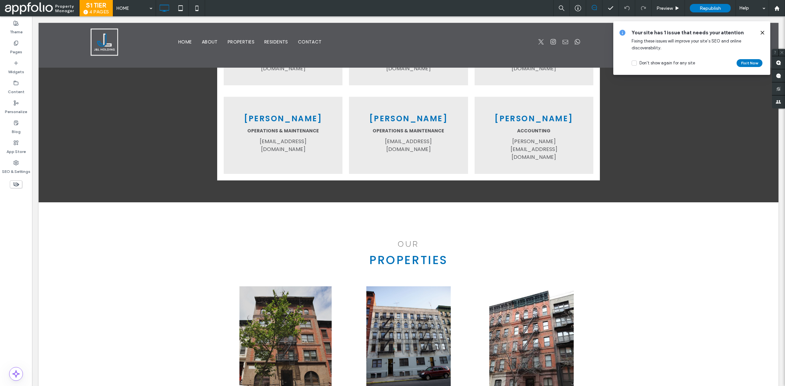
click at [763, 31] on icon at bounding box center [762, 32] width 5 height 5
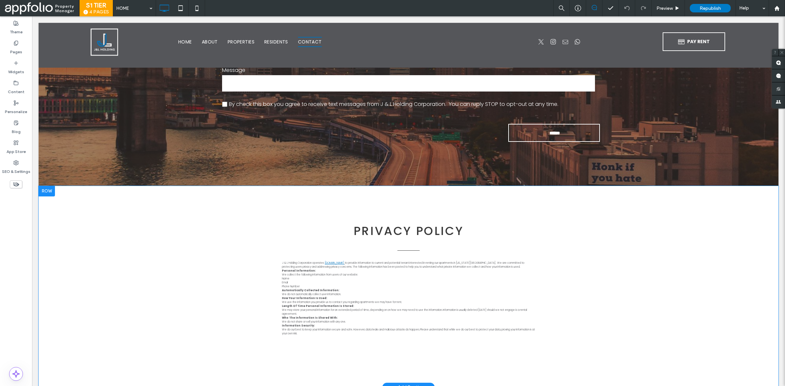
scroll to position [1835, 0]
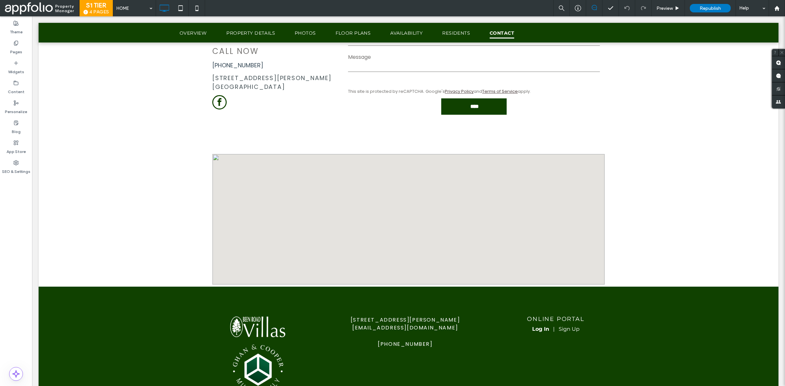
scroll to position [2561, 0]
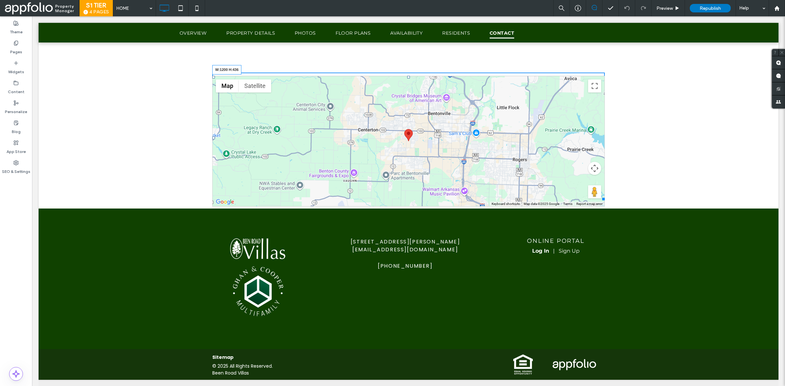
drag, startPoint x: 600, startPoint y: 199, endPoint x: 604, endPoint y: 217, distance: 18.5
click at [604, 209] on div "← Move left → Move right ↑ Move up ↓ Move down + Zoom in - Zoom out Home Jump l…" at bounding box center [409, 138] width 740 height 141
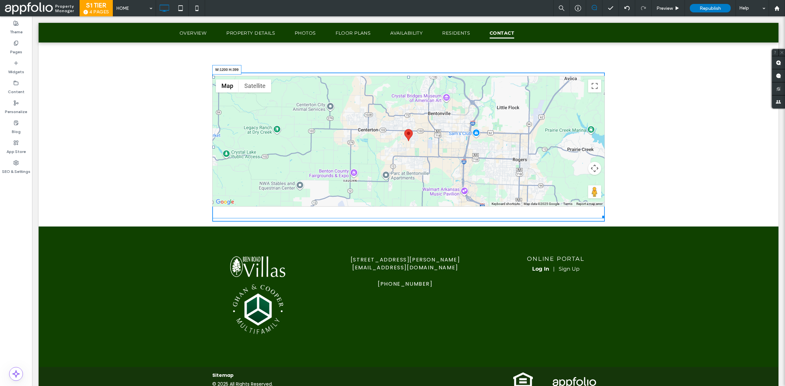
drag, startPoint x: 602, startPoint y: 207, endPoint x: 639, endPoint y: 205, distance: 36.7
click at [639, 205] on div "← Move left → Move right ↑ Move up ↓ Move down + Zoom in - Zoom out Home Jump l…" at bounding box center [409, 147] width 740 height 159
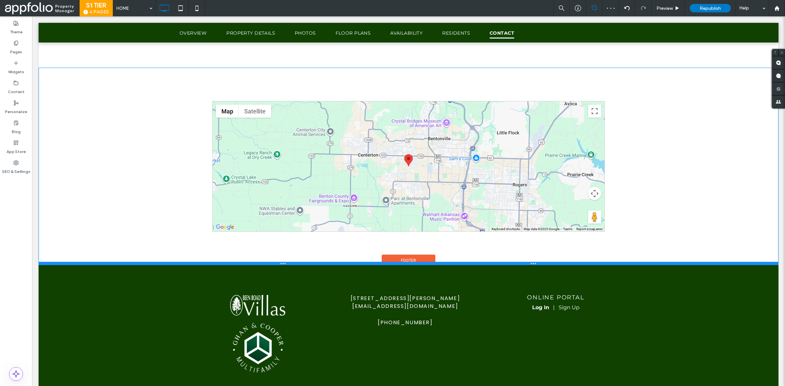
drag, startPoint x: 624, startPoint y: 214, endPoint x: 625, endPoint y: 266, distance: 51.4
click at [625, 265] on div at bounding box center [409, 263] width 740 height 3
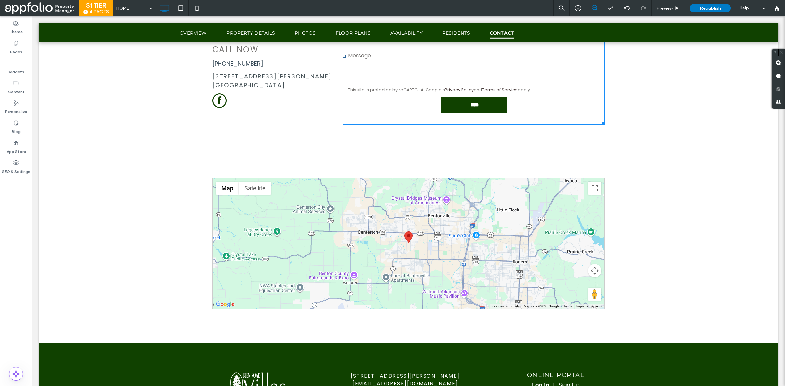
scroll to position [2485, 0]
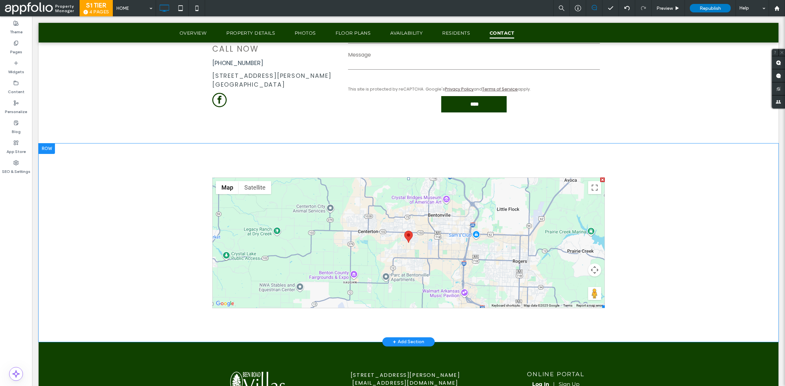
click at [371, 242] on span at bounding box center [408, 243] width 393 height 131
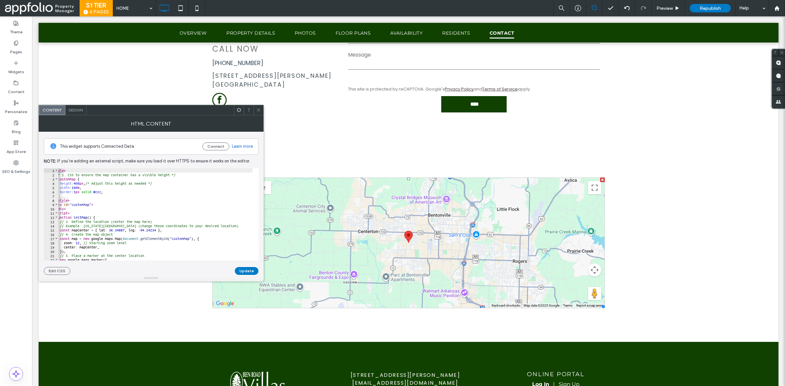
scroll to position [0, 0]
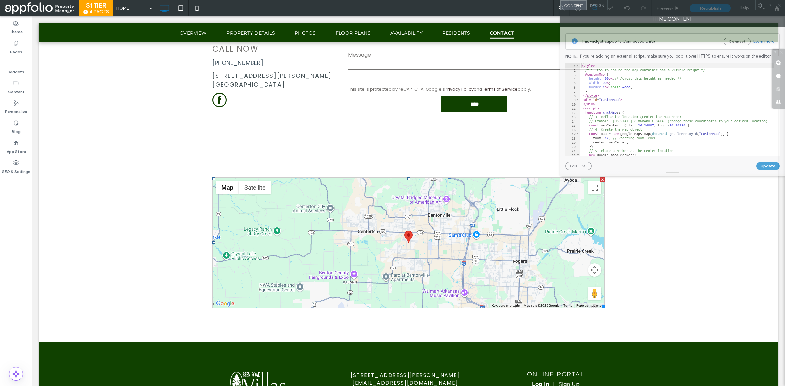
drag, startPoint x: 215, startPoint y: 110, endPoint x: 739, endPoint y: -27, distance: 541.5
click at [739, 0] on html ".wqwq-1{fill:#231f20;} .cls-1q, .cls-2q { fill-rule: evenodd; } .cls-2q { fill:…" at bounding box center [392, 193] width 785 height 386
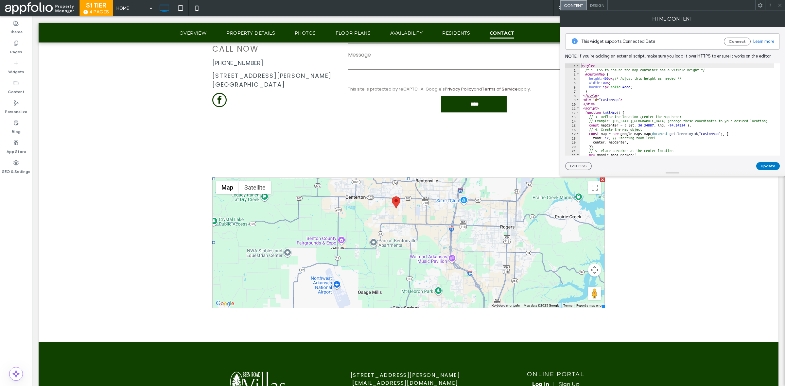
click at [421, 212] on div at bounding box center [409, 243] width 392 height 130
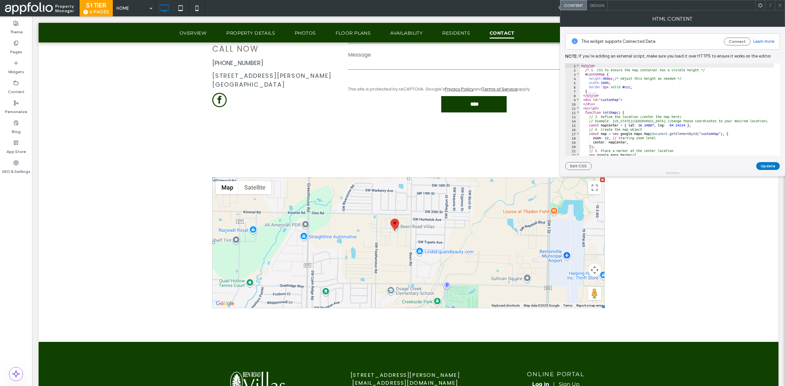
drag, startPoint x: 499, startPoint y: 262, endPoint x: 411, endPoint y: 258, distance: 88.1
click at [411, 258] on div at bounding box center [409, 243] width 392 height 130
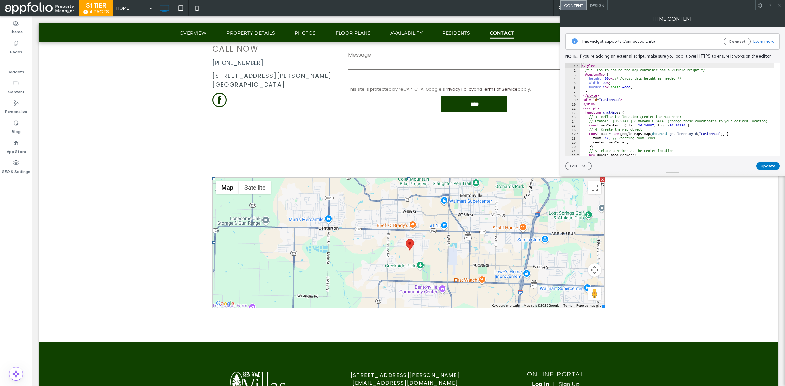
click at [778, 7] on icon at bounding box center [780, 5] width 5 height 5
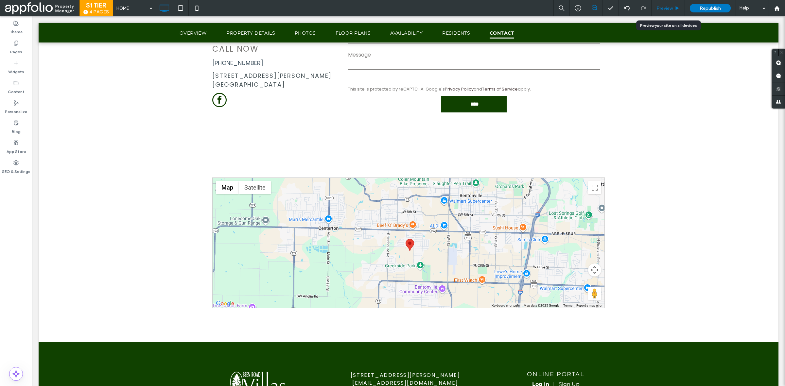
click at [670, 7] on span "Preview" at bounding box center [665, 9] width 16 height 6
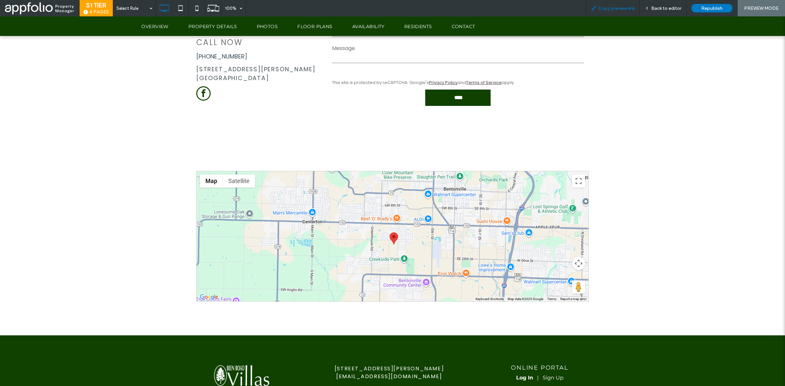
click at [624, 8] on span "Copy preview link" at bounding box center [616, 9] width 36 height 6
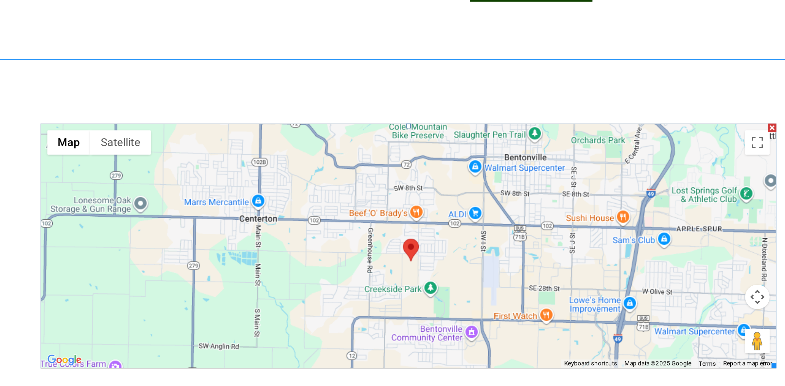
click at [47, 42] on span at bounding box center [65, 54] width 393 height 131
